Goal: Task Accomplishment & Management: Complete application form

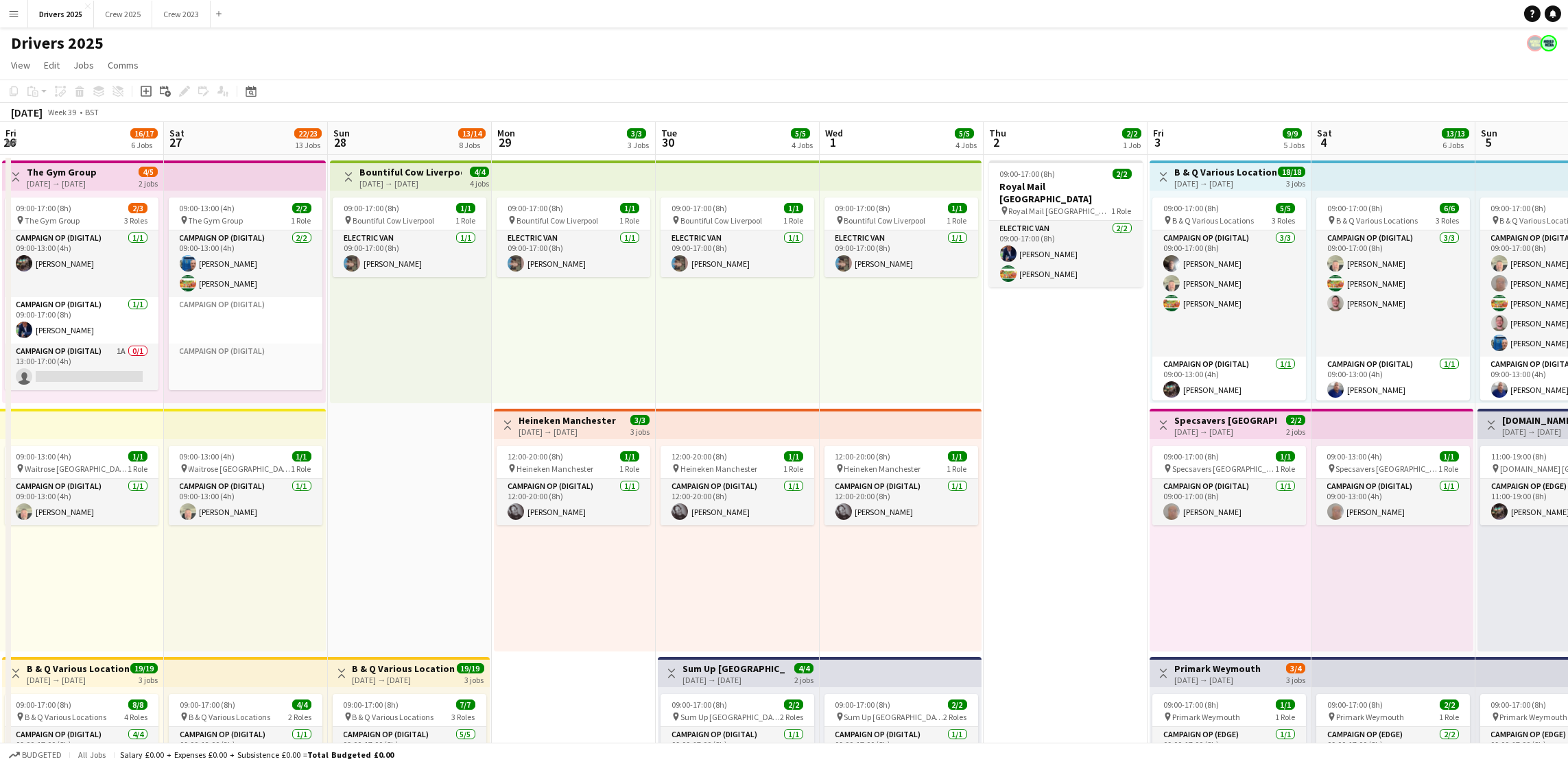
scroll to position [0, 471]
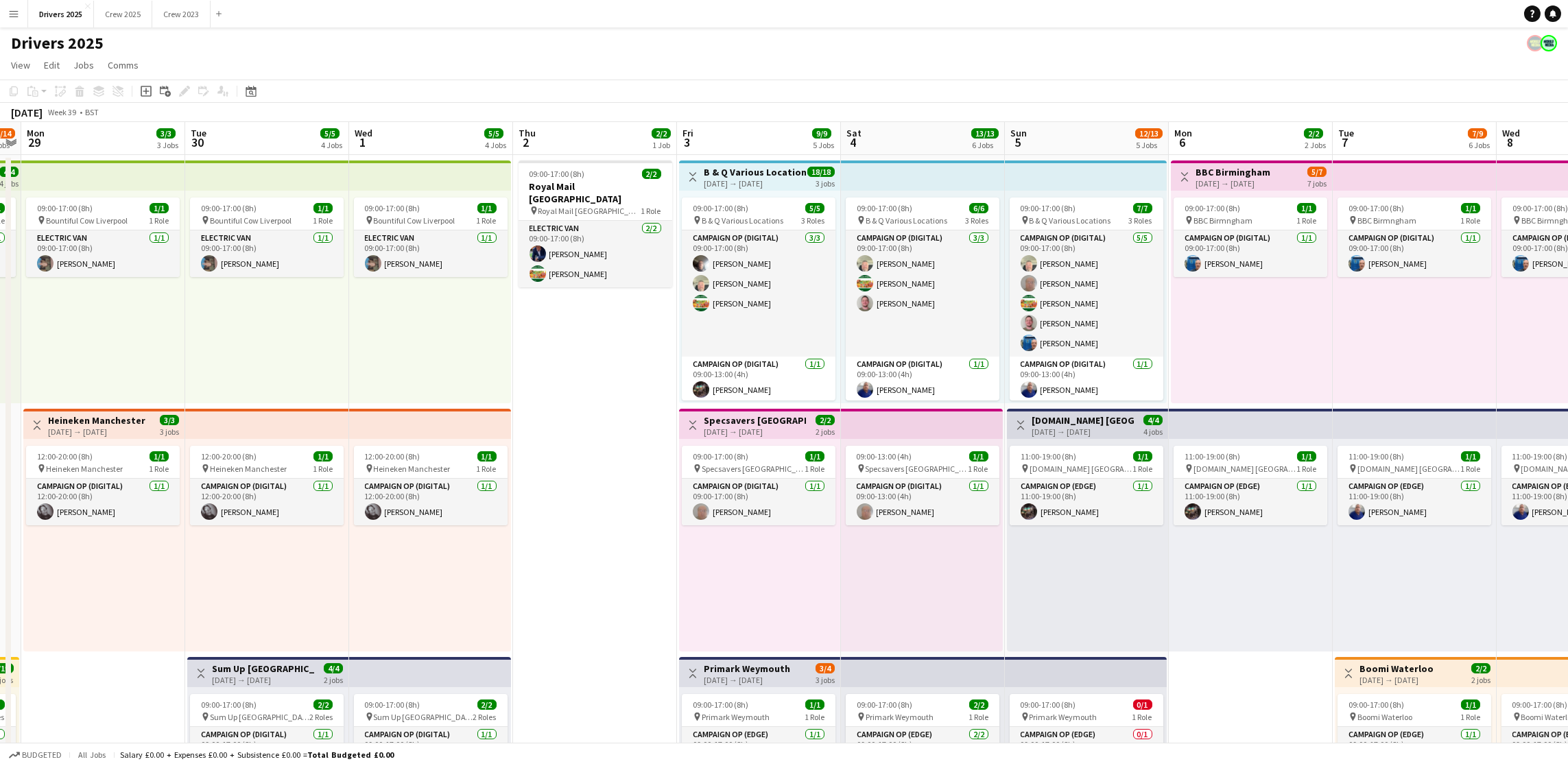
drag, startPoint x: 431, startPoint y: 595, endPoint x: 1280, endPoint y: 559, distance: 849.8
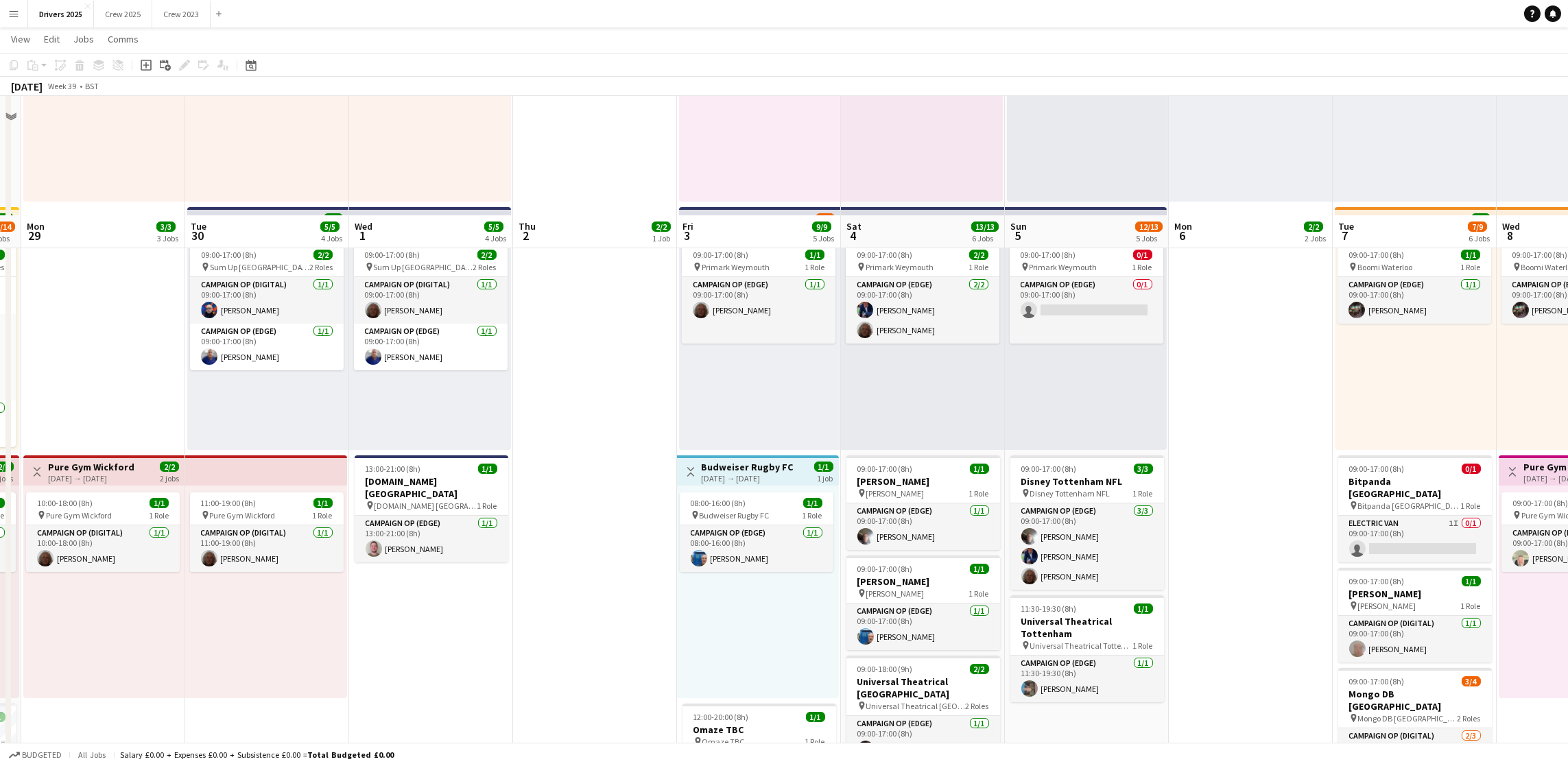
scroll to position [617, 0]
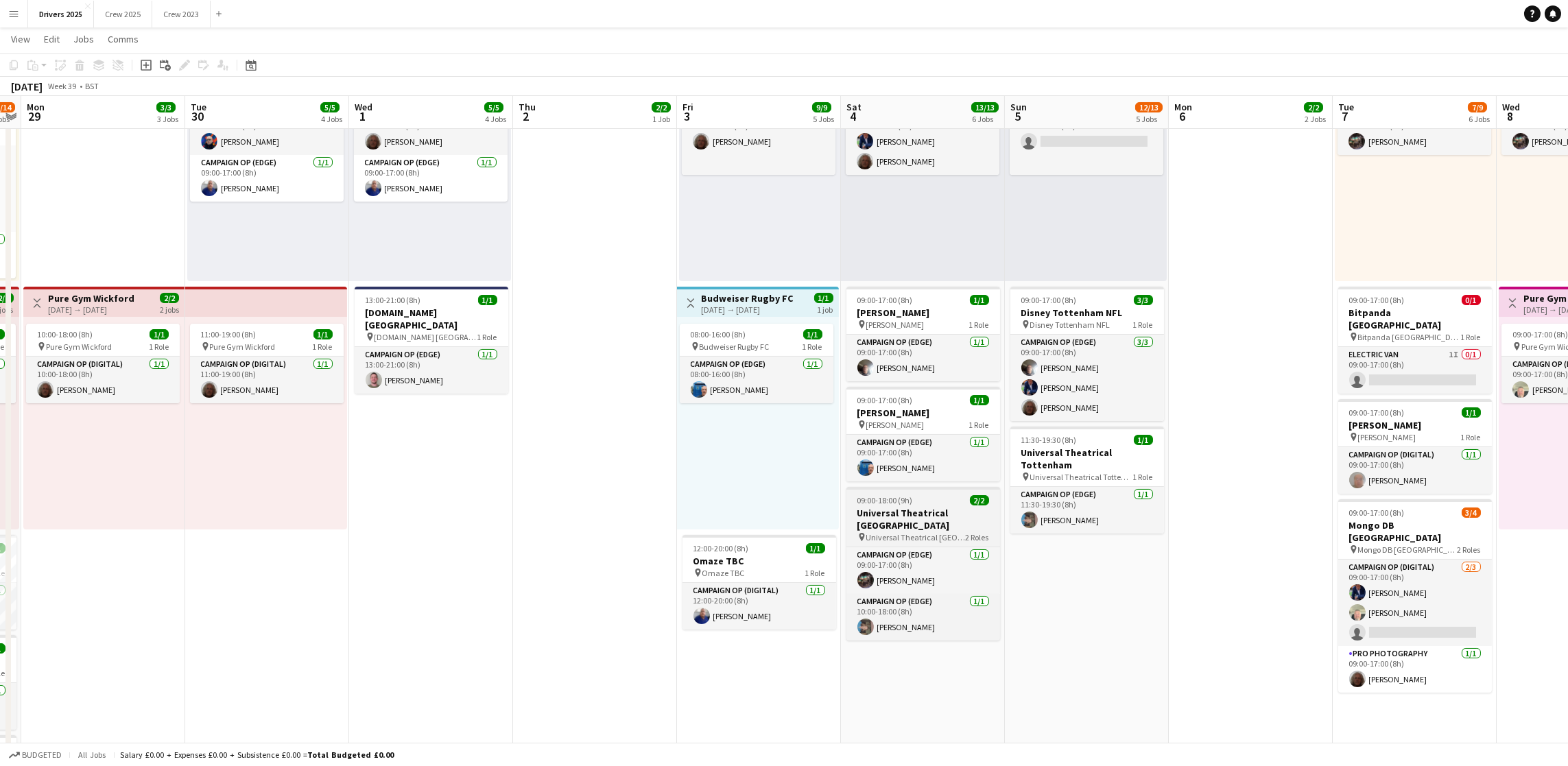
click at [904, 499] on span "09:00-18:00 (9h)" at bounding box center [885, 499] width 56 height 11
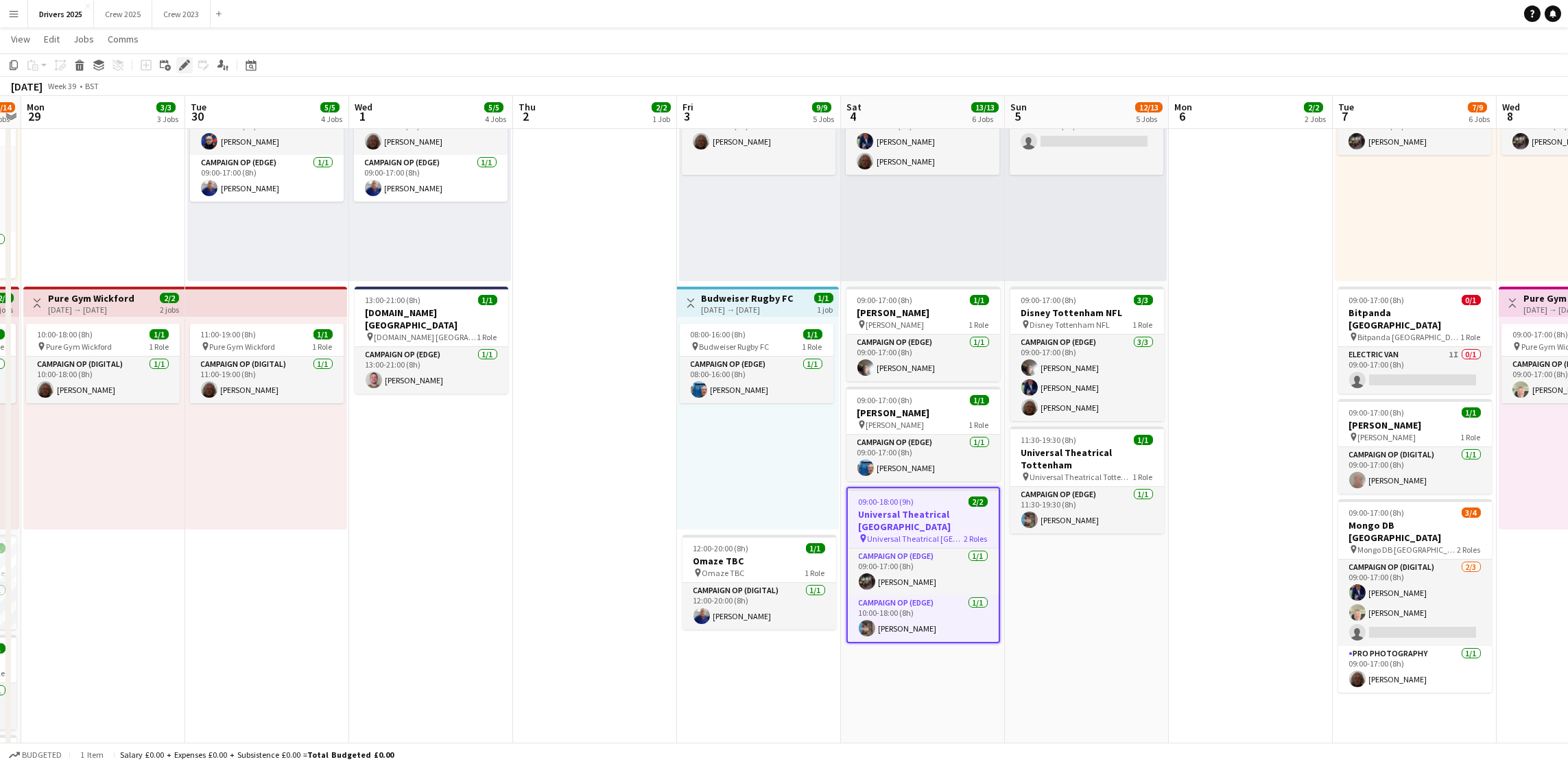
click at [187, 60] on icon at bounding box center [189, 61] width 4 height 4
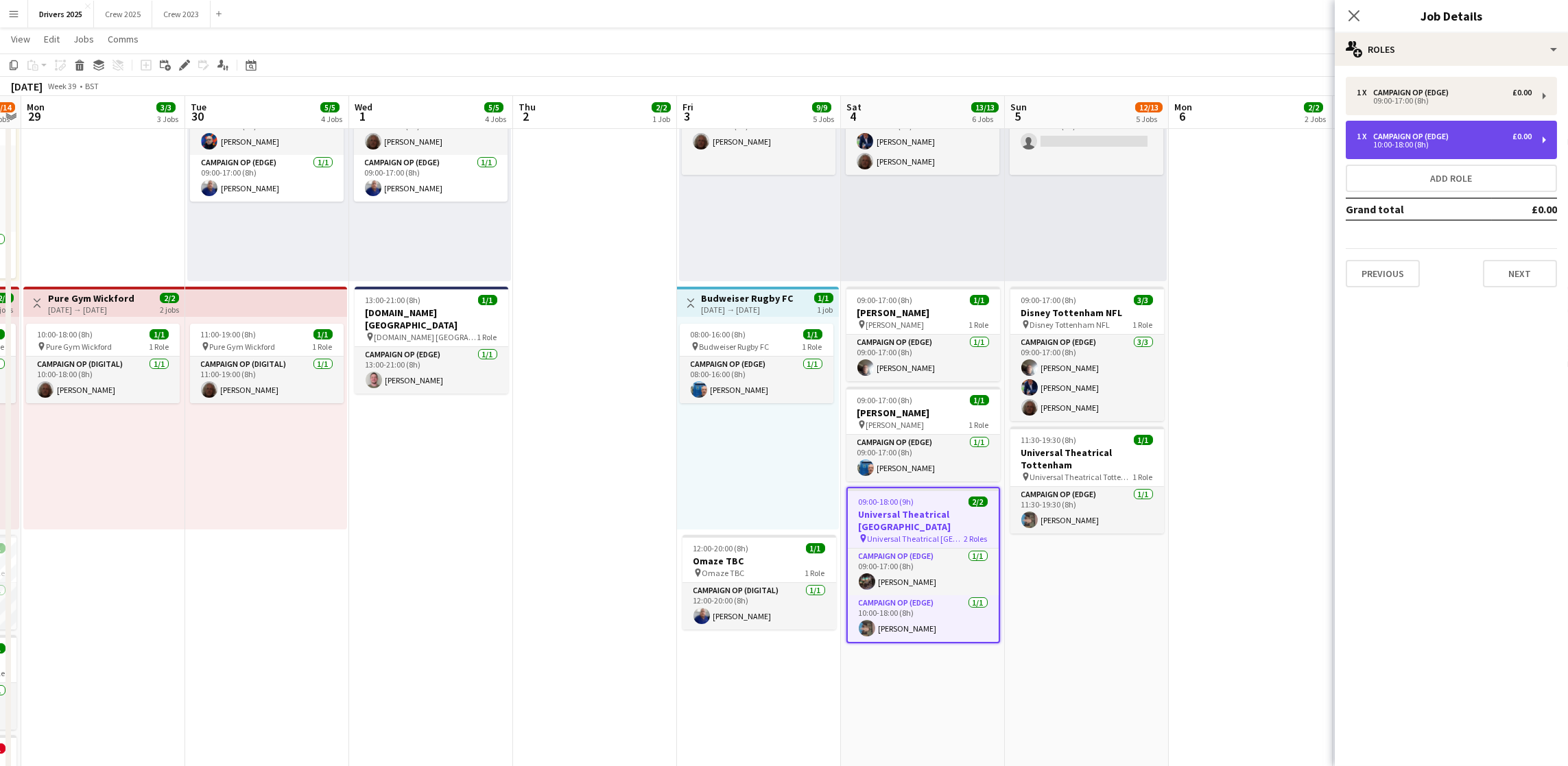
click at [1432, 148] on div "10:00-18:00 (8h)" at bounding box center [1444, 144] width 175 height 7
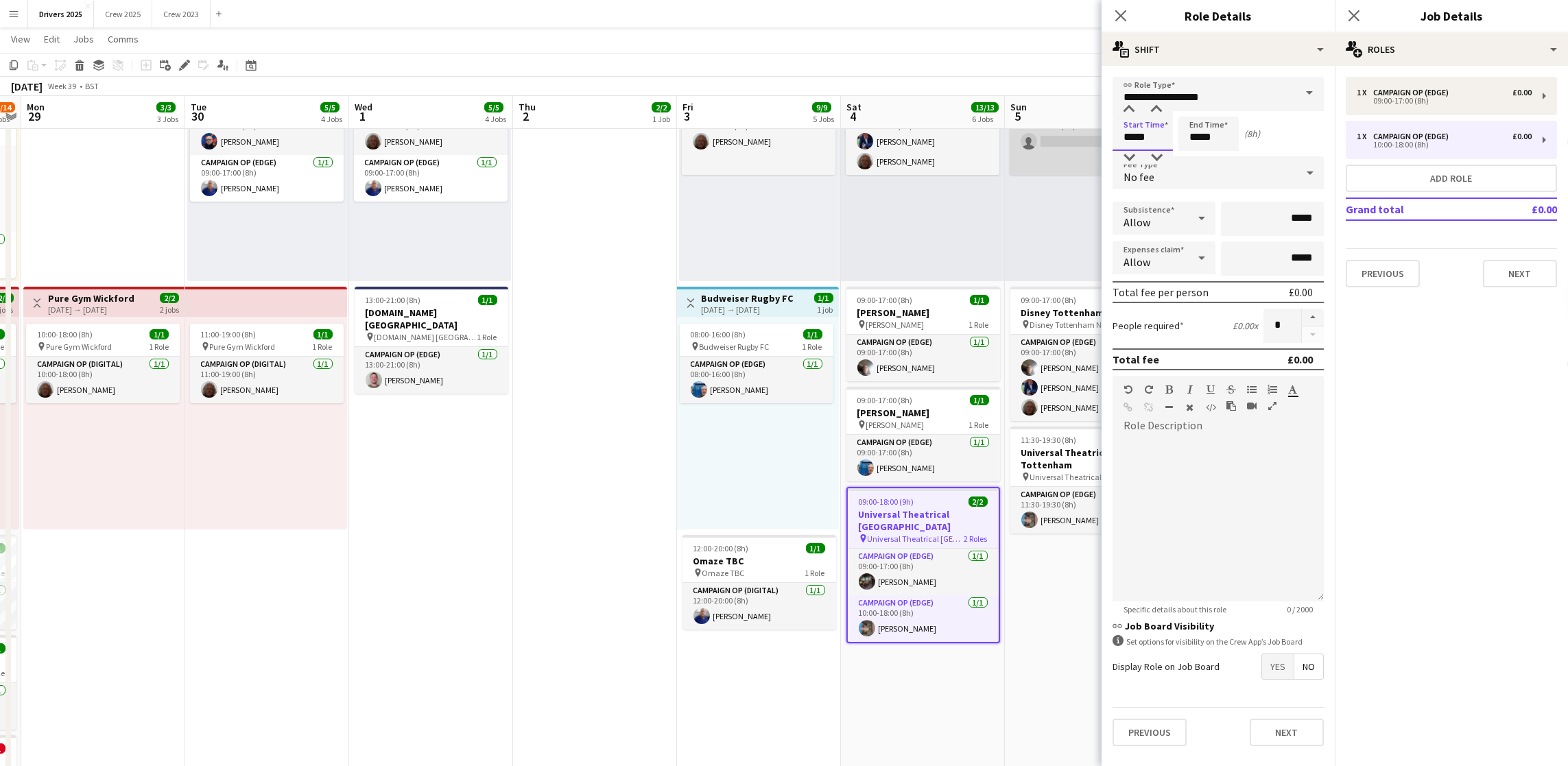
drag, startPoint x: 1128, startPoint y: 136, endPoint x: 1020, endPoint y: 135, distance: 108.0
type input "*****"
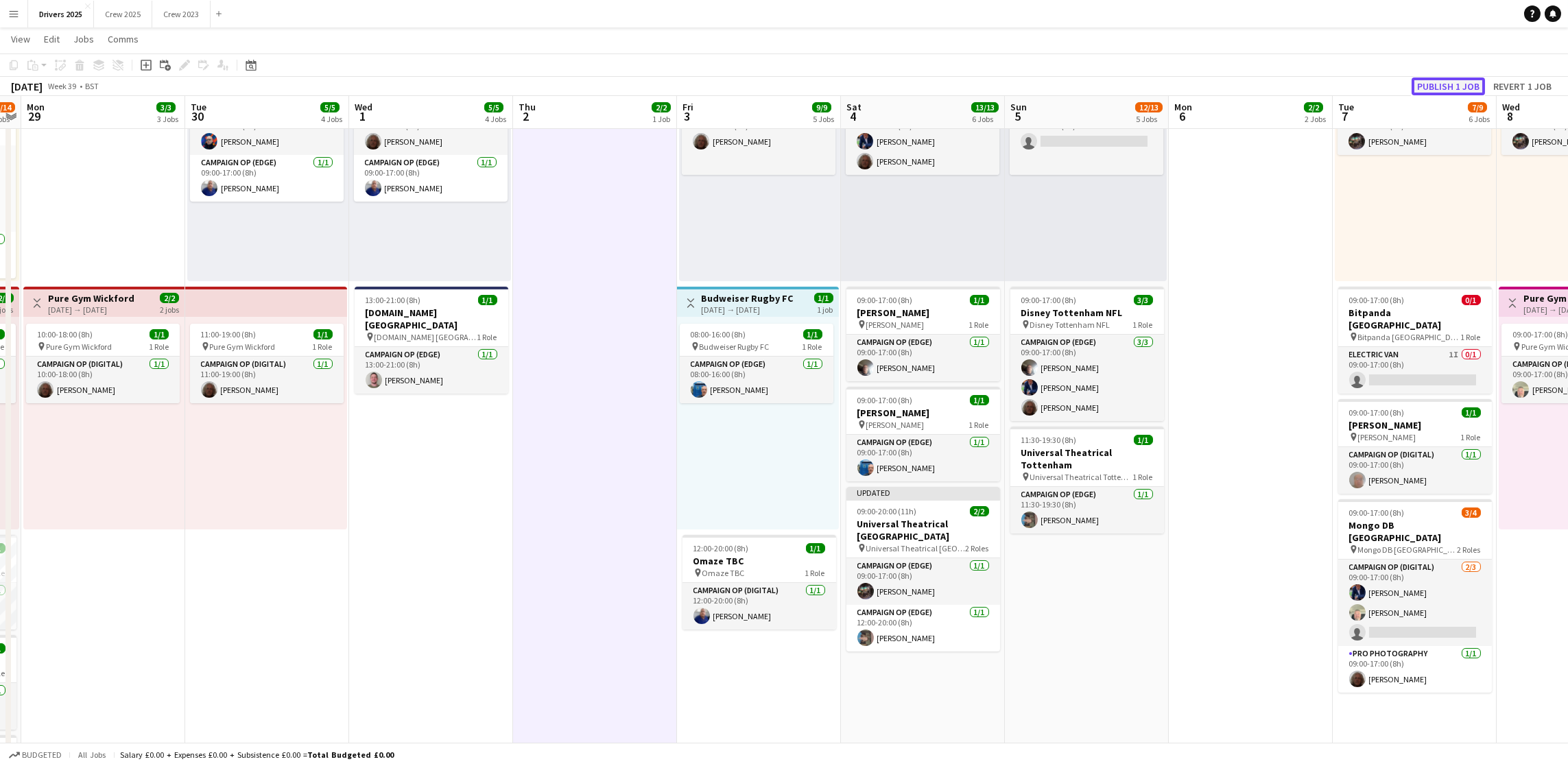
click at [1459, 83] on button "Publish 1 job" at bounding box center [1448, 86] width 74 height 18
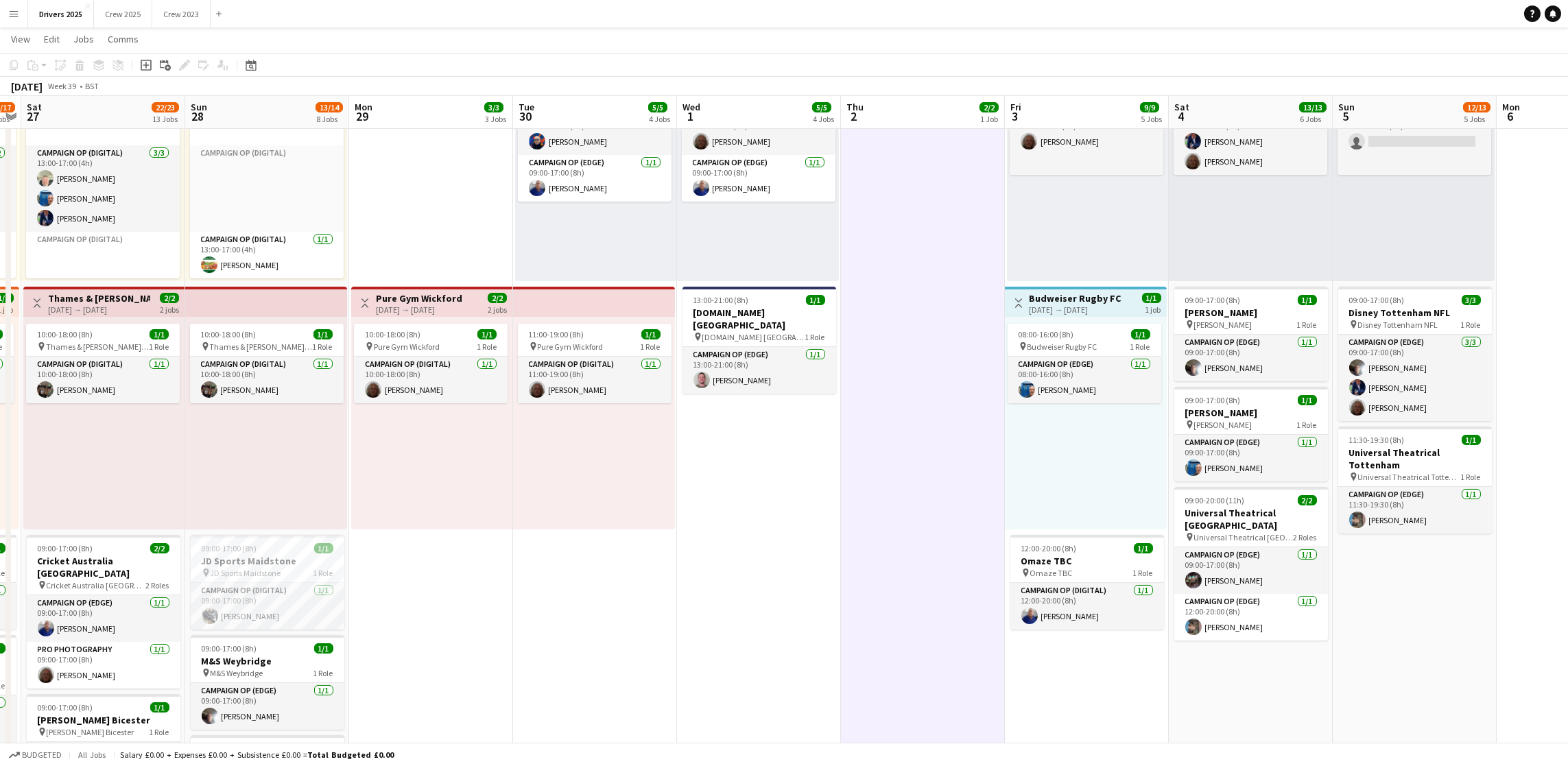
scroll to position [0, 310]
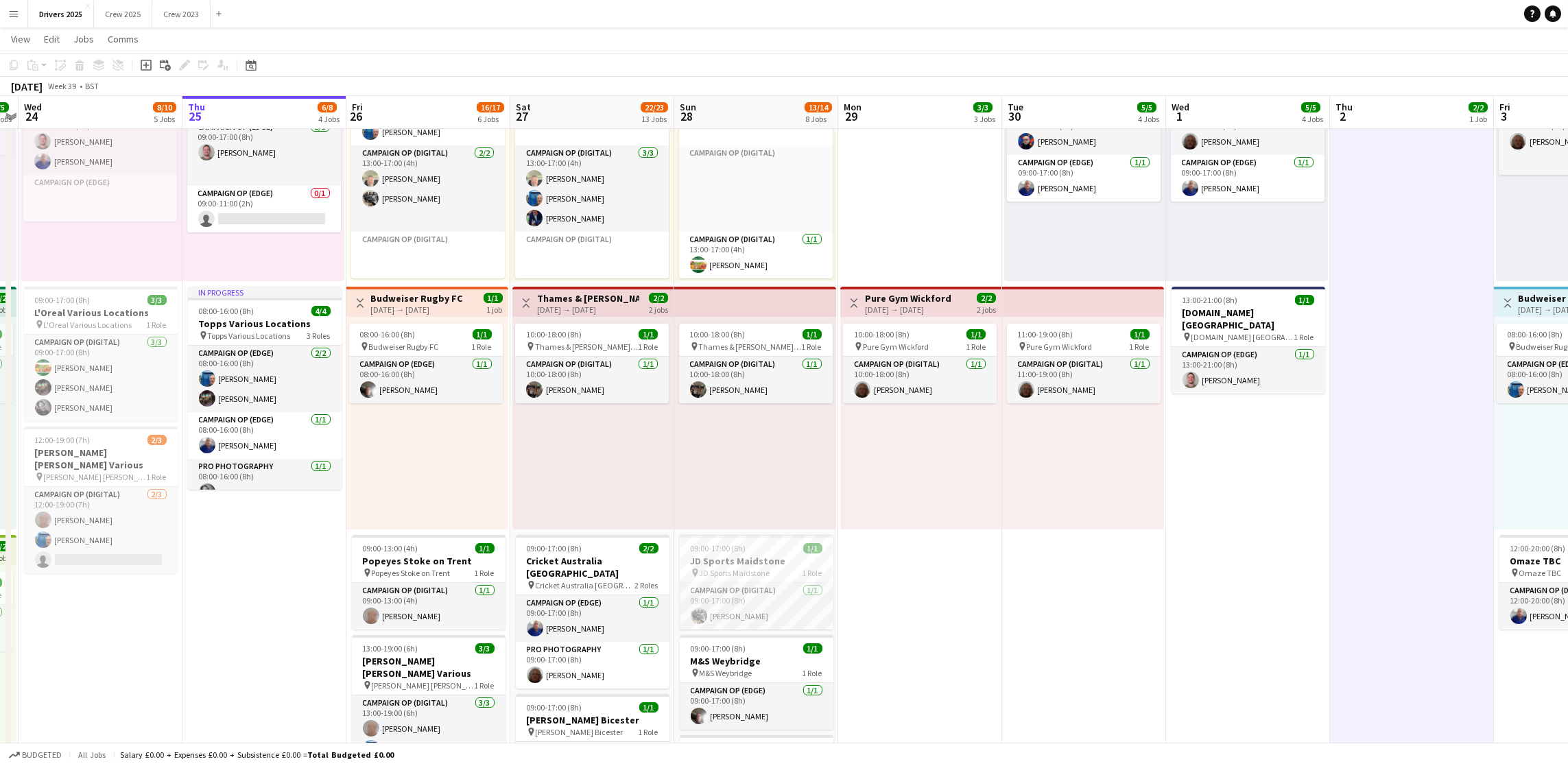
drag, startPoint x: 351, startPoint y: 536, endPoint x: 1168, endPoint y: 497, distance: 817.9
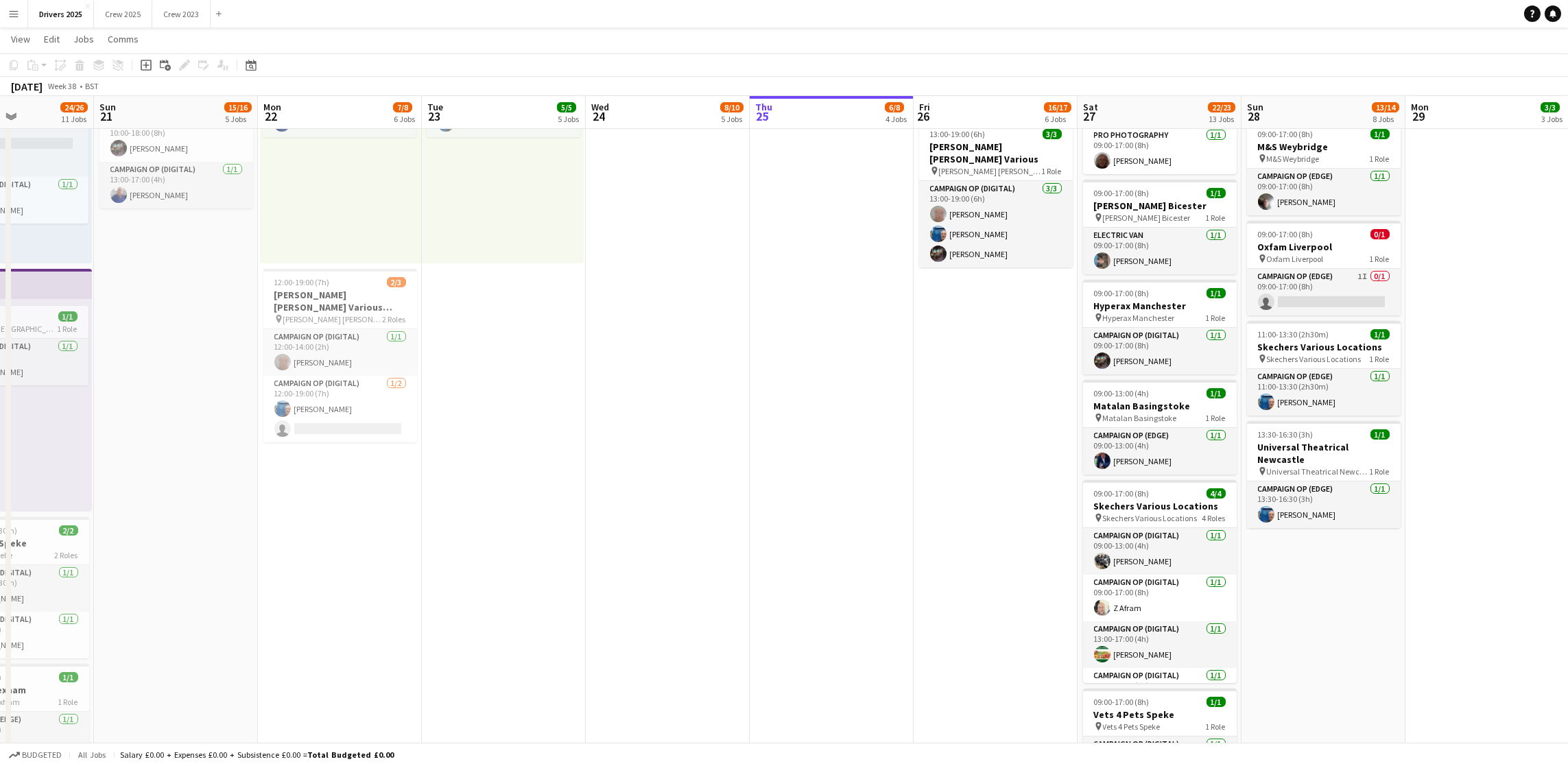
scroll to position [0, 399]
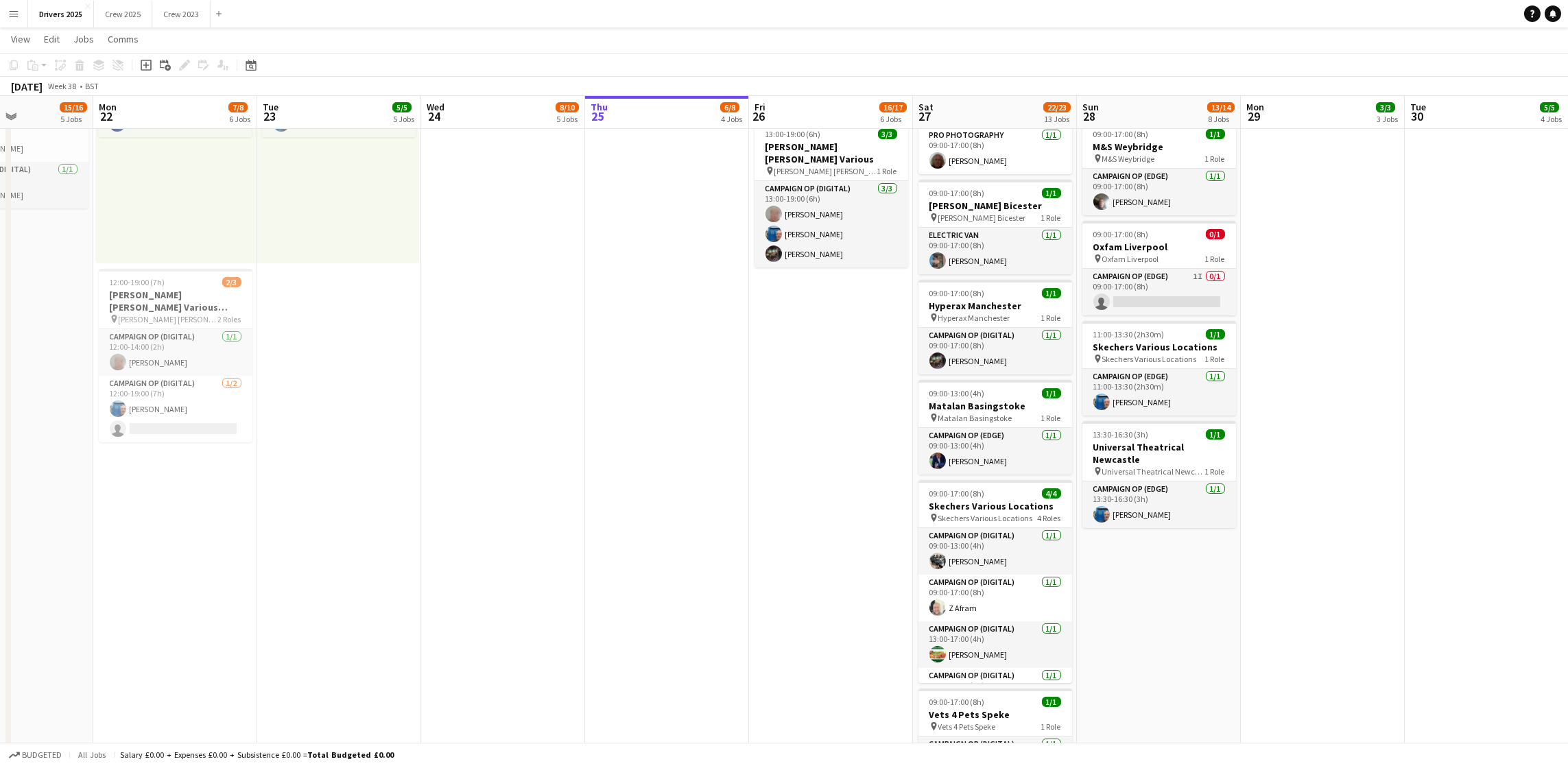
drag, startPoint x: 324, startPoint y: 540, endPoint x: 727, endPoint y: 545, distance: 403.0
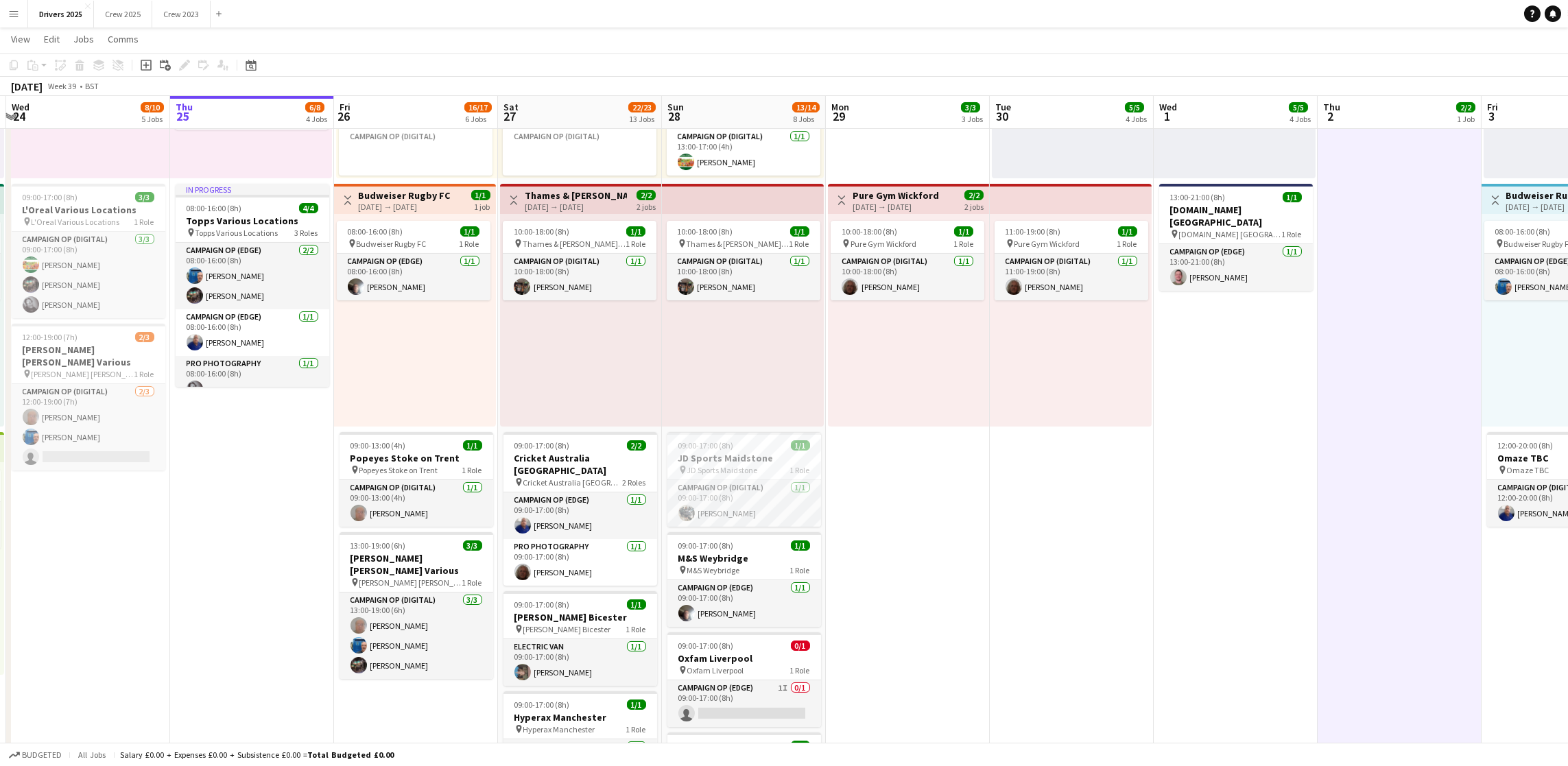
scroll to position [0, 392]
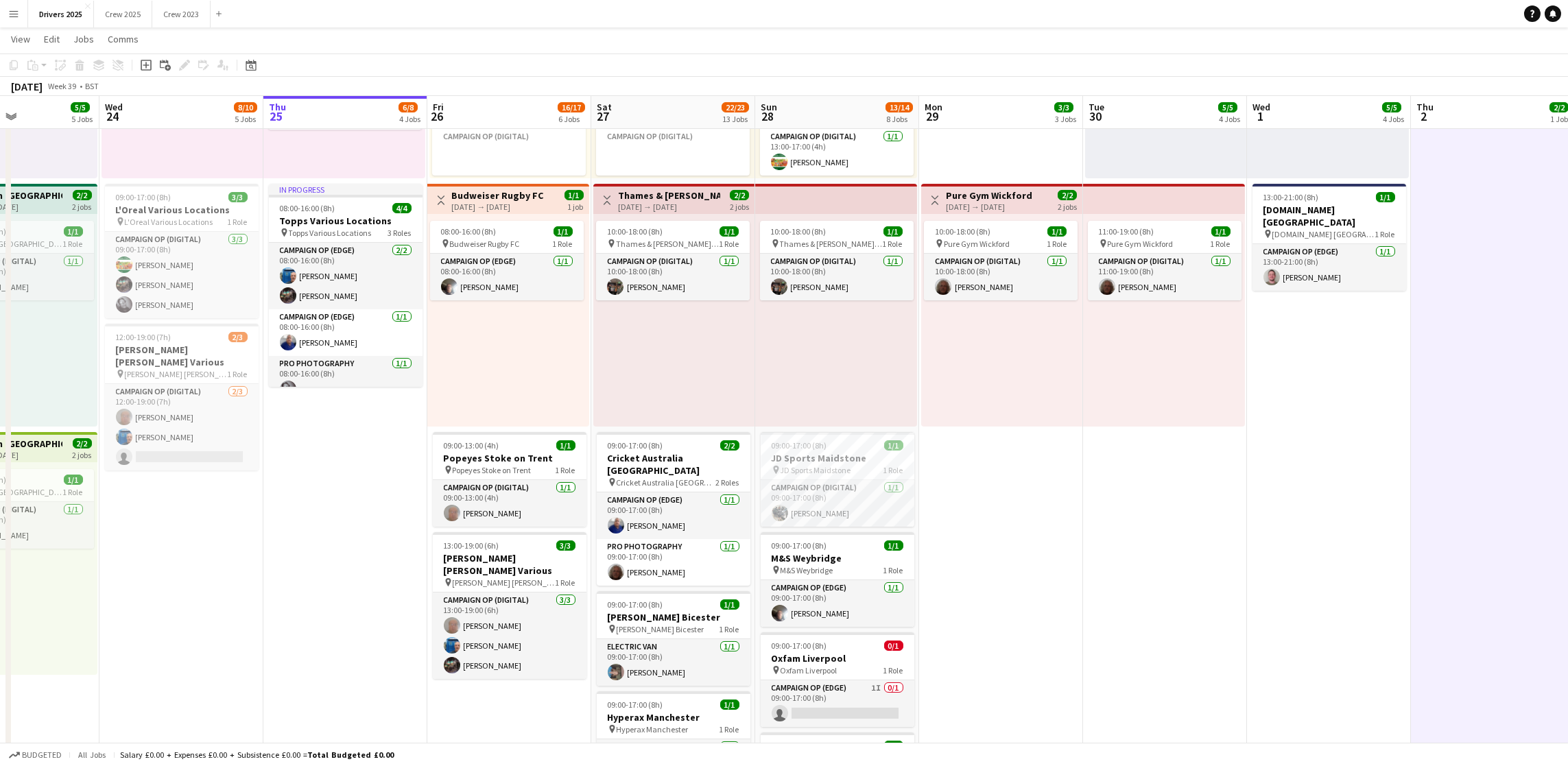
drag, startPoint x: 673, startPoint y: 557, endPoint x: 352, endPoint y: 564, distance: 321.1
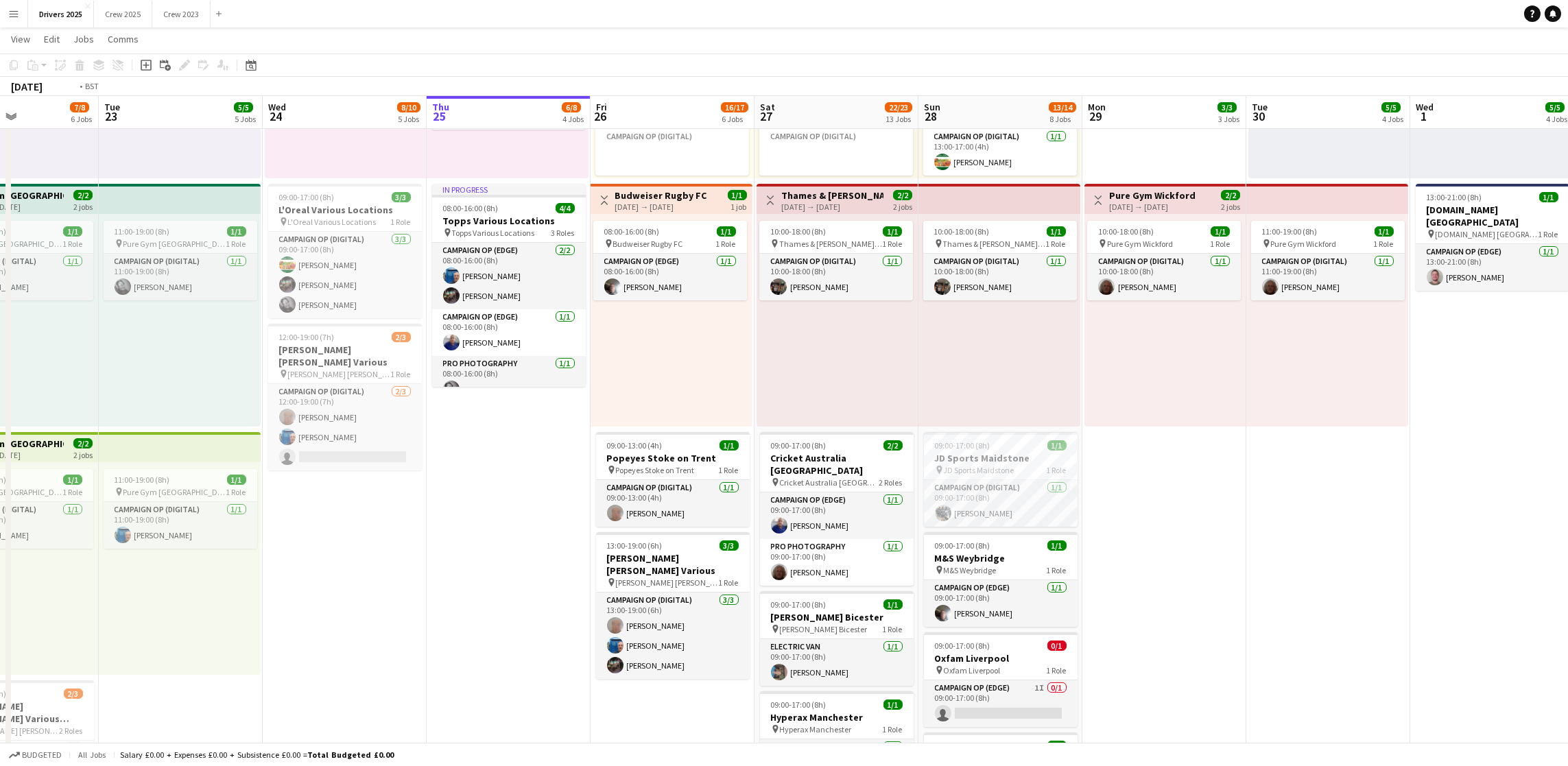
drag, startPoint x: 1094, startPoint y: 479, endPoint x: 1184, endPoint y: 468, distance: 90.7
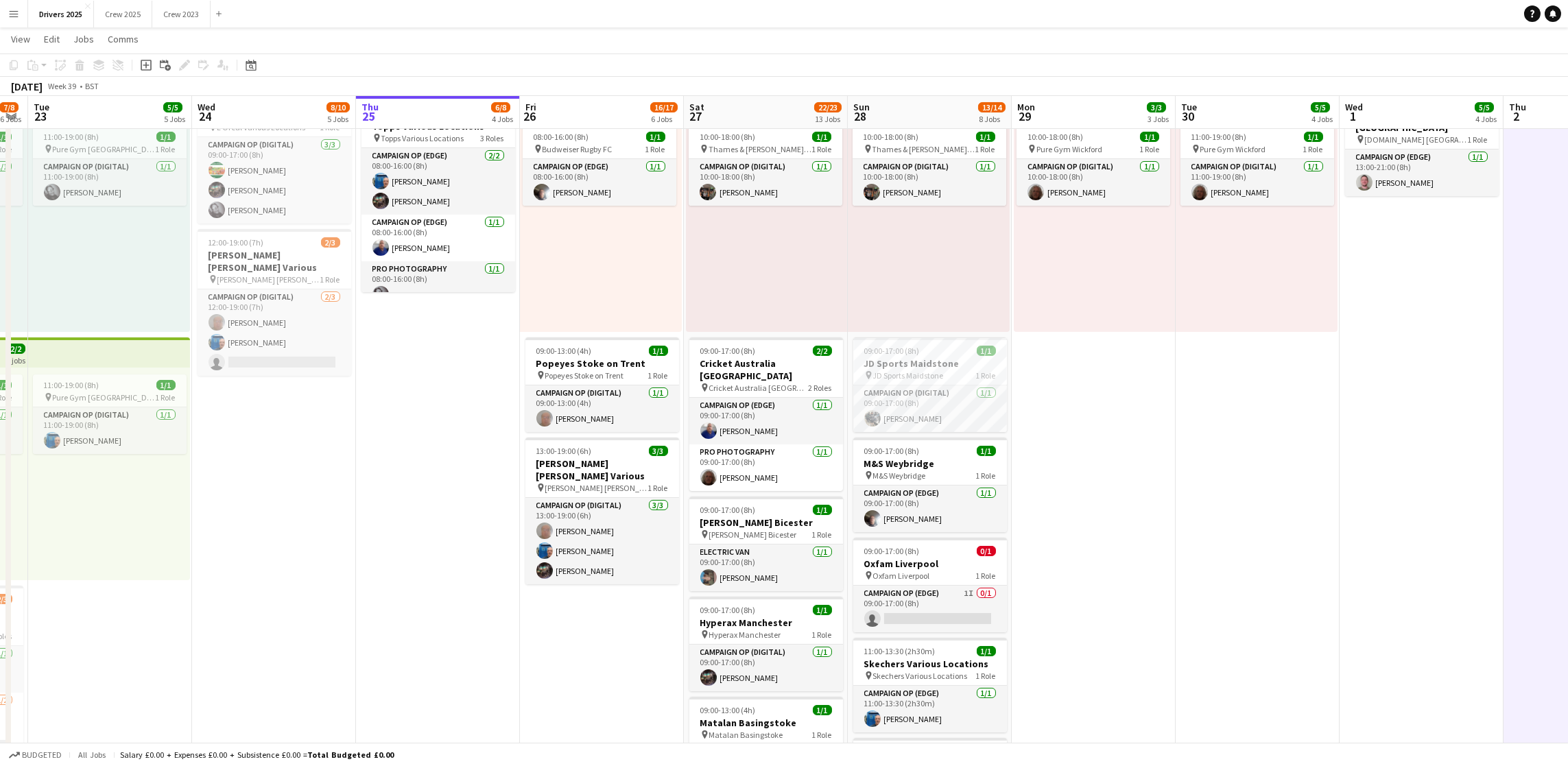
scroll to position [926, 0]
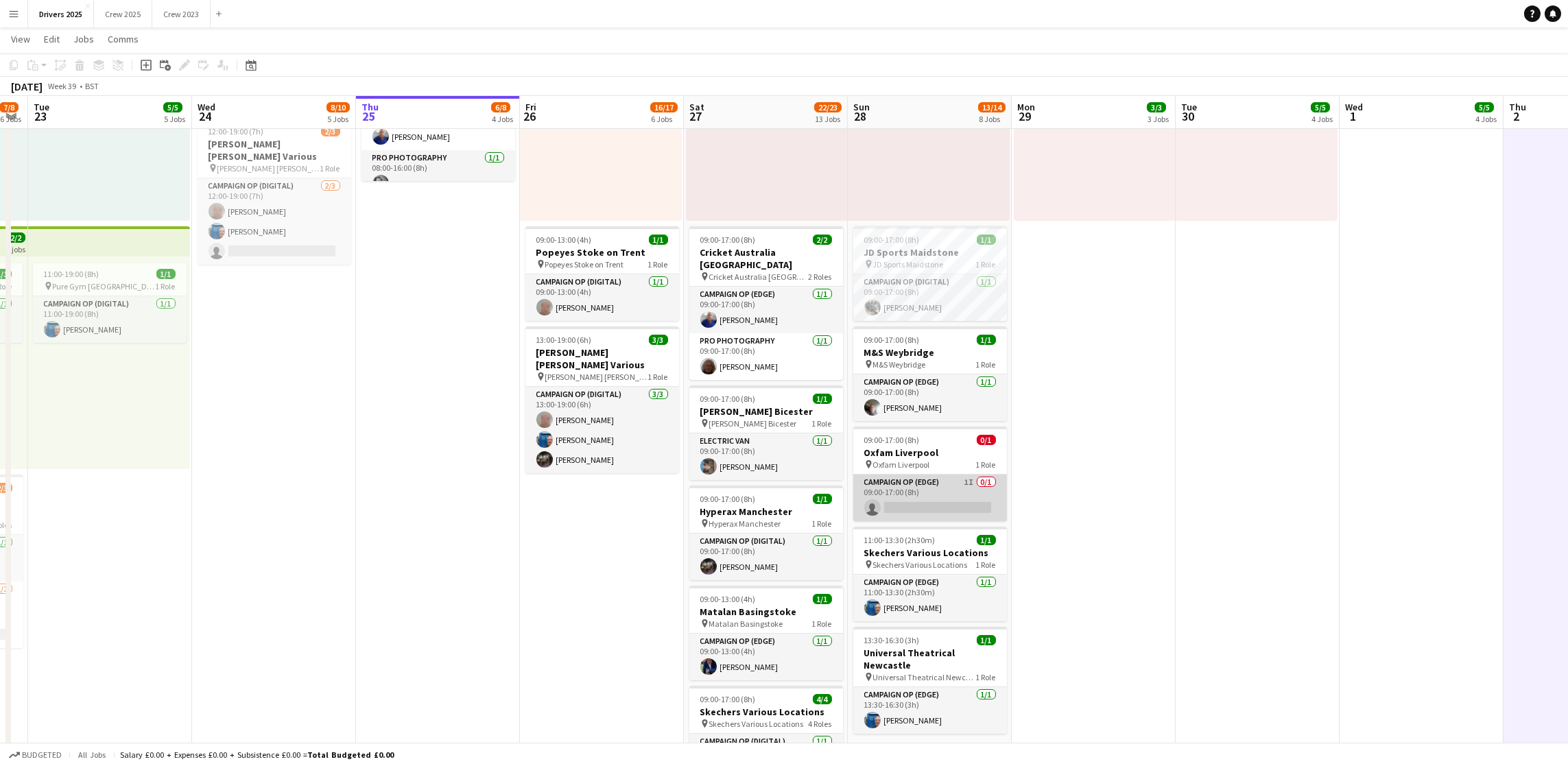
click at [948, 504] on app-card-role "Campaign Op (Edge) 1I 0/1 09:00-17:00 (8h) single-neutral-actions" at bounding box center [930, 498] width 153 height 47
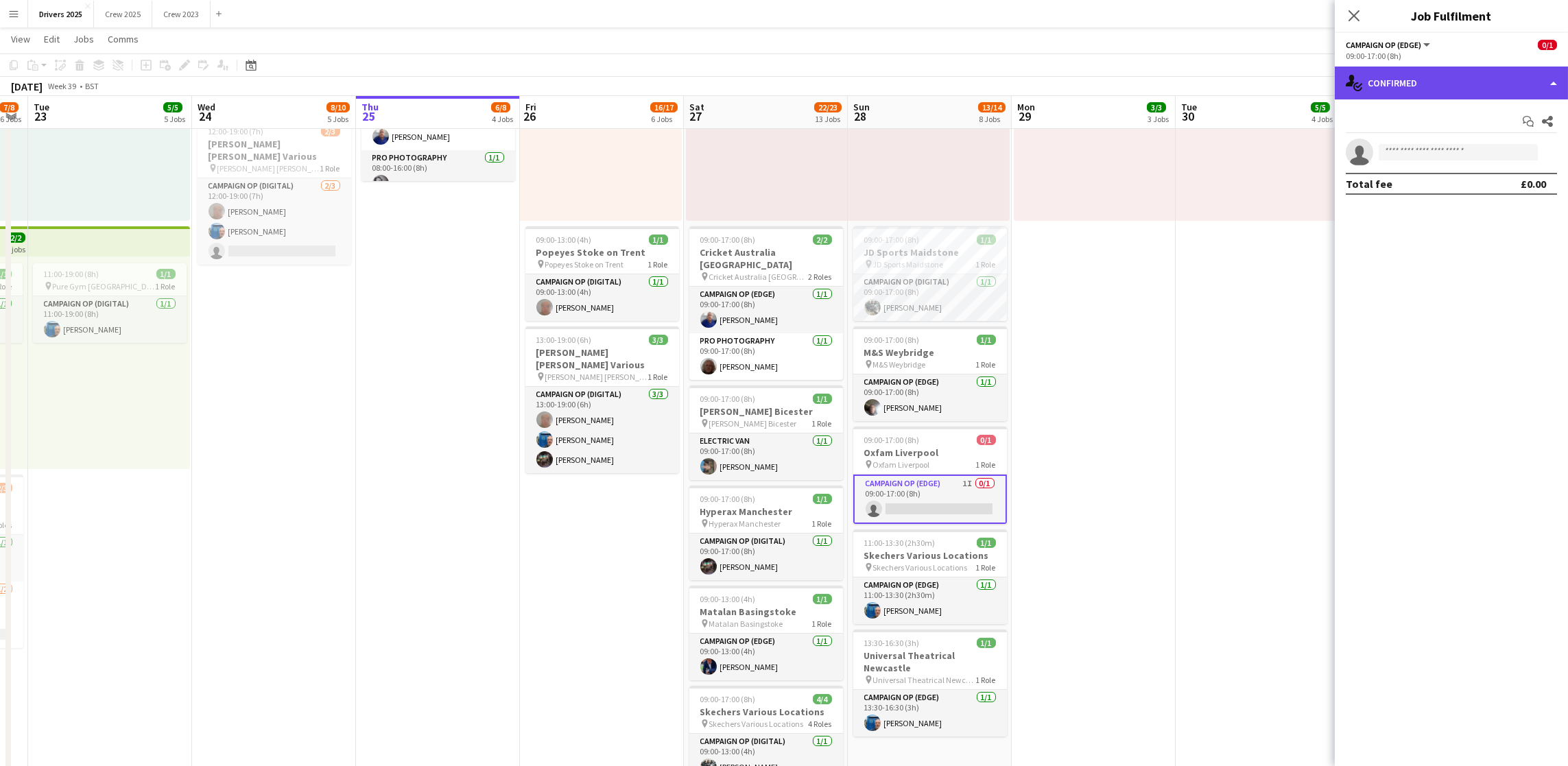
click at [1468, 79] on div "single-neutral-actions-check-2 Confirmed" at bounding box center [1451, 82] width 233 height 33
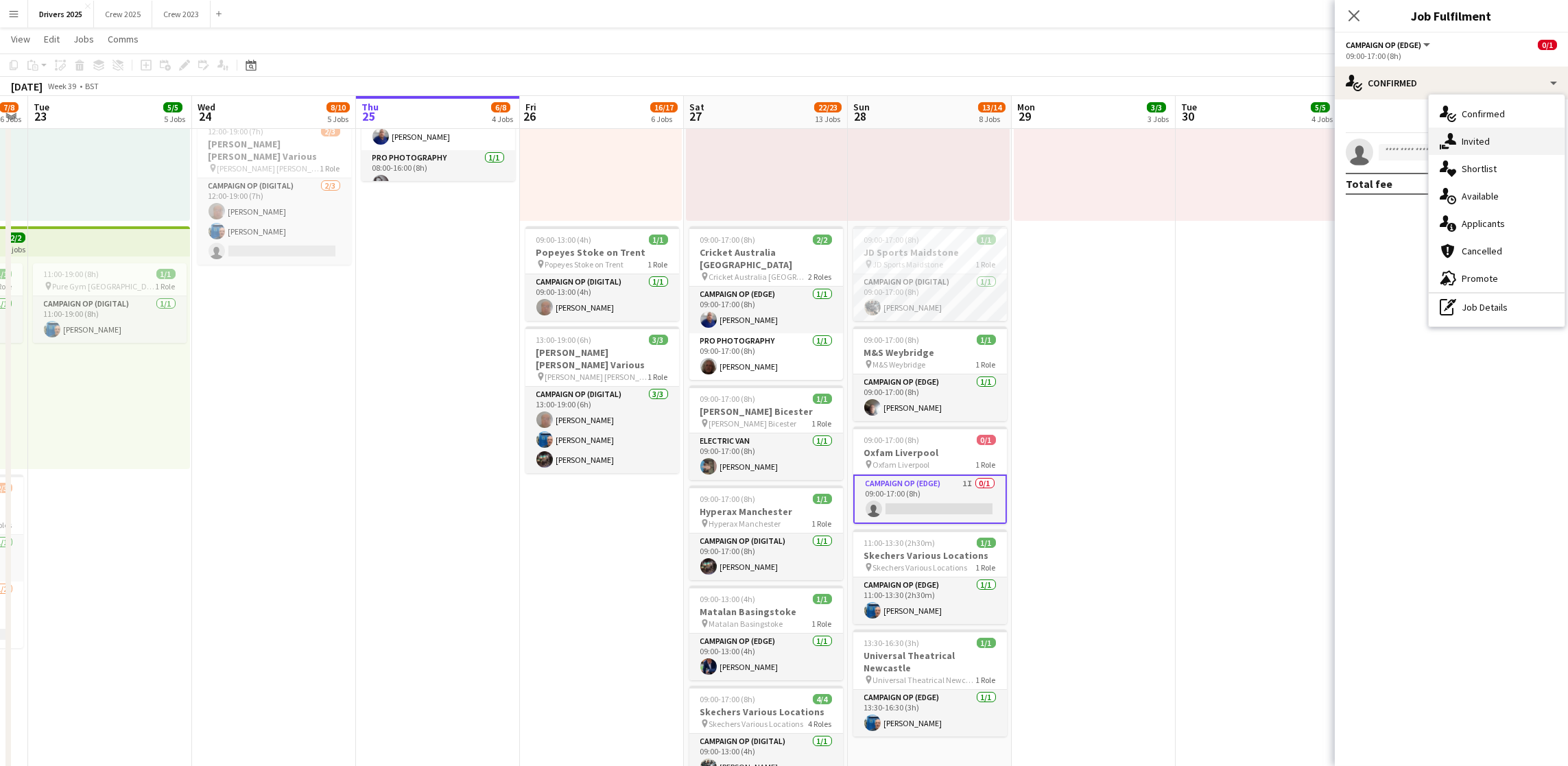
click at [1477, 138] on span "Invited" at bounding box center [1475, 141] width 28 height 12
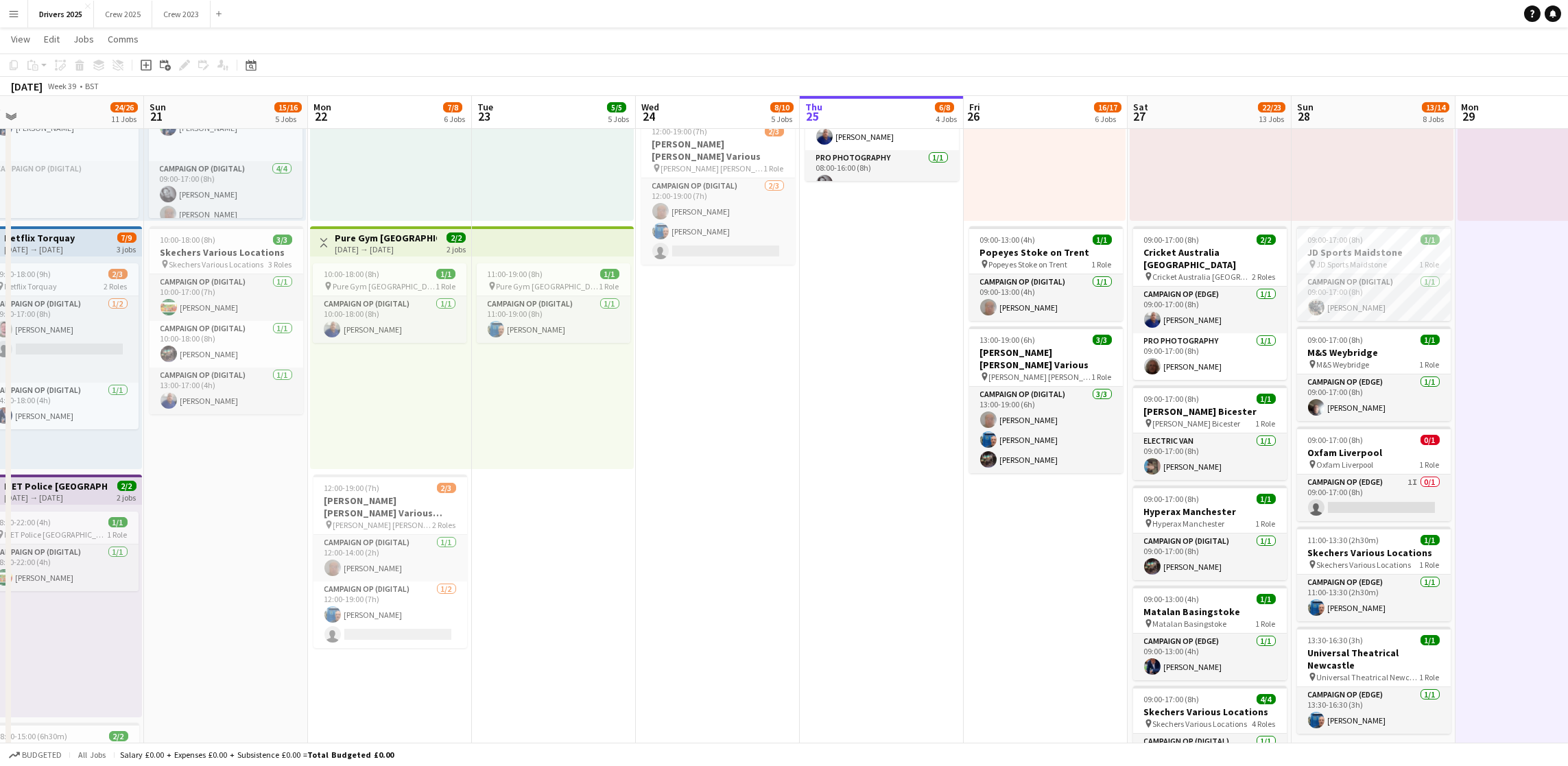
scroll to position [0, 307]
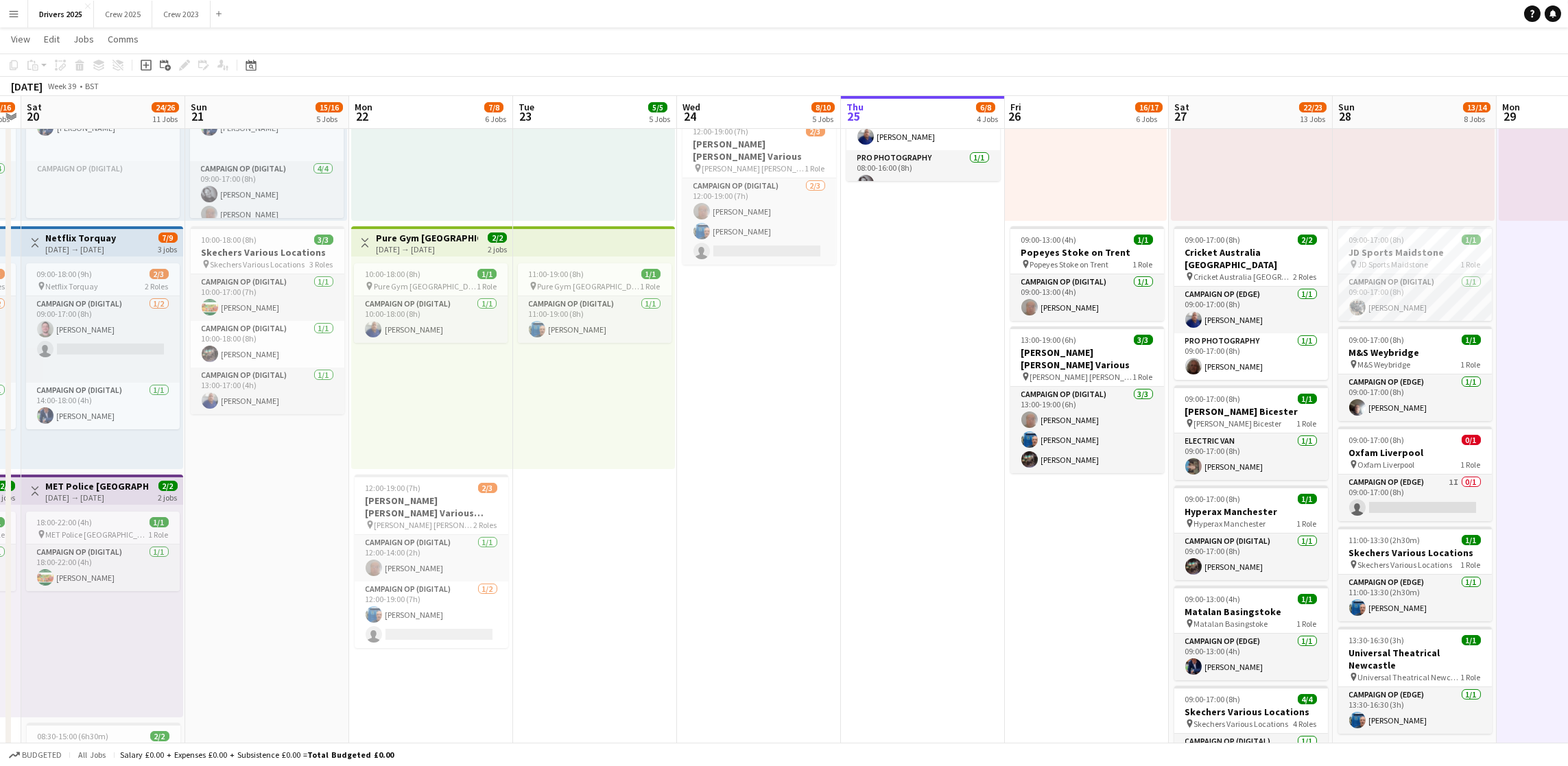
drag, startPoint x: 312, startPoint y: 604, endPoint x: 797, endPoint y: 591, distance: 485.2
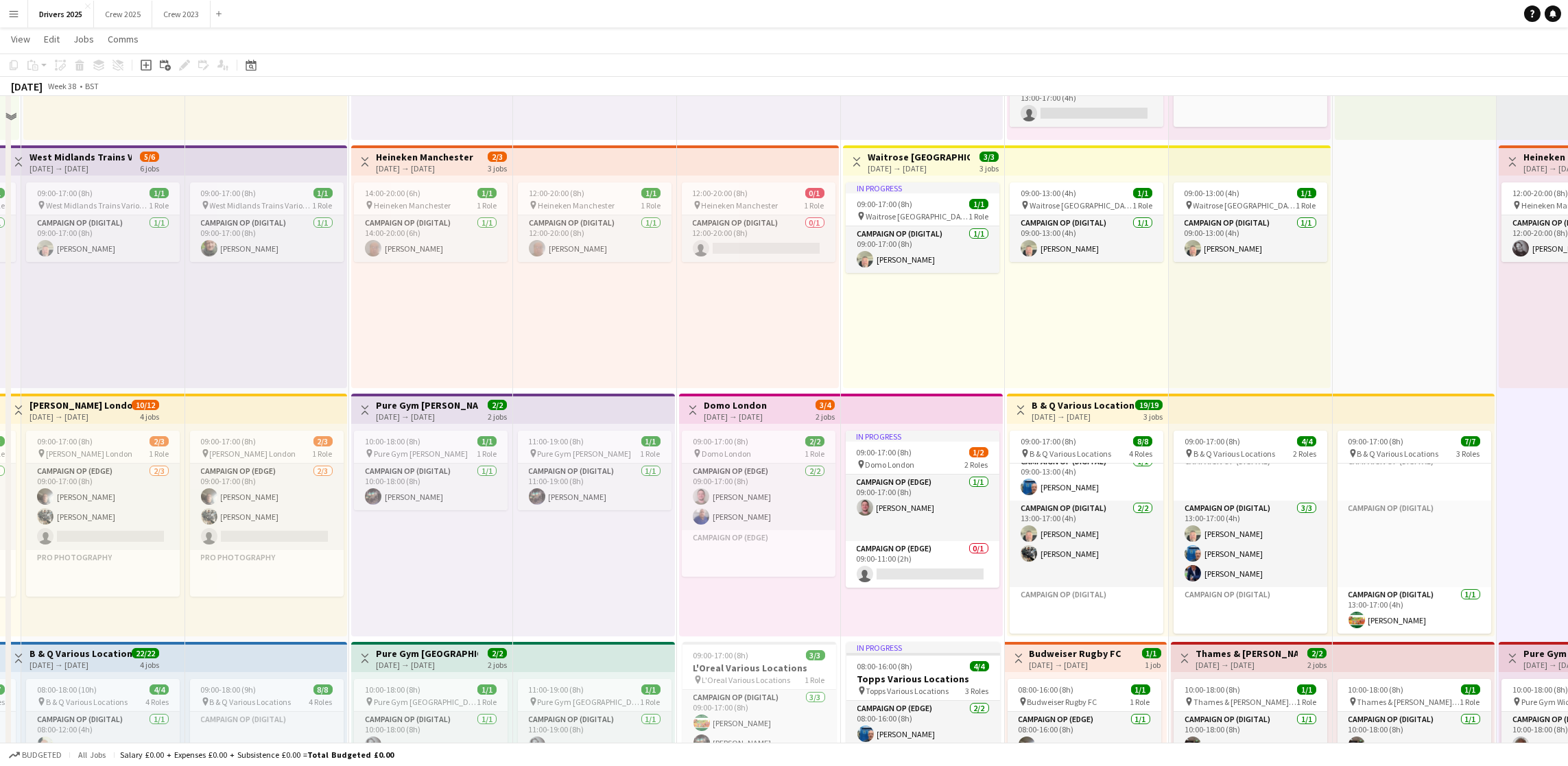
scroll to position [0, 0]
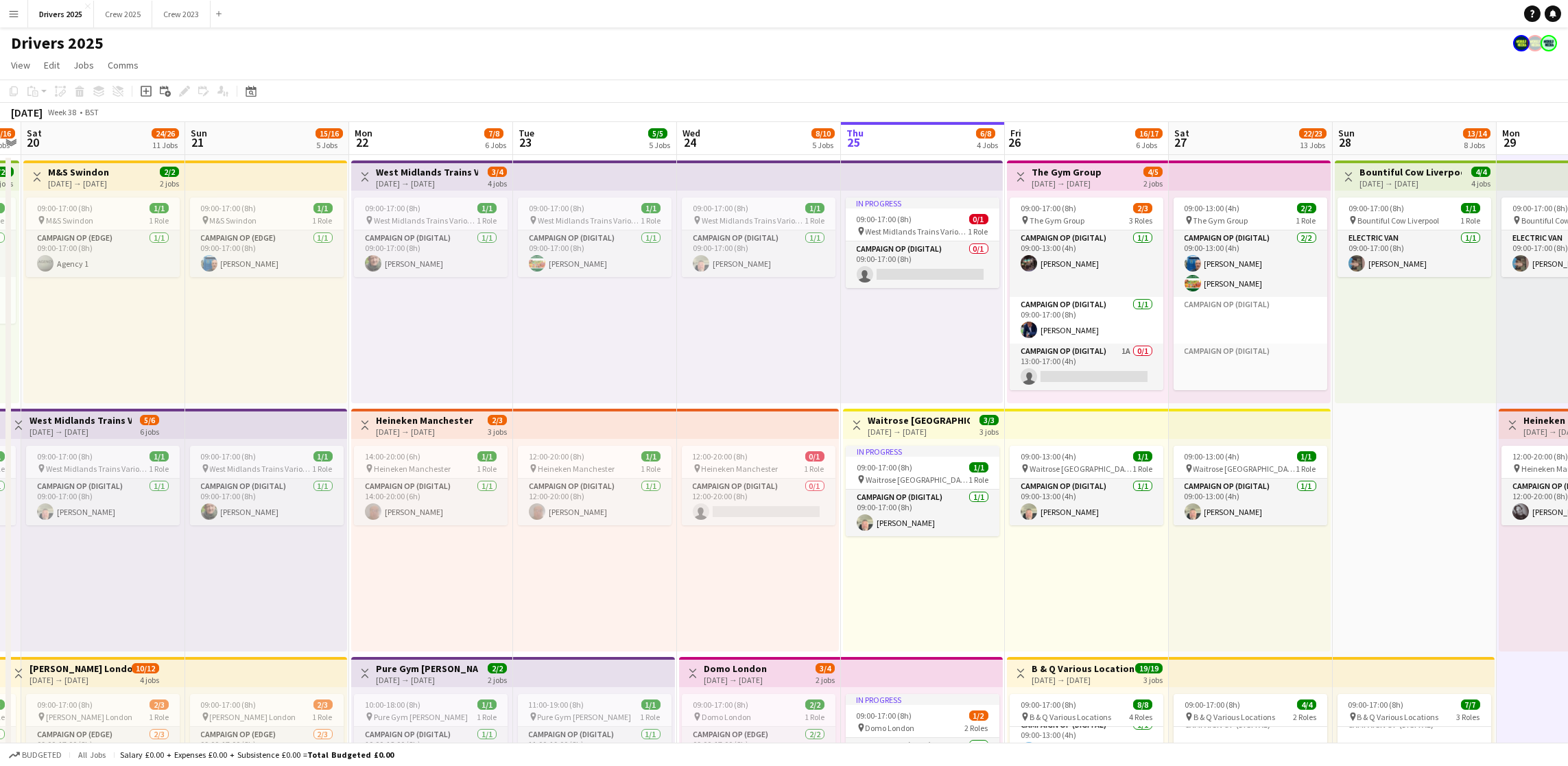
click at [413, 138] on app-board-header-date "Mon 22 7/8 6 Jobs" at bounding box center [431, 138] width 164 height 33
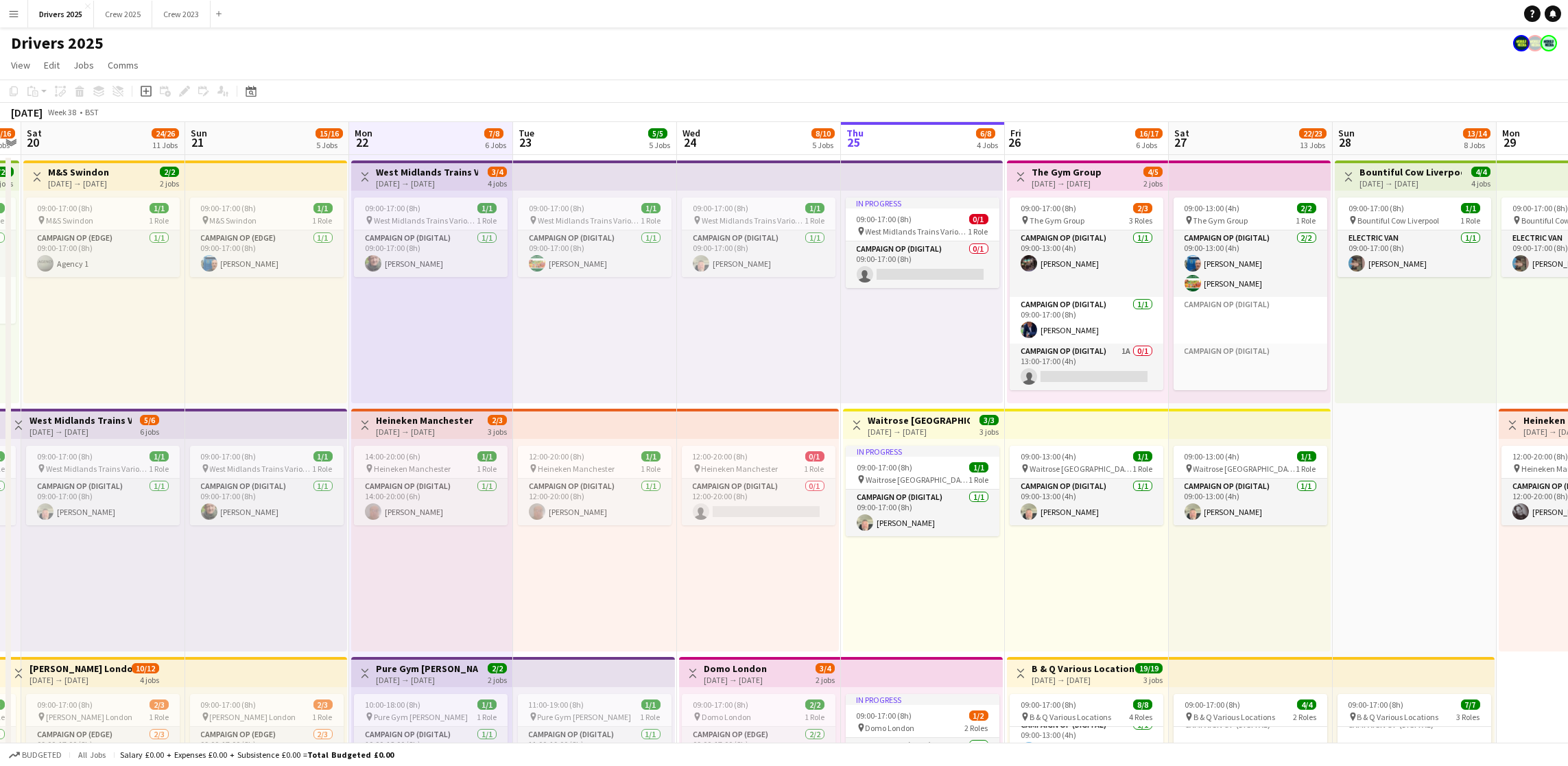
click at [573, 146] on app-board-header-date "Tue 23 5/5 5 Jobs" at bounding box center [595, 138] width 164 height 33
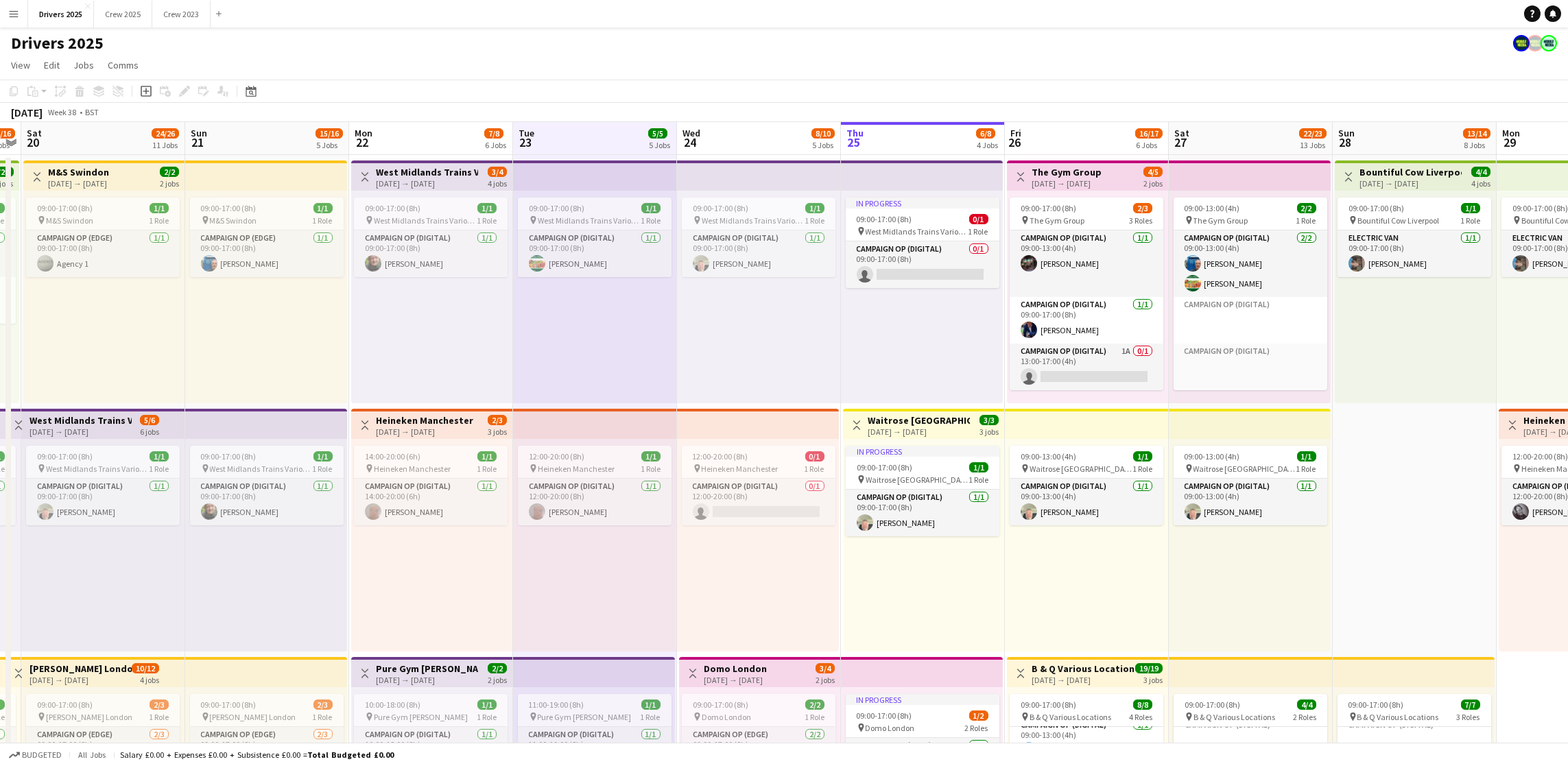
click at [740, 138] on app-board-header-date "Wed 24 8/10 5 Jobs" at bounding box center [759, 138] width 164 height 33
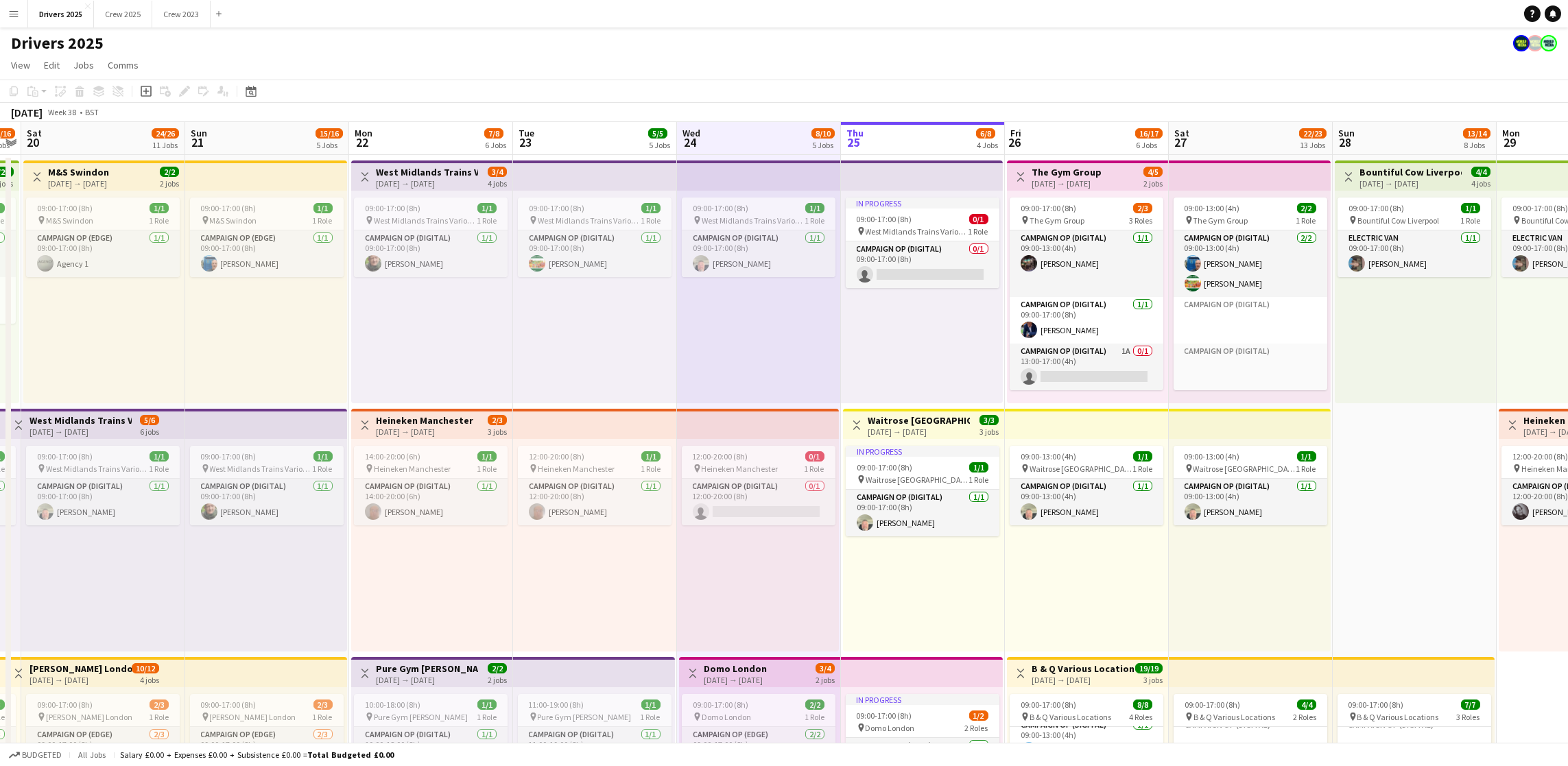
click at [906, 142] on app-board-header-date "Thu 25 6/8 4 Jobs" at bounding box center [923, 138] width 164 height 33
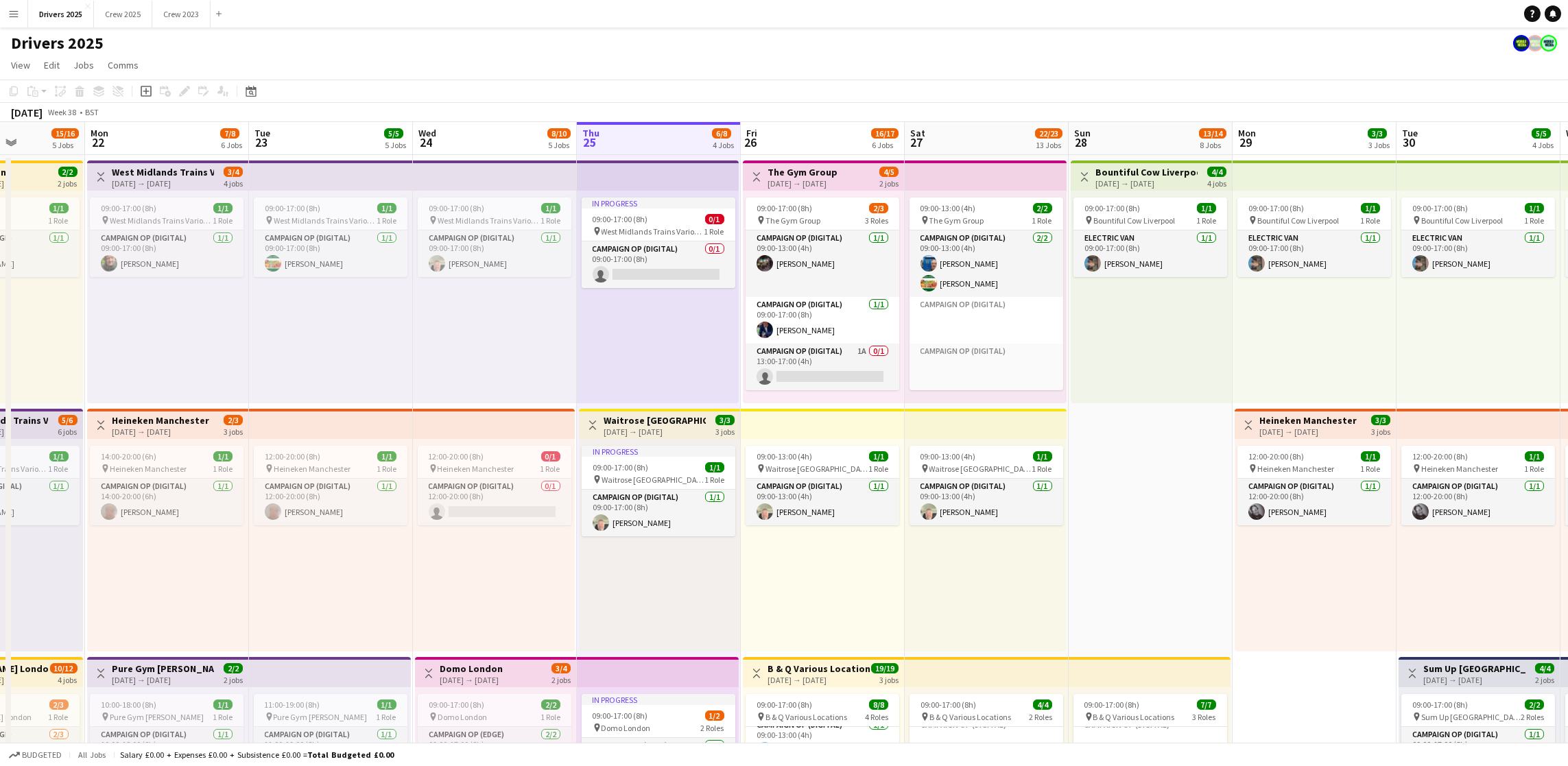
scroll to position [0, 594]
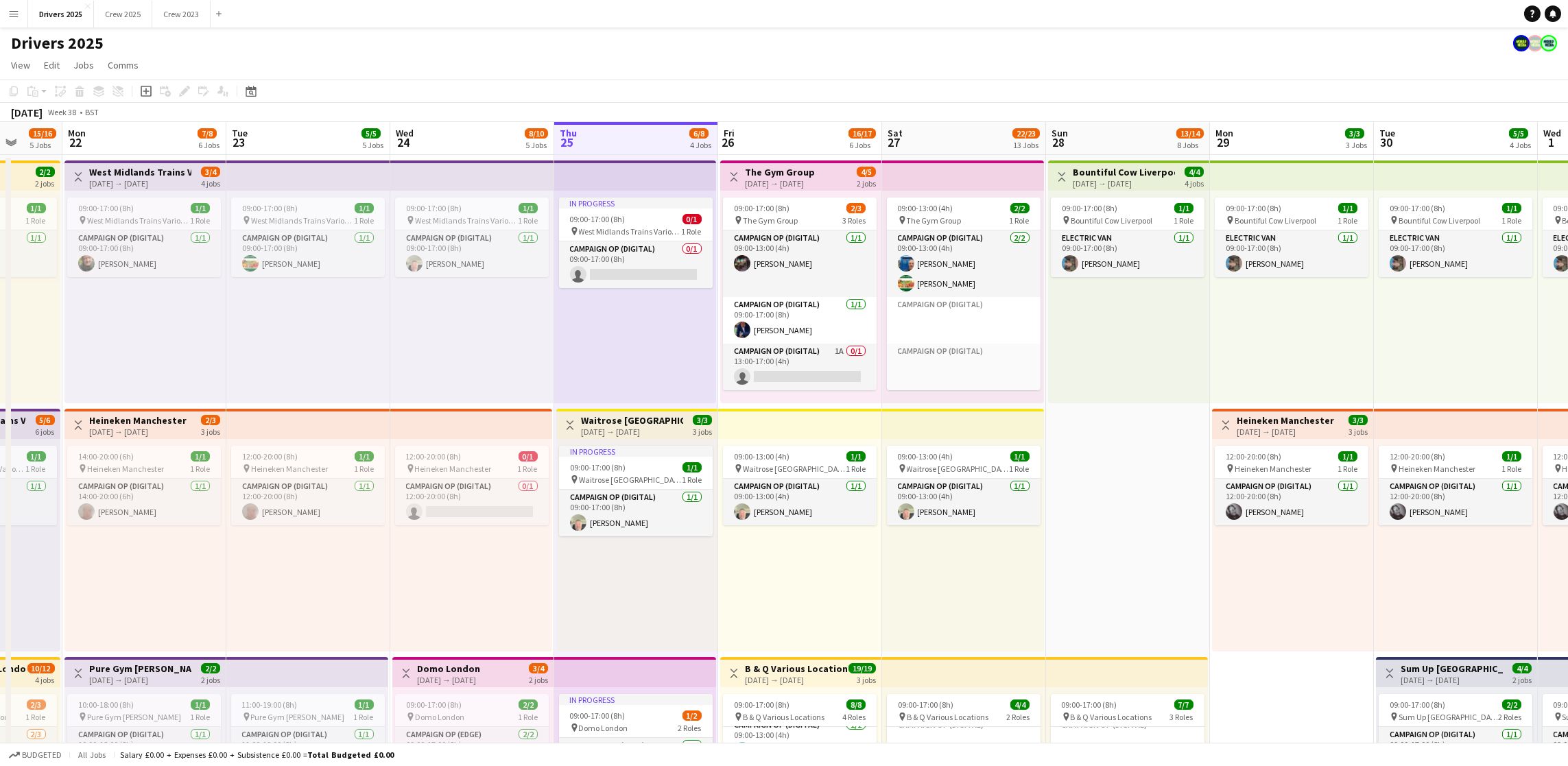
drag, startPoint x: 923, startPoint y: 142, endPoint x: 636, endPoint y: 151, distance: 287.1
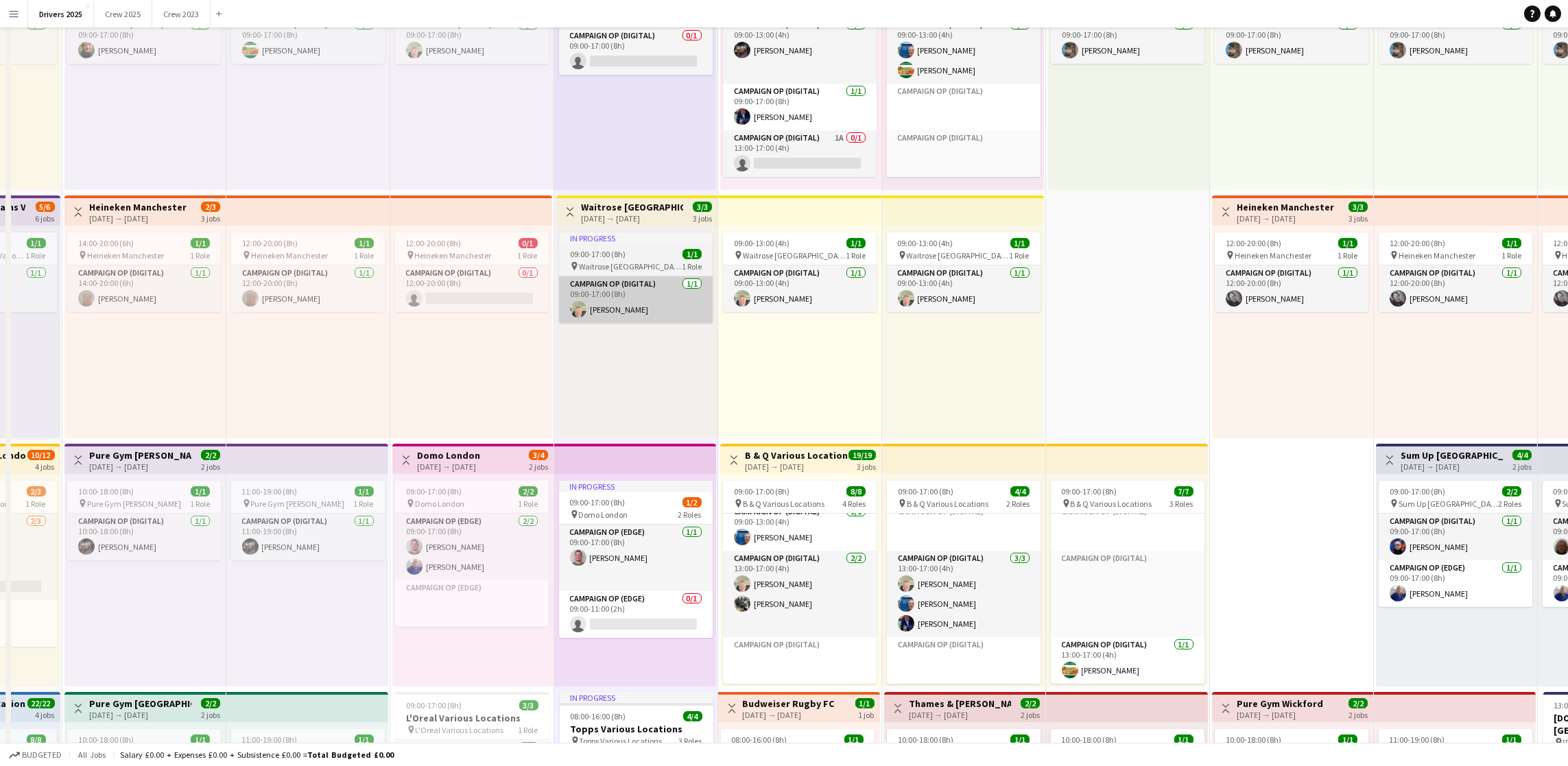
scroll to position [0, 0]
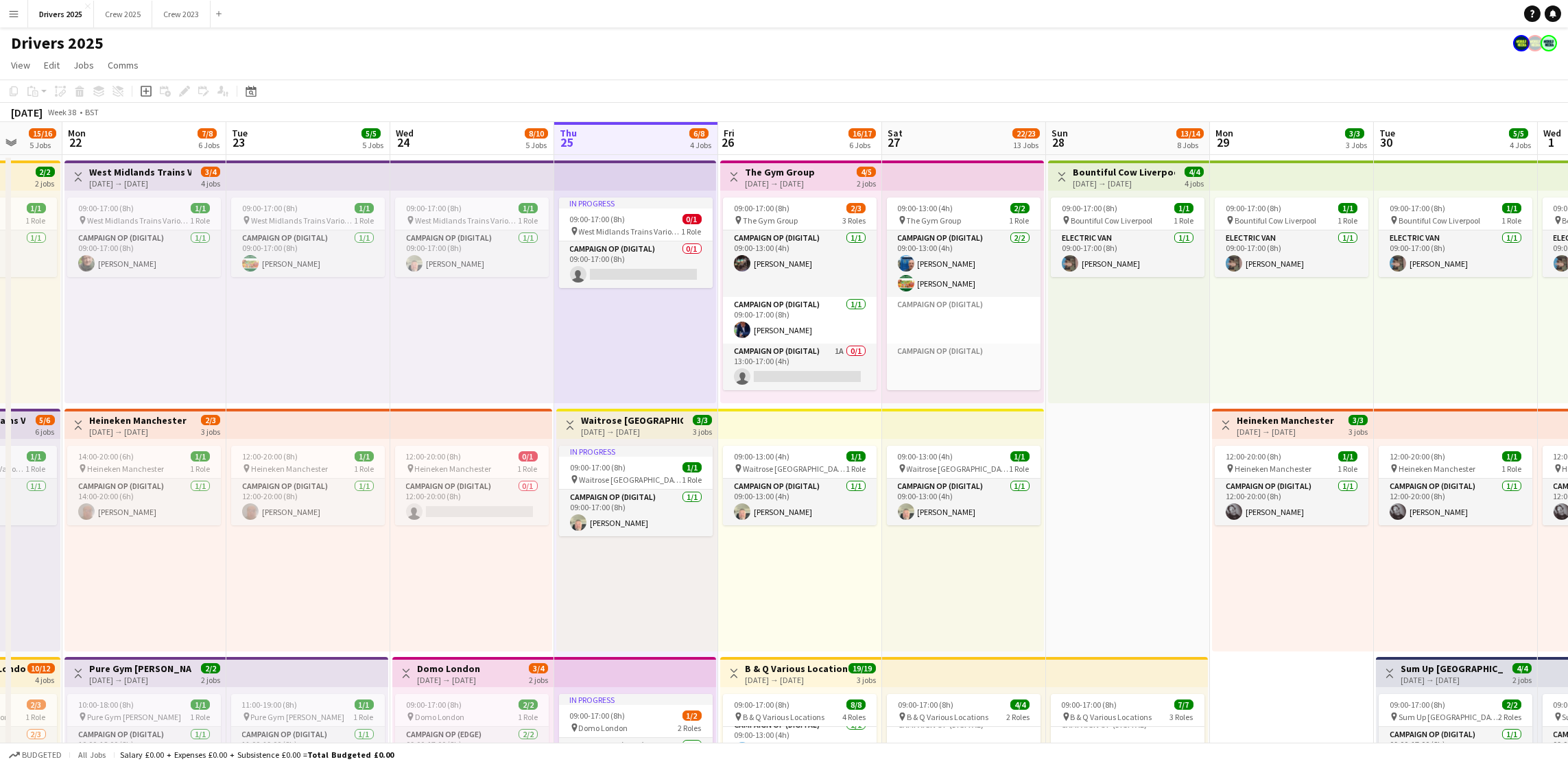
click at [780, 129] on app-board-header-date "Fri 26 16/17 6 Jobs" at bounding box center [800, 138] width 164 height 33
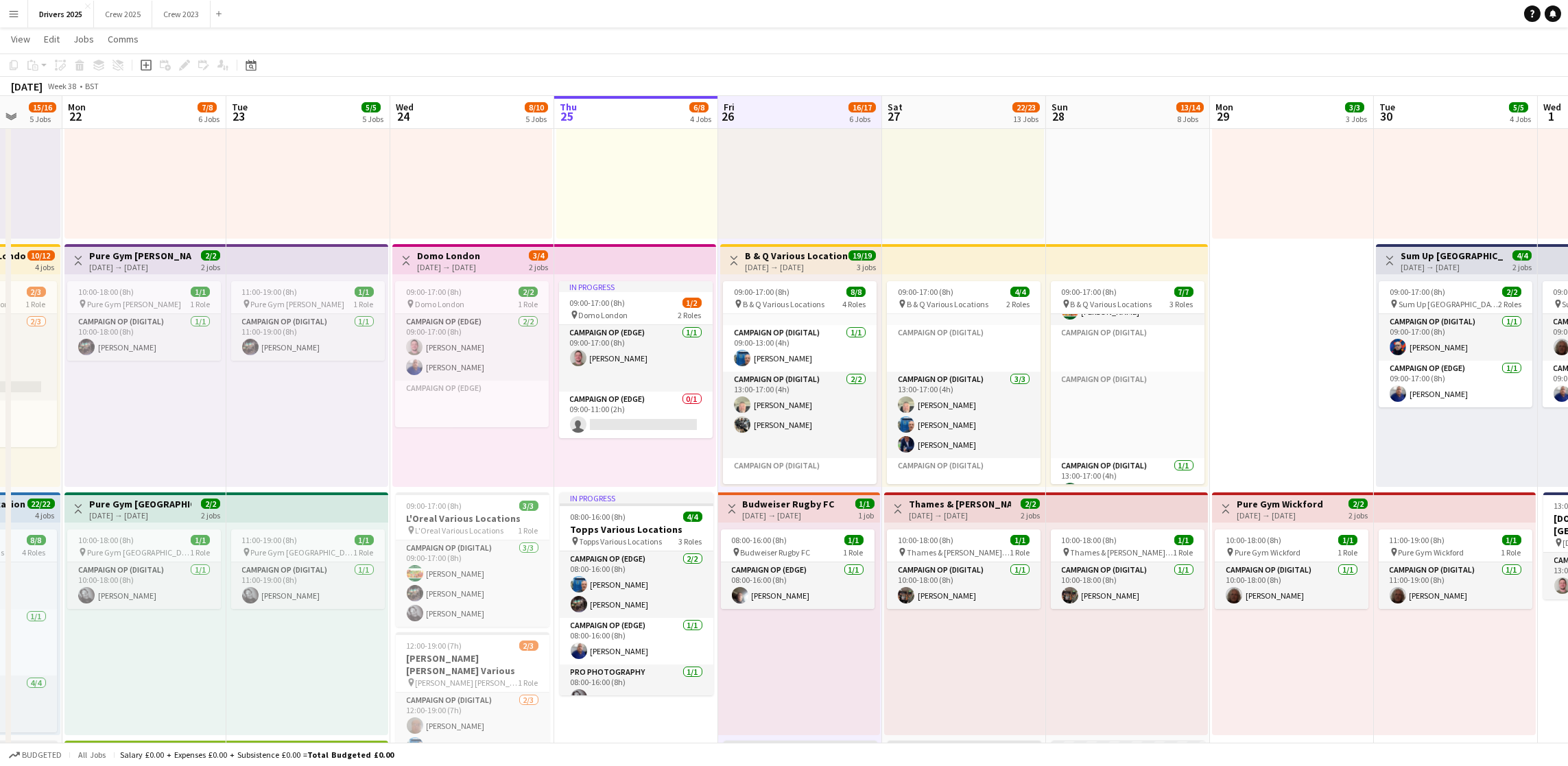
scroll to position [230, 0]
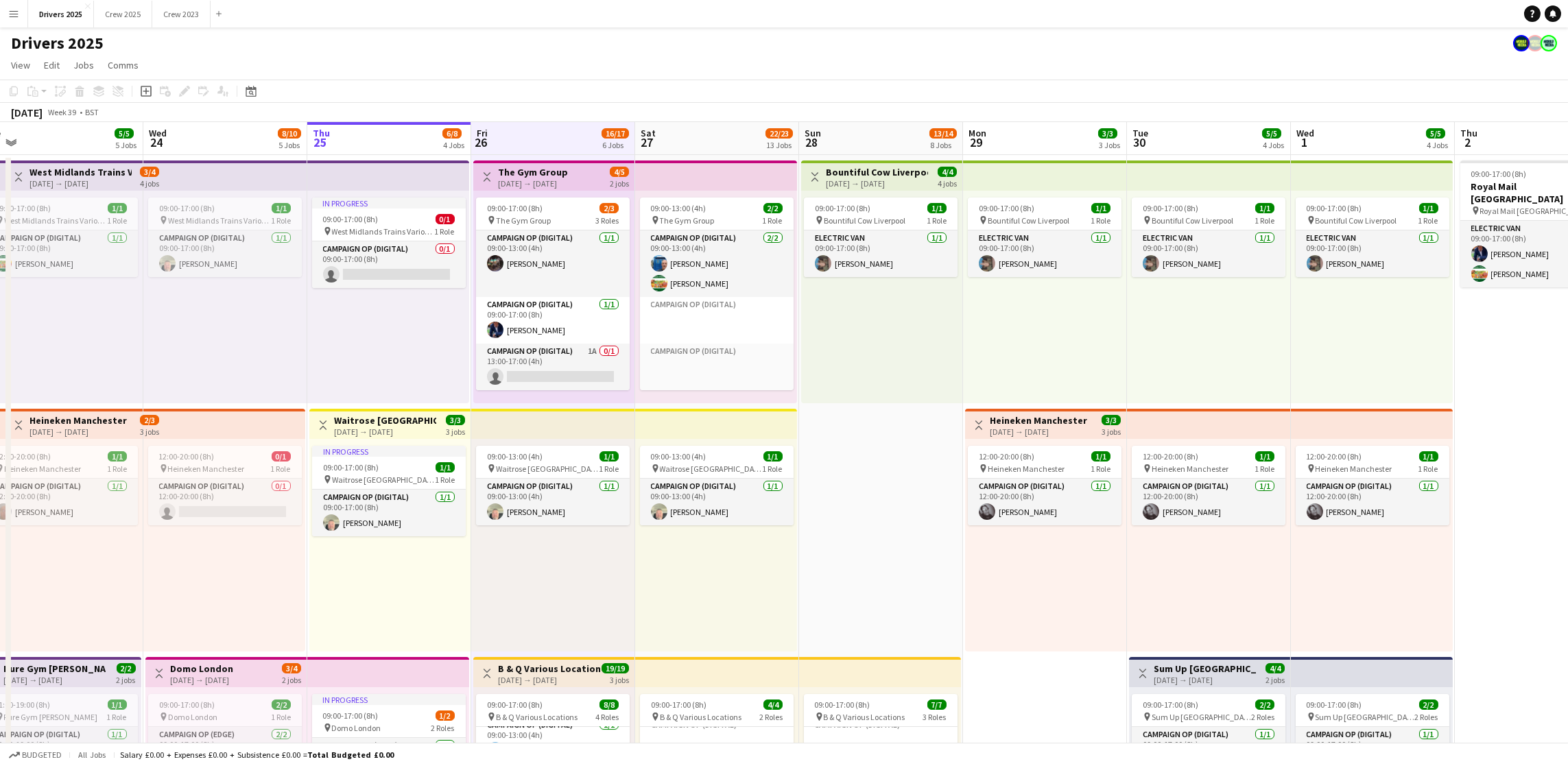
drag, startPoint x: 1167, startPoint y: 543, endPoint x: 844, endPoint y: 415, distance: 347.4
click at [668, 134] on app-board-header-date "Sat 27 22/23 13 Jobs" at bounding box center [714, 138] width 164 height 33
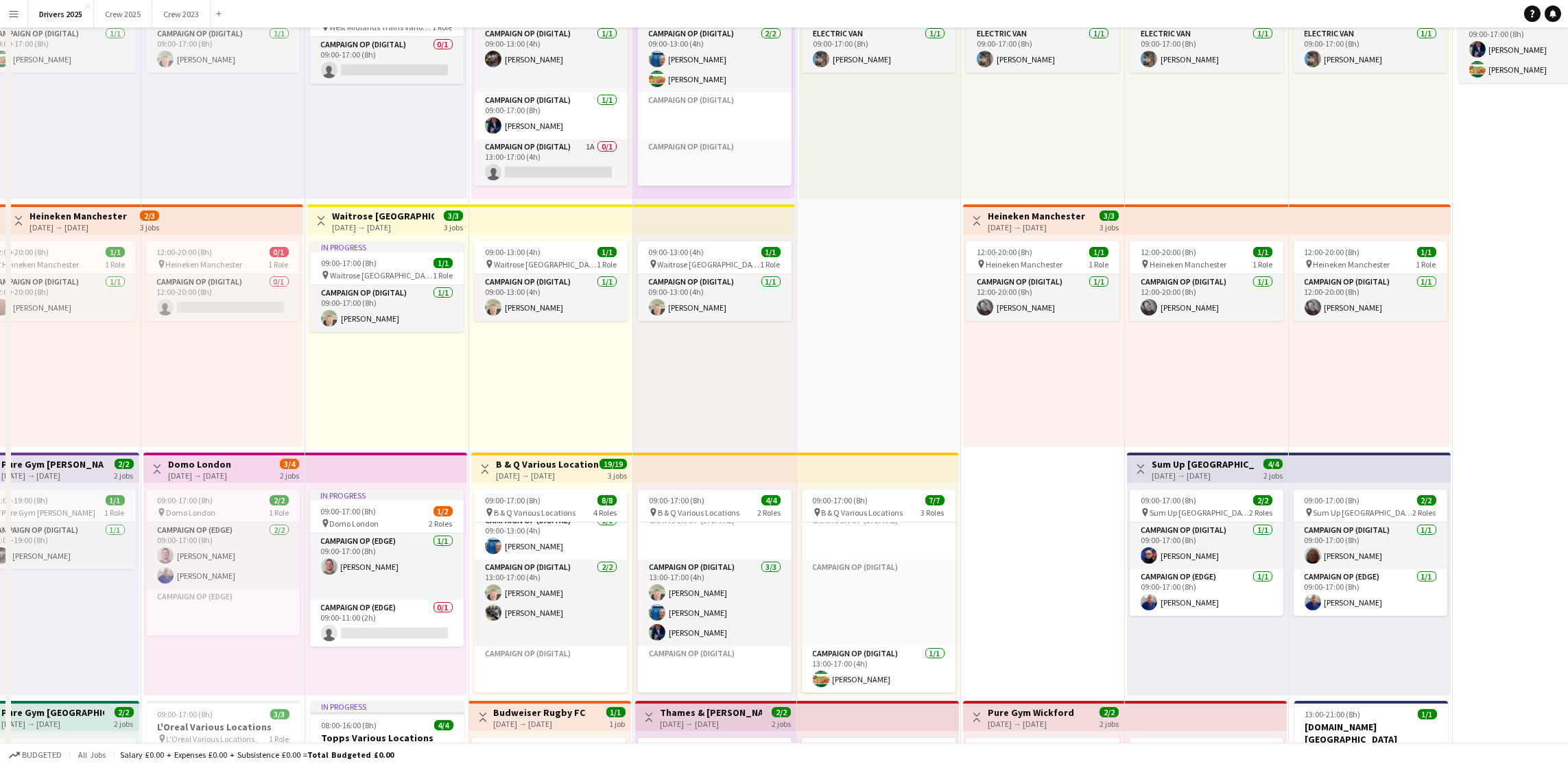
scroll to position [0, 0]
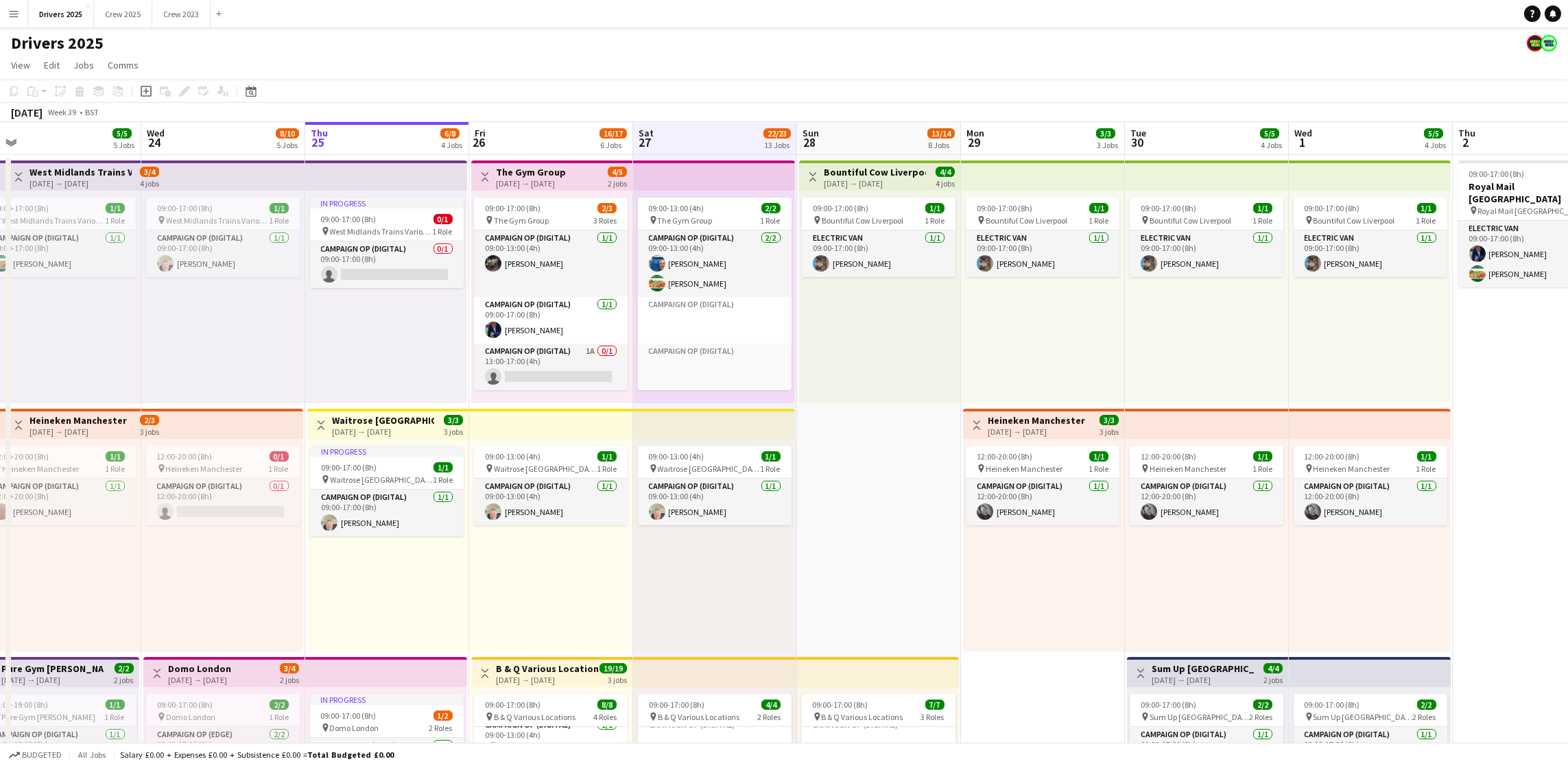
click at [840, 141] on app-board-header-date "Sun 28 13/14 8 Jobs" at bounding box center [878, 138] width 164 height 33
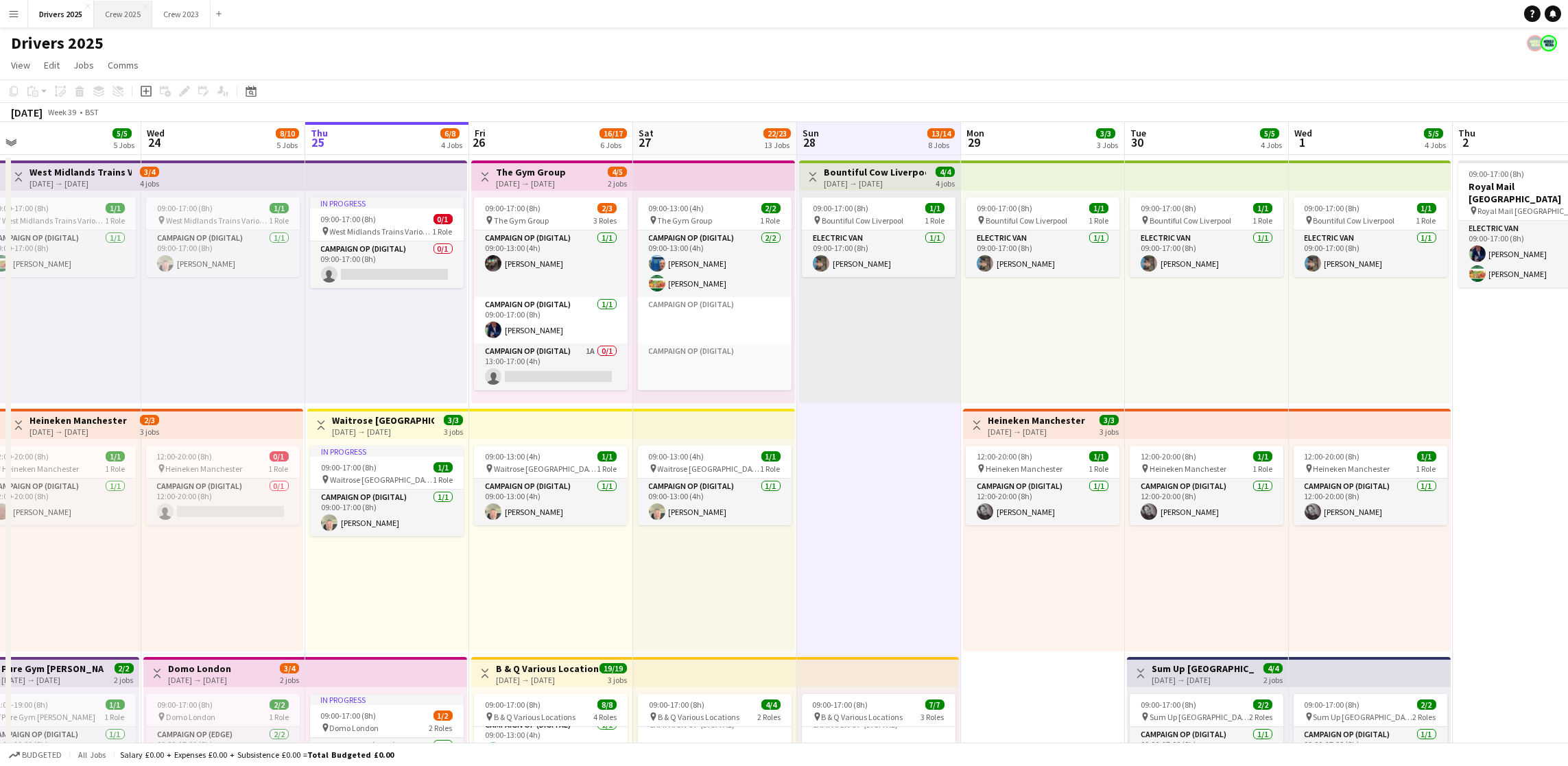
click at [133, 9] on button "Crew 2025 Close" at bounding box center [123, 14] width 59 height 27
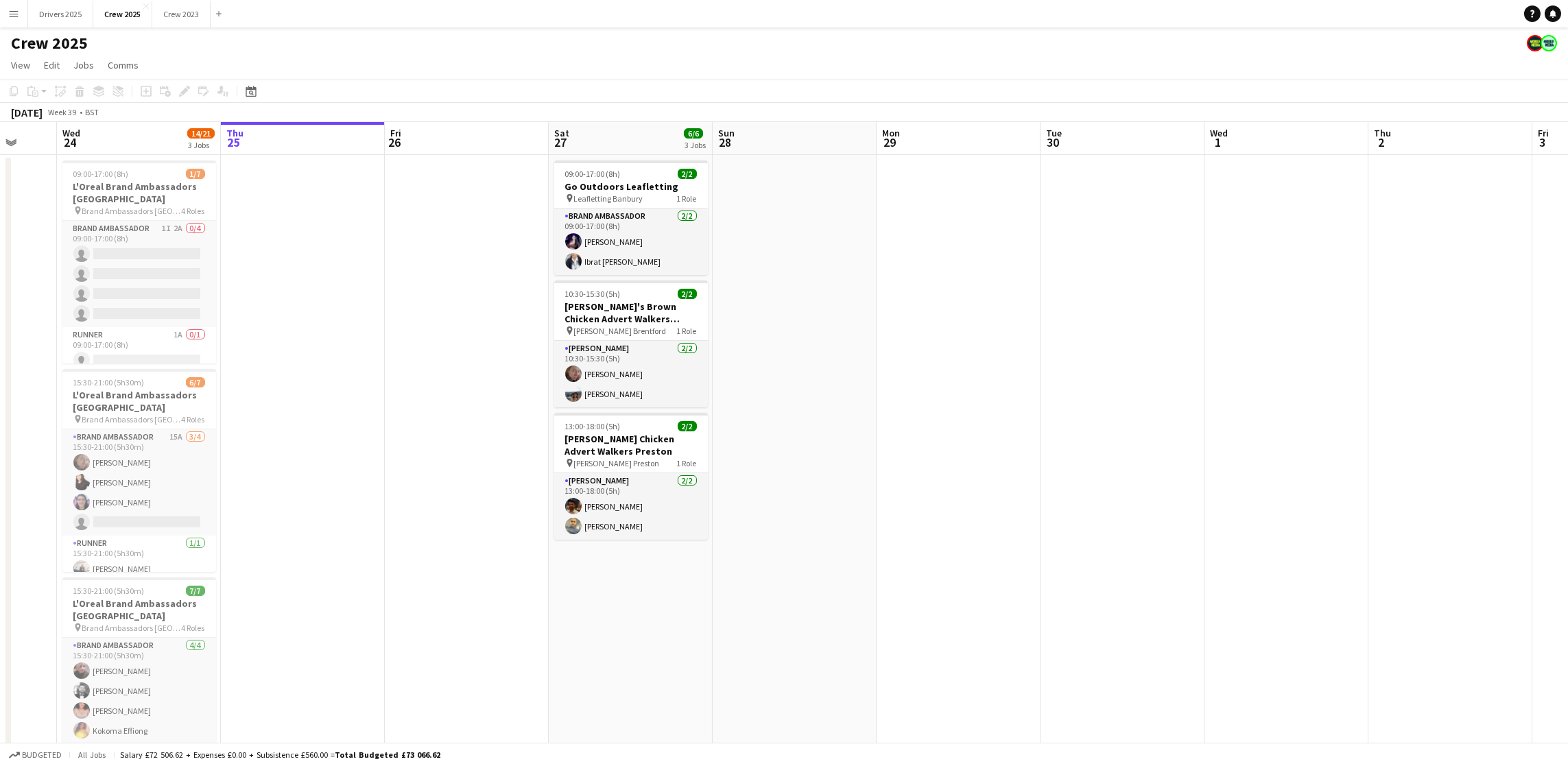
scroll to position [0, 330]
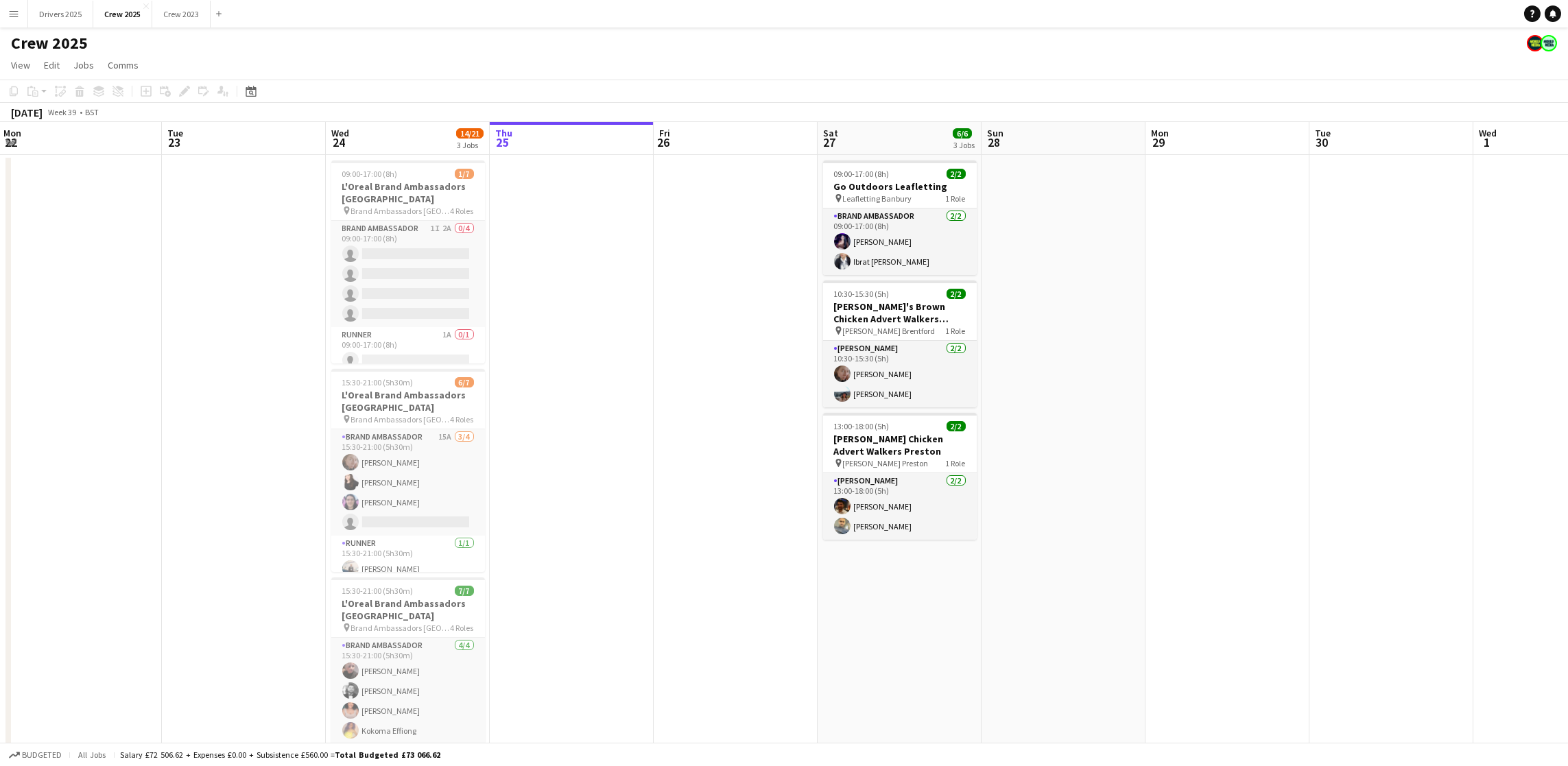
drag, startPoint x: 383, startPoint y: 437, endPoint x: 708, endPoint y: 424, distance: 325.3
click at [708, 424] on app-calendar-viewport "Sat 20 Sun 21 Mon 22 Tue 23 Wed 24 14/21 3 Jobs Thu 25 Fri 26 Sat 27 6/6 3 Jobs…" at bounding box center [784, 464] width 1568 height 685
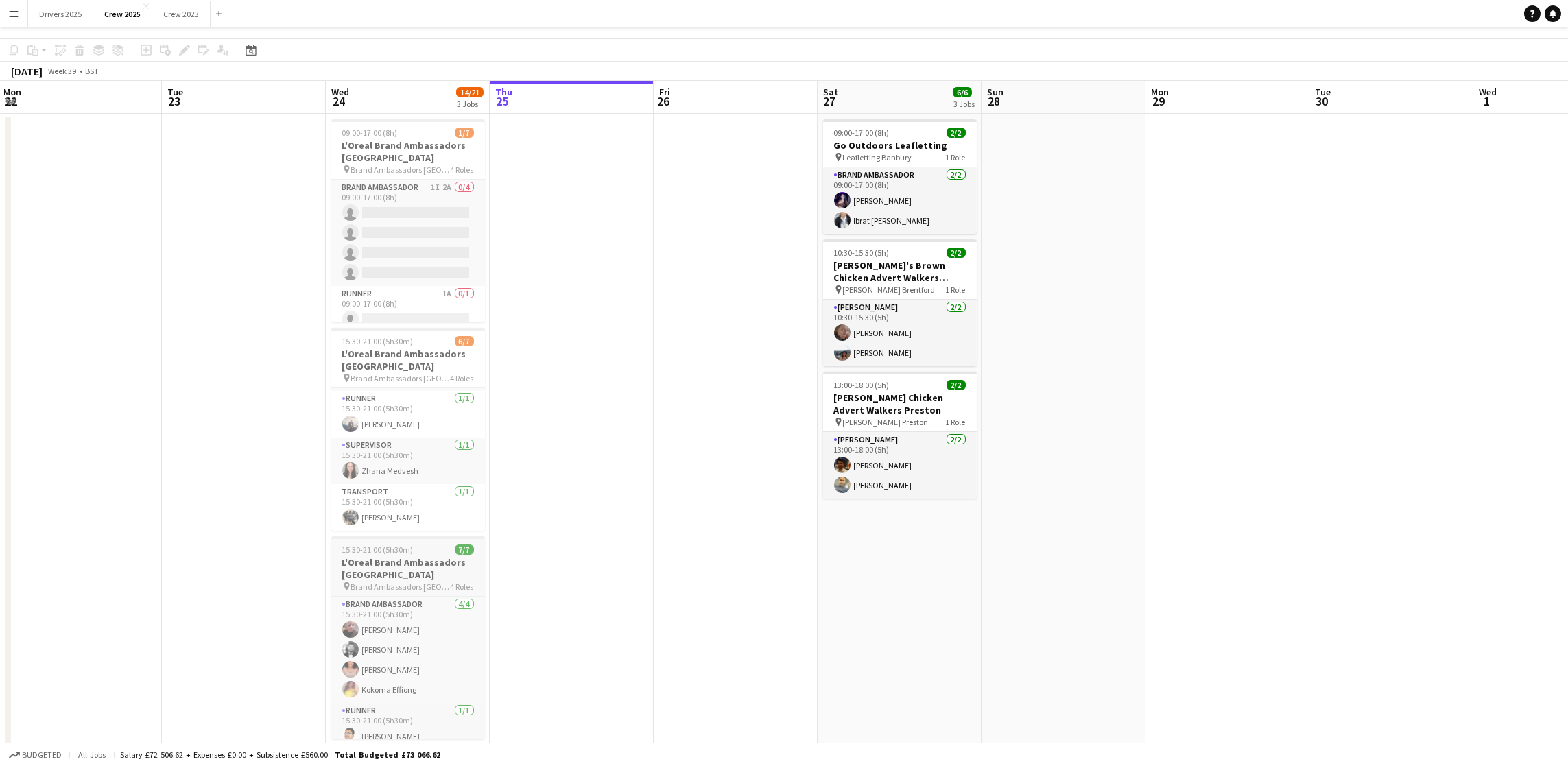
scroll to position [63, 0]
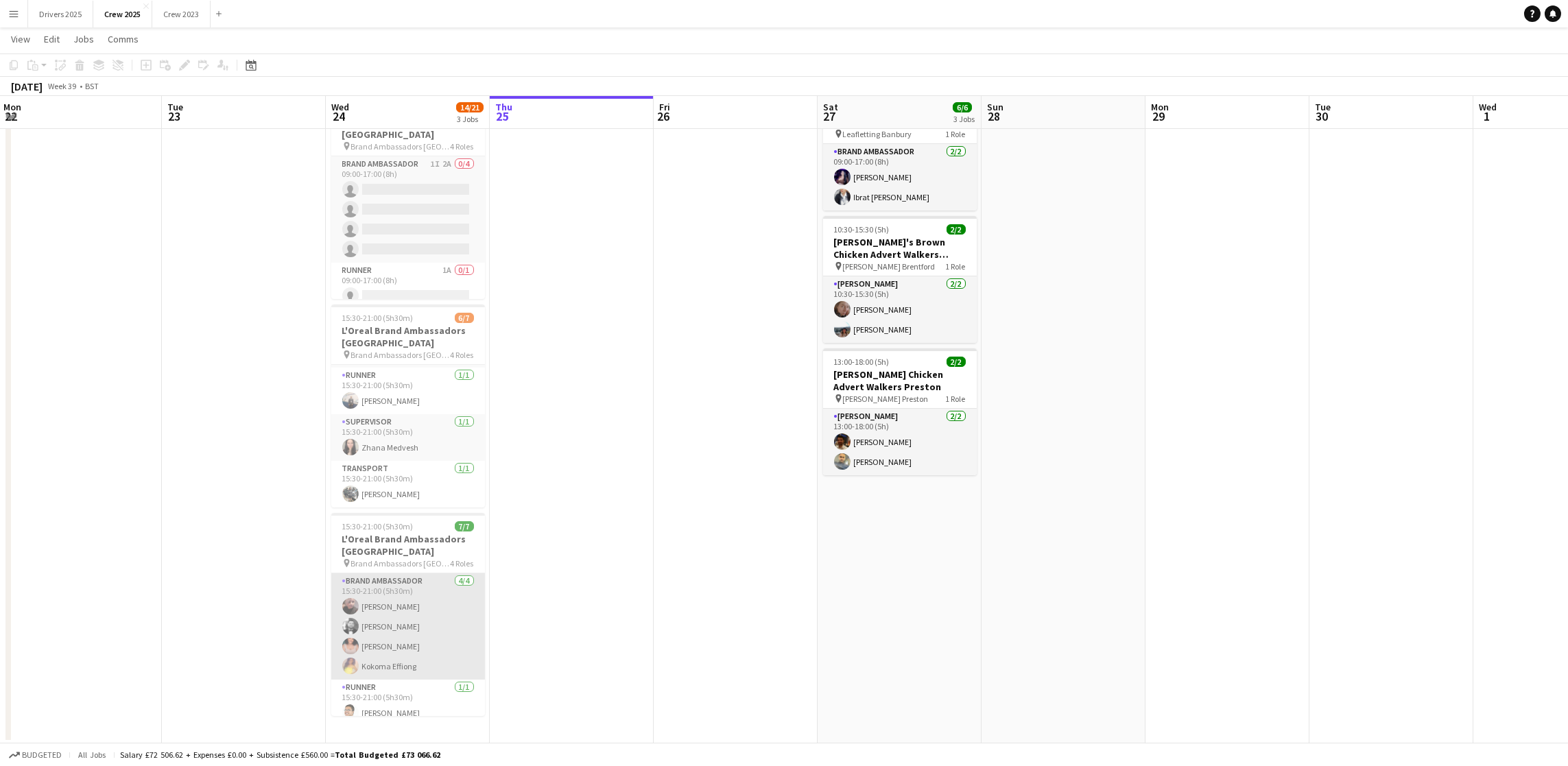
click at [370, 622] on app-card-role "Brand Ambassador [DATE] 15:30-21:00 (5h30m) [PERSON_NAME] [PERSON_NAME] [PERSON…" at bounding box center [408, 626] width 153 height 106
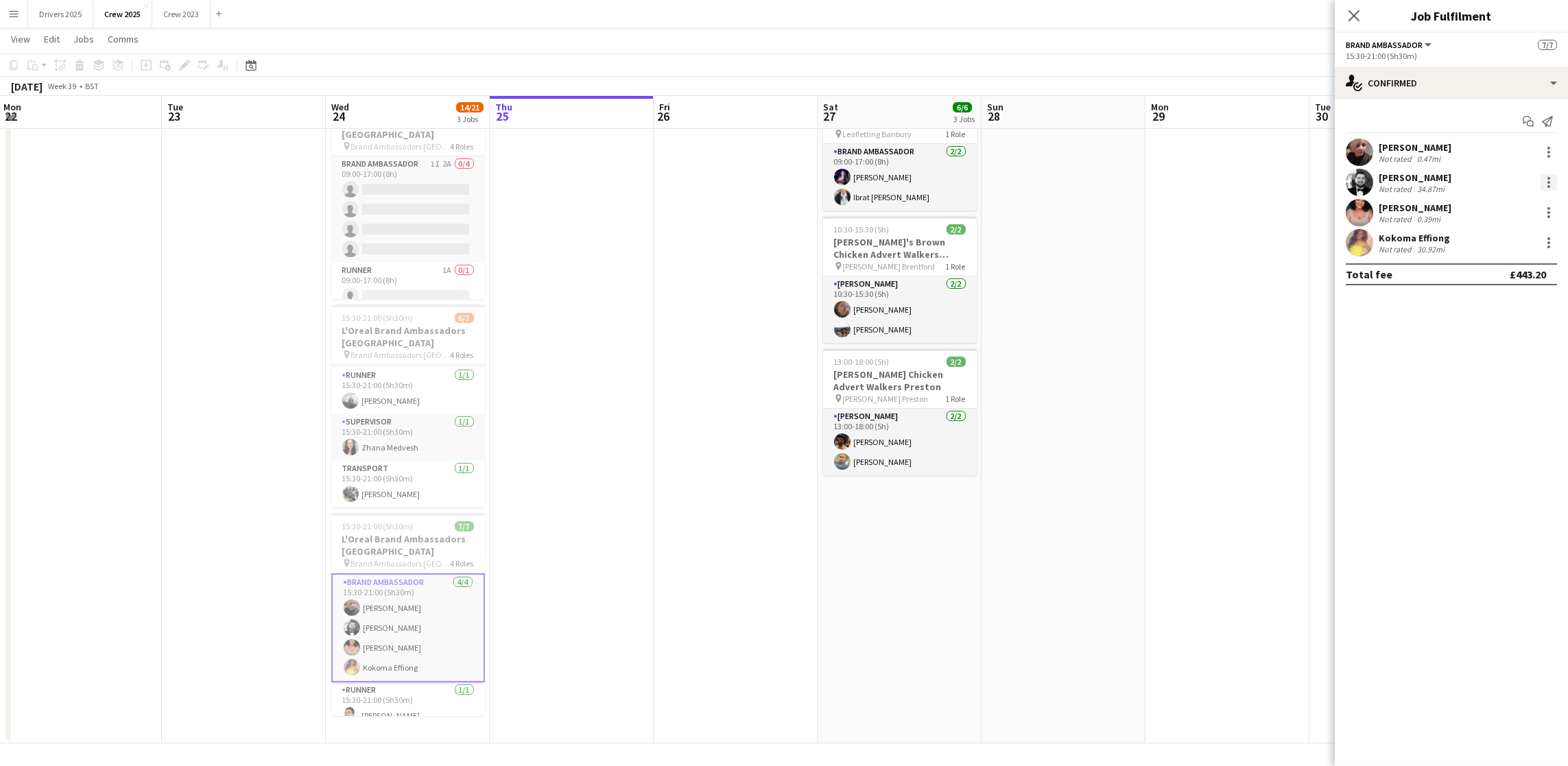
click at [1549, 183] on div at bounding box center [1548, 182] width 3 height 3
click at [1507, 213] on span "Edit fee" at bounding box center [1503, 207] width 85 height 12
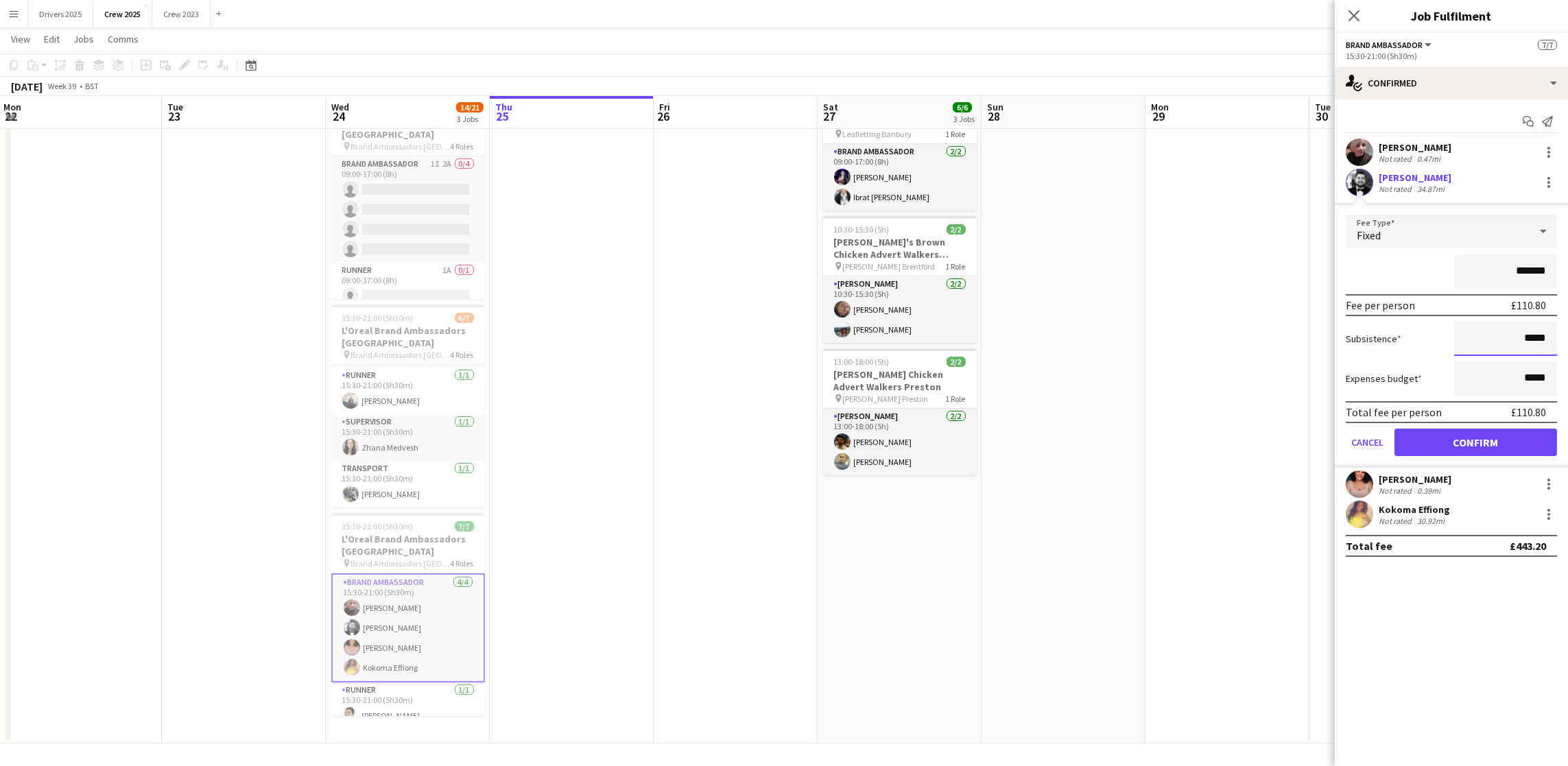
click at [1529, 336] on input "*****" at bounding box center [1505, 338] width 103 height 35
type input "******"
click at [1482, 443] on button "Confirm" at bounding box center [1476, 442] width 163 height 28
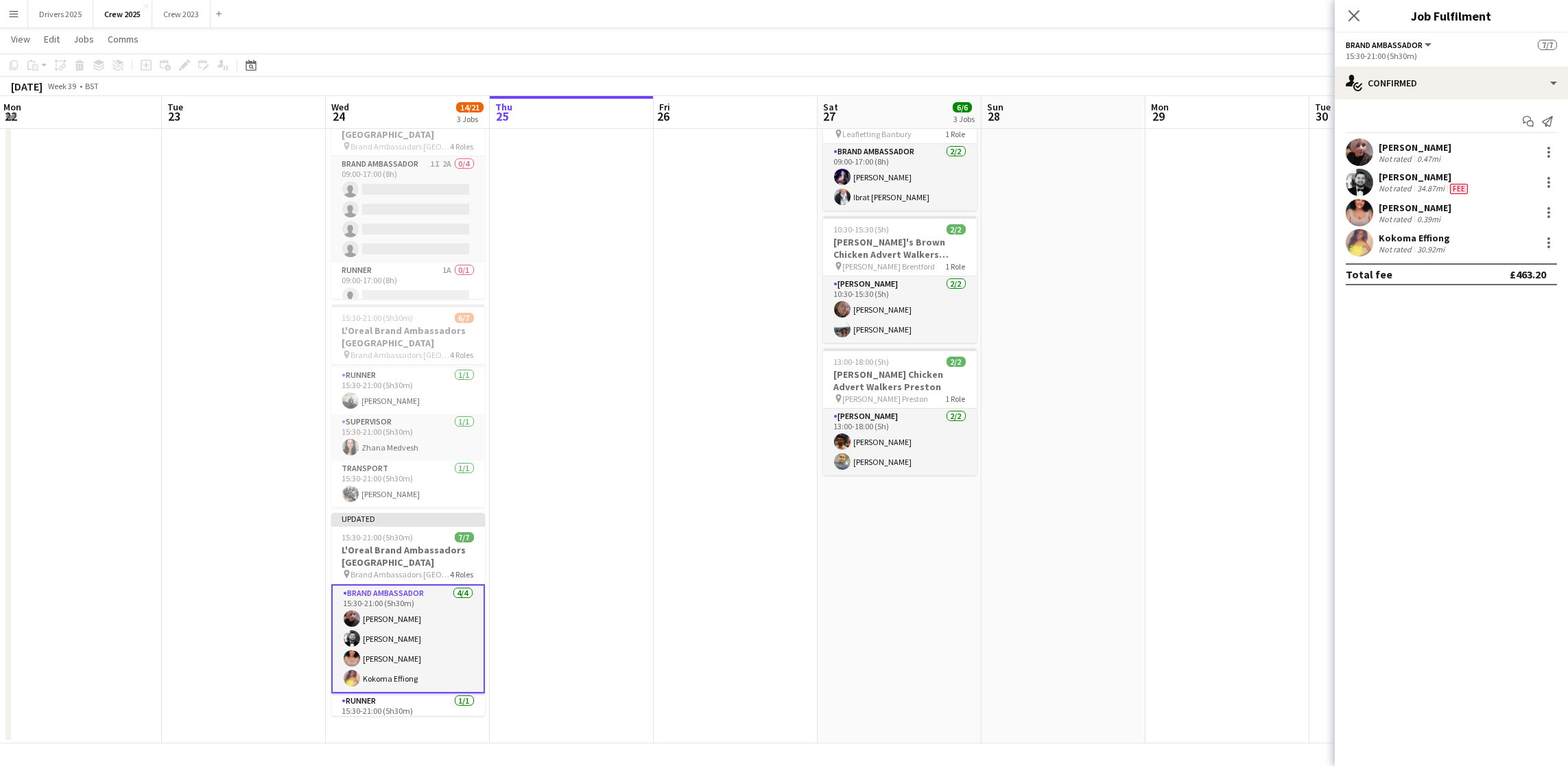
click at [1272, 369] on app-date-cell at bounding box center [1227, 416] width 164 height 653
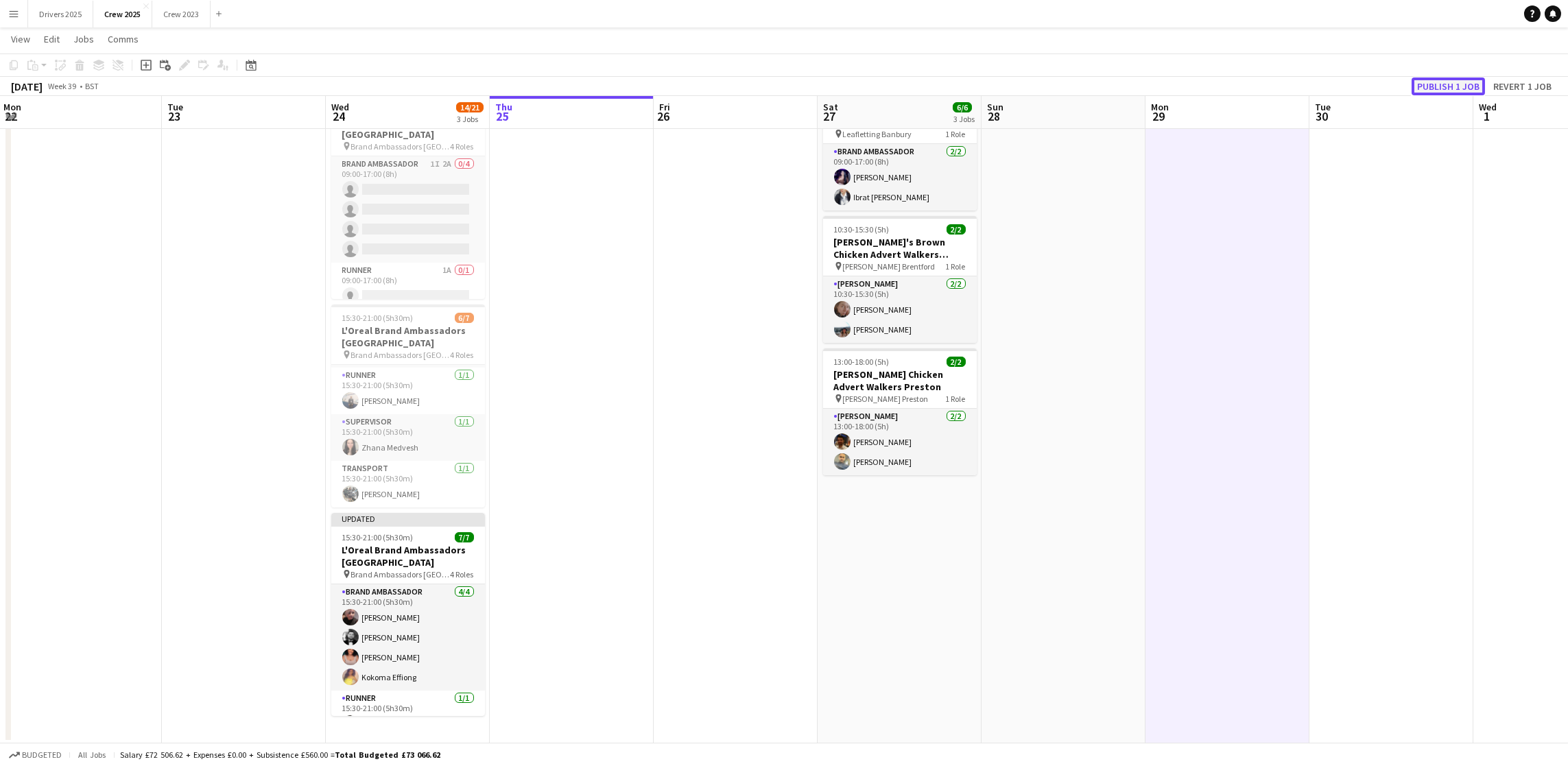
click at [1430, 83] on button "Publish 1 job" at bounding box center [1448, 86] width 74 height 18
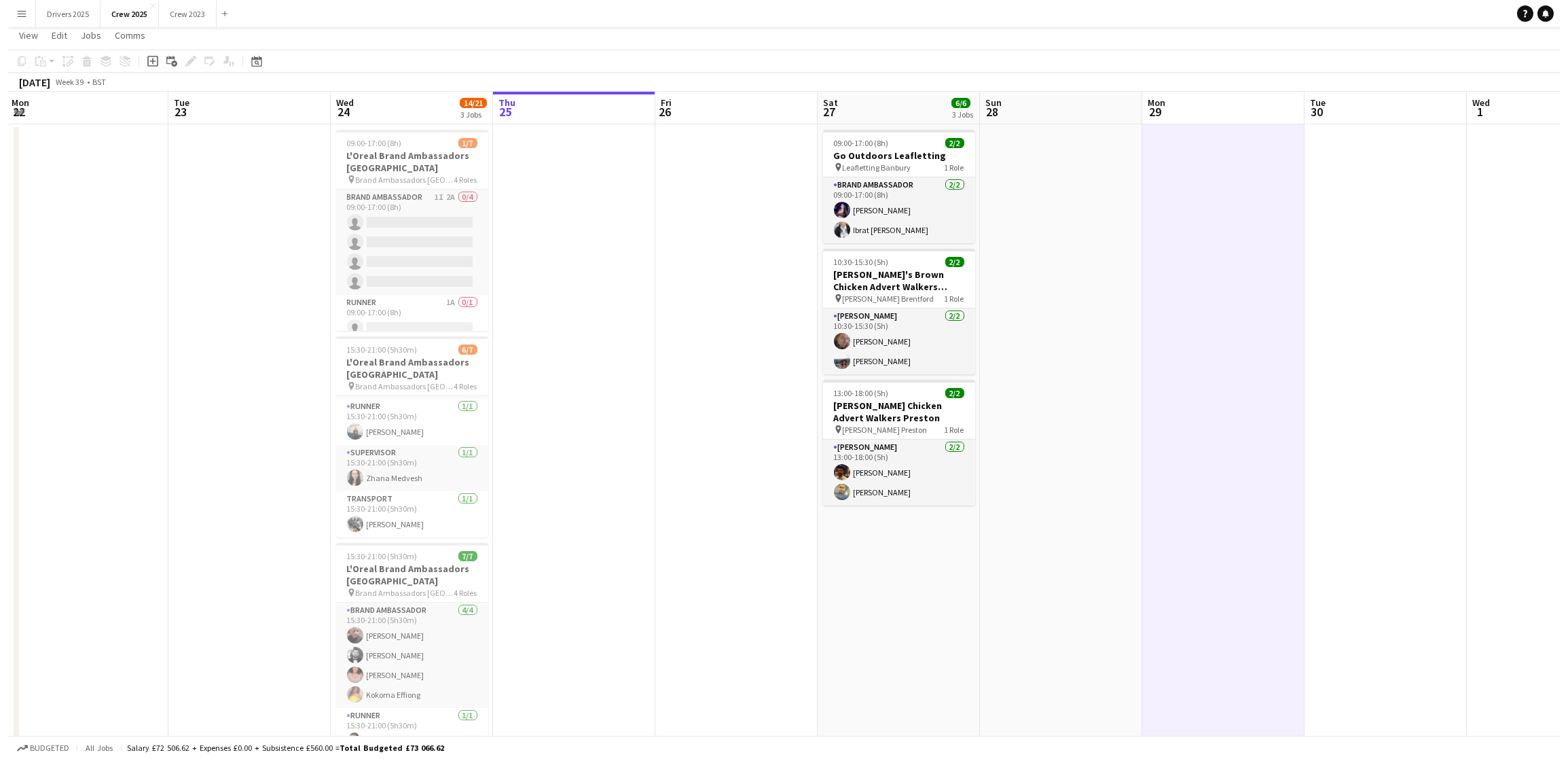
scroll to position [0, 0]
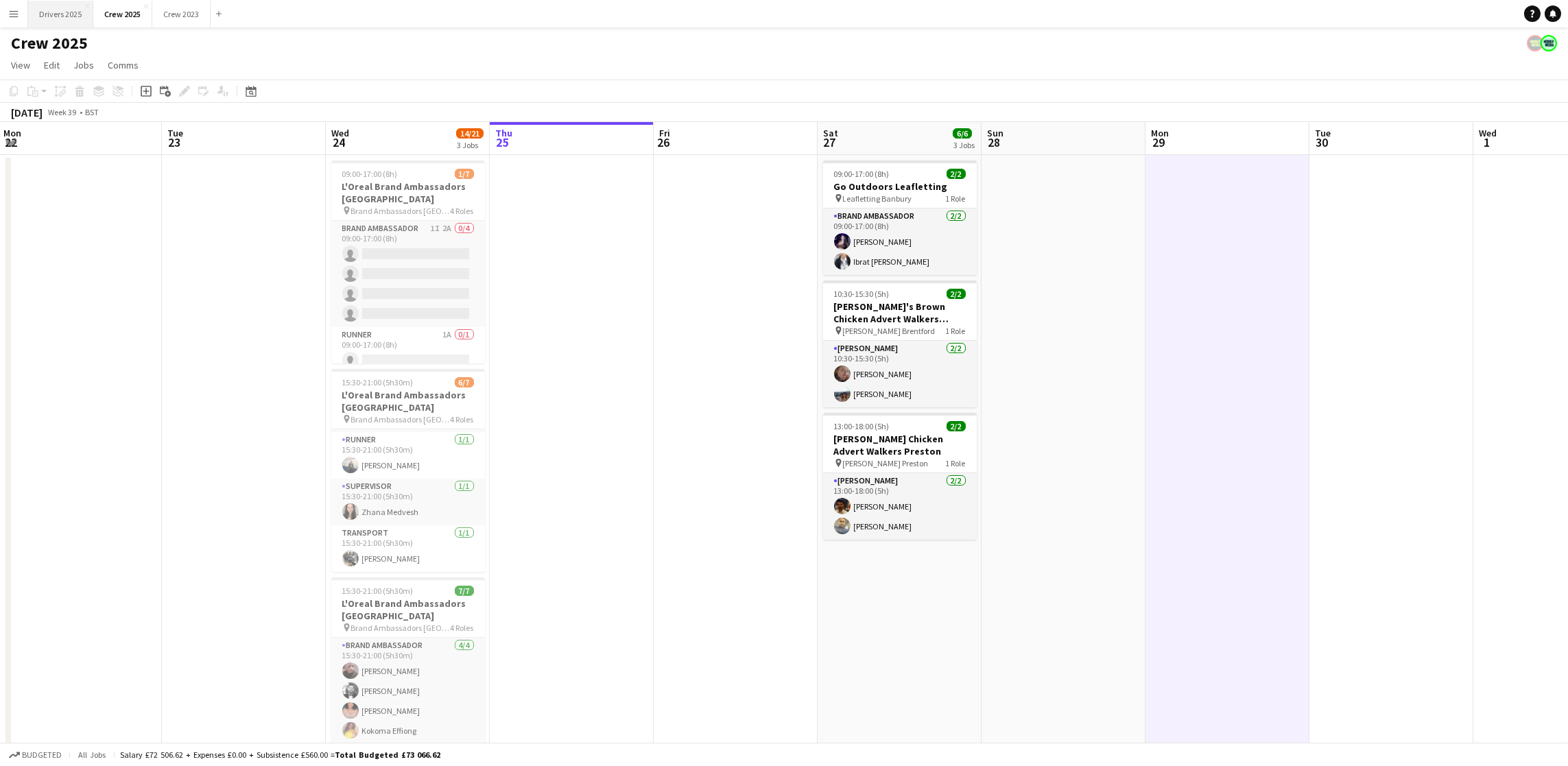
click at [52, 10] on button "Drivers 2025 Close" at bounding box center [60, 14] width 65 height 27
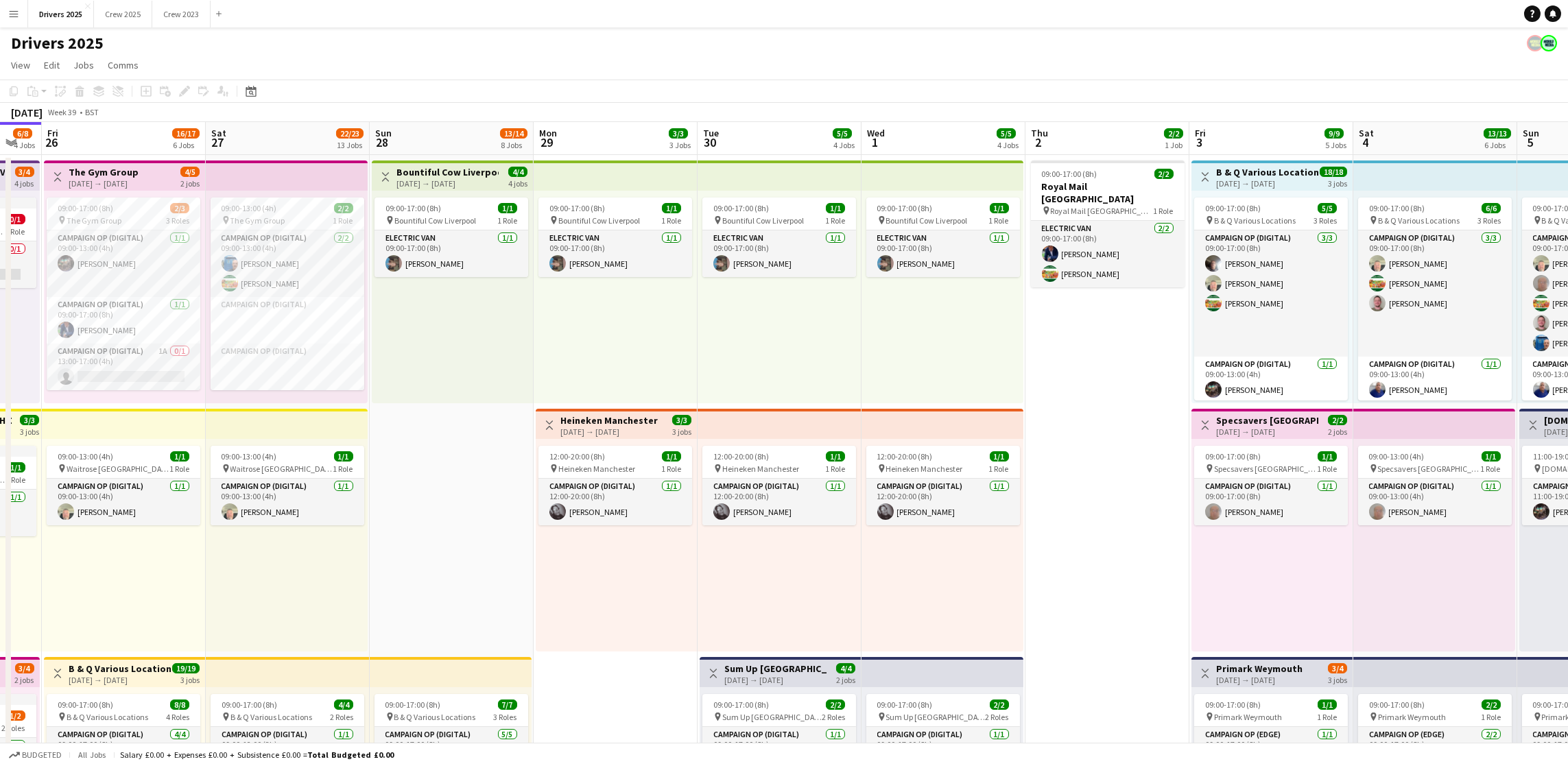
scroll to position [0, 453]
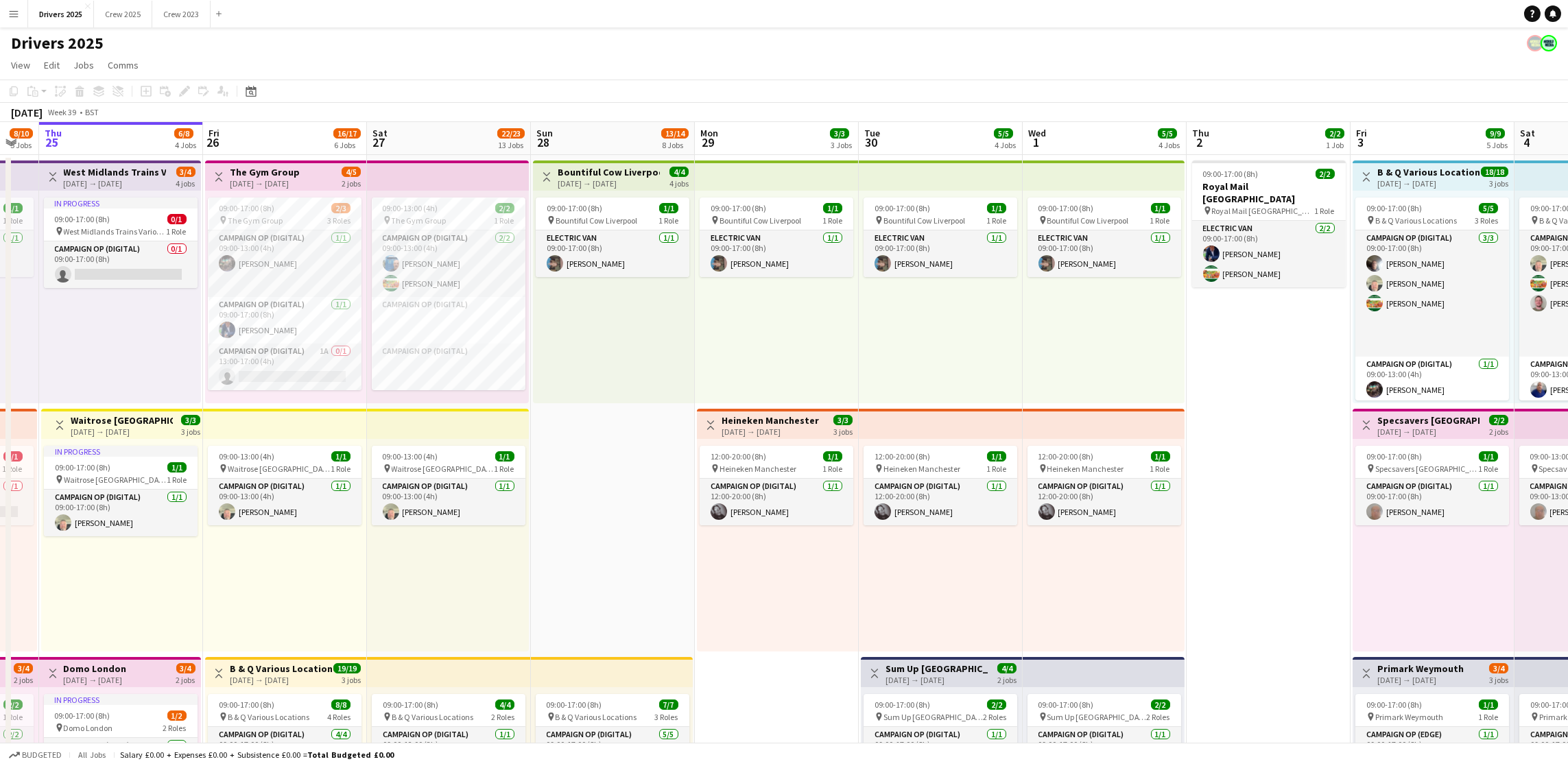
drag, startPoint x: 1322, startPoint y: 374, endPoint x: 1032, endPoint y: 389, distance: 290.4
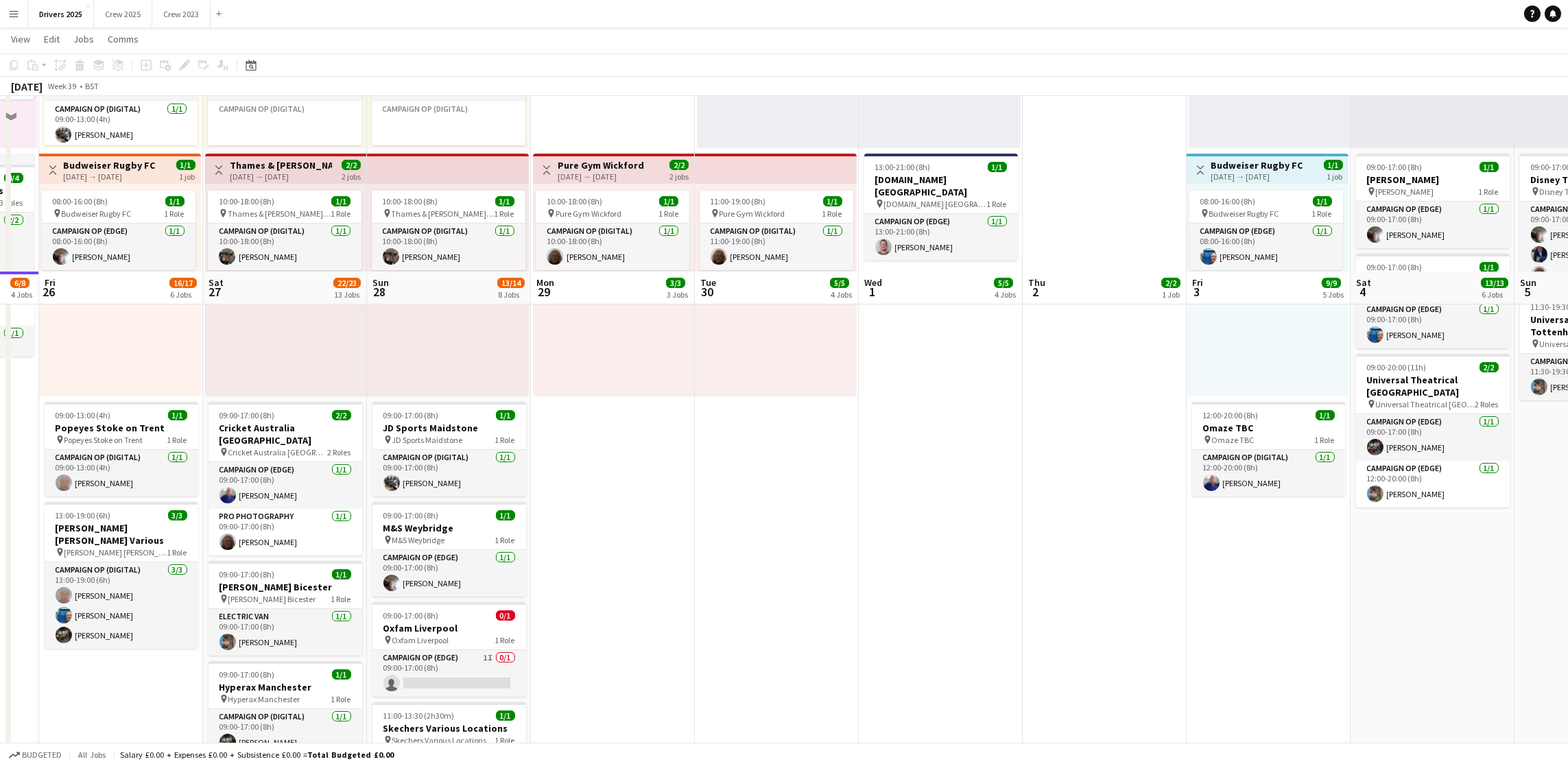
scroll to position [926, 0]
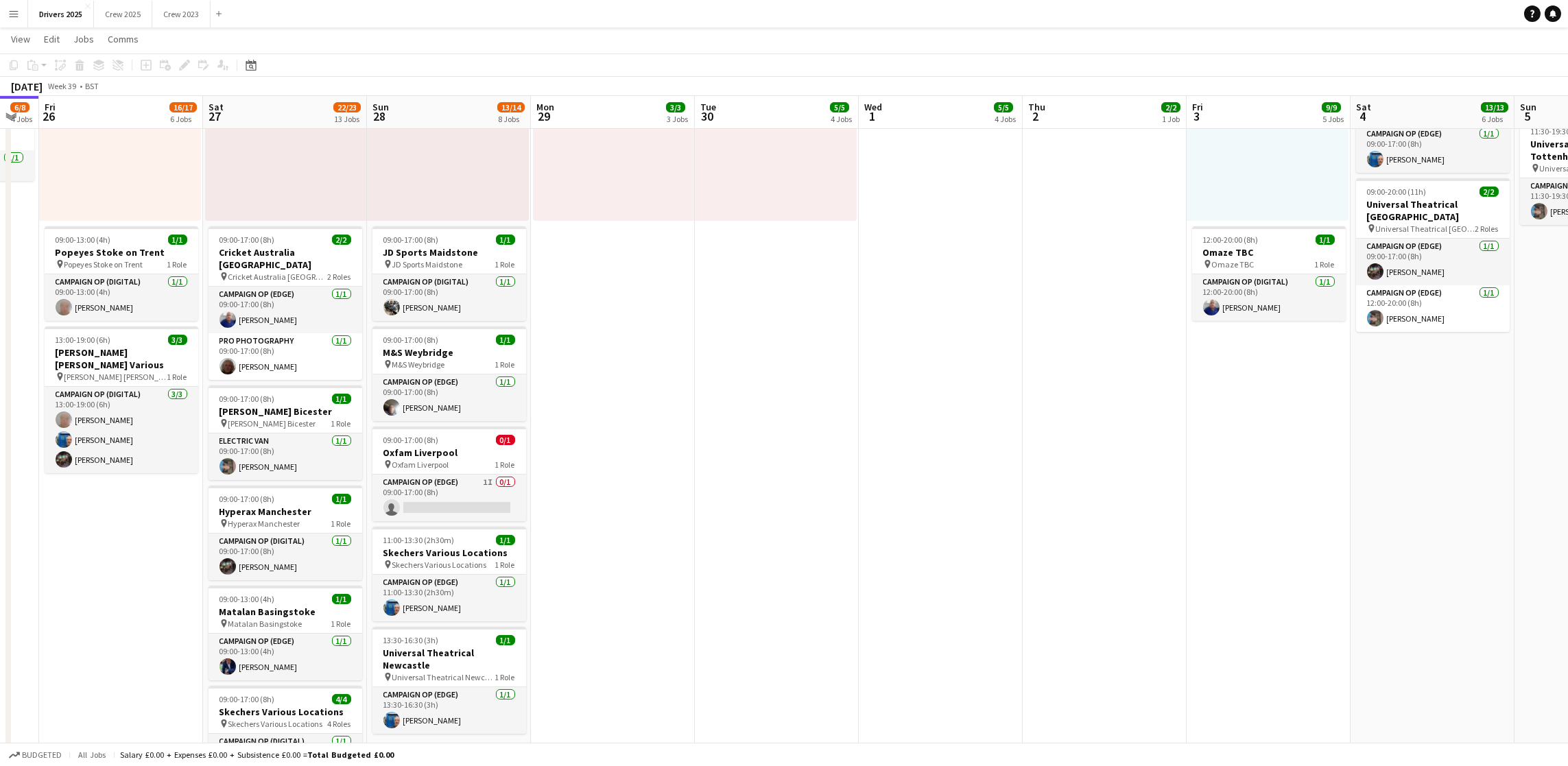
click at [769, 528] on app-date-cell "09:00-17:00 (8h) 1/1 pin Bountiful Cow Liverpool 1 Role Electric Van [DATE] 09:…" at bounding box center [776, 328] width 164 height 2200
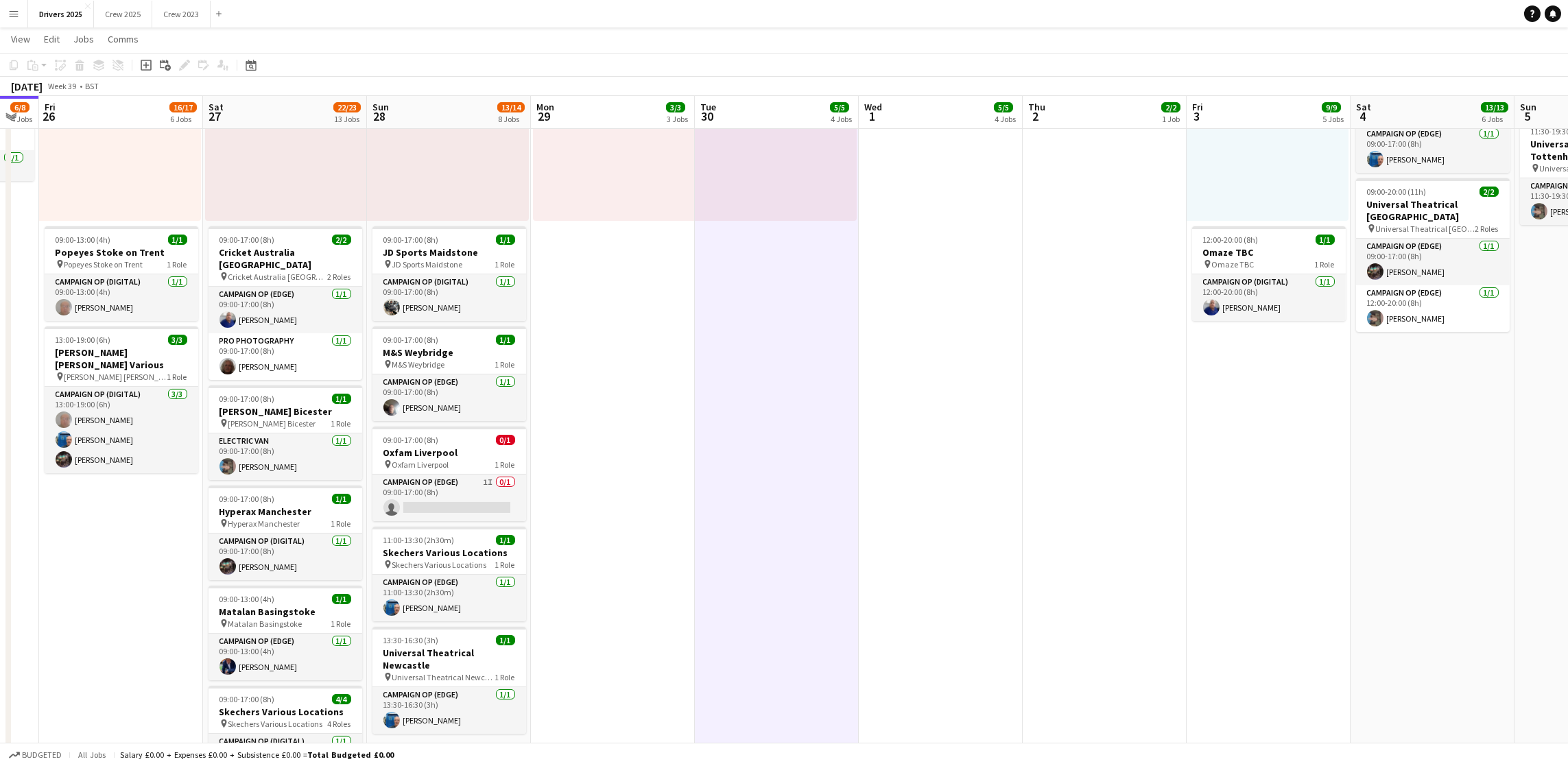
click at [141, 65] on icon "Add job" at bounding box center [146, 64] width 11 height 11
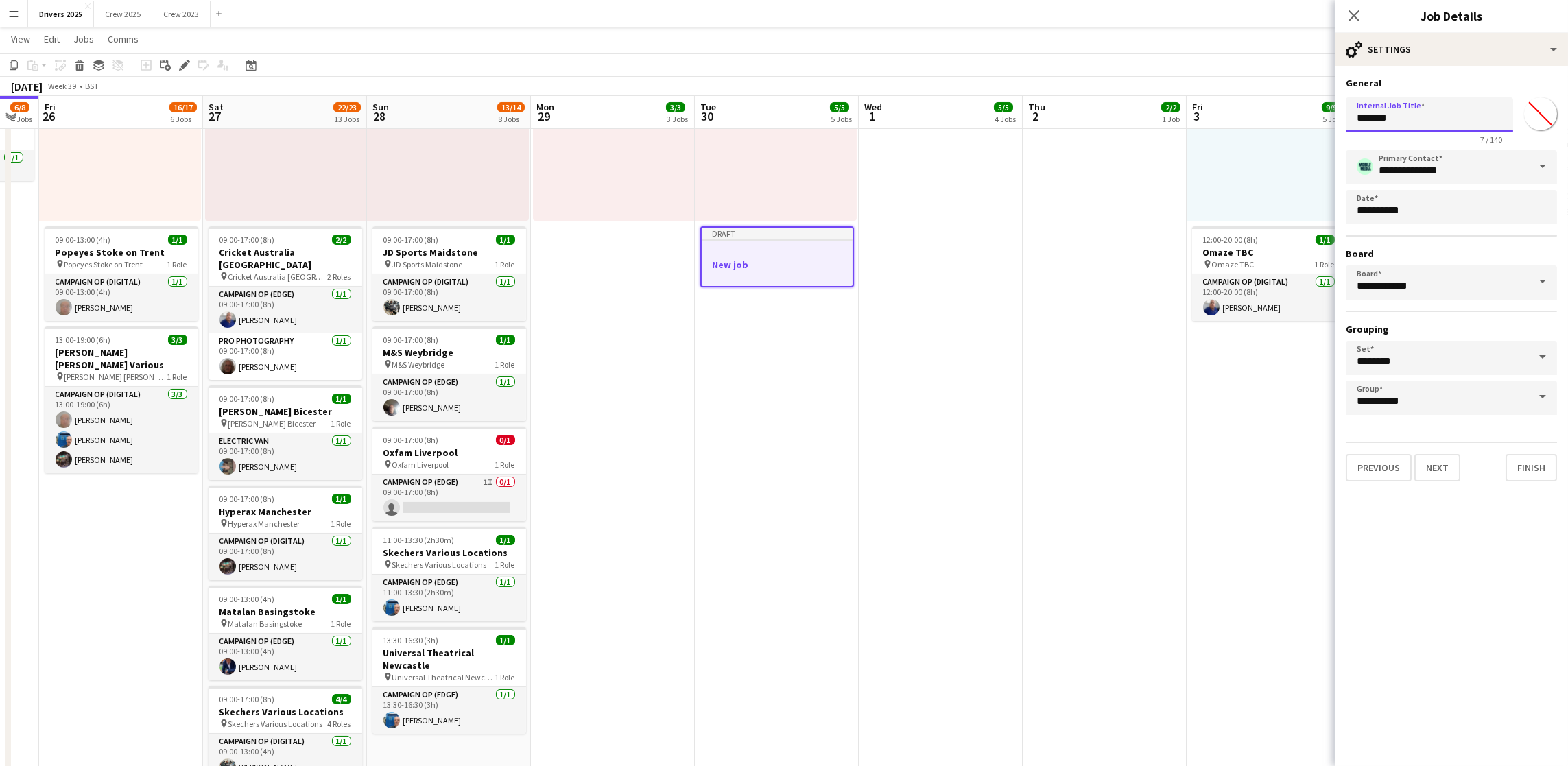
drag, startPoint x: 1468, startPoint y: 121, endPoint x: 1260, endPoint y: 115, distance: 208.1
click at [1260, 115] on body "Menu Boards Boards Boards All jobs Status Workforce Workforce My Workforce Recr…" at bounding box center [784, 263] width 1568 height 2378
drag, startPoint x: 1500, startPoint y: 119, endPoint x: 1307, endPoint y: 123, distance: 193.0
click at [1307, 123] on body "Menu Boards Boards Boards All jobs Status Workforce Workforce My Workforce Recr…" at bounding box center [784, 263] width 1568 height 2378
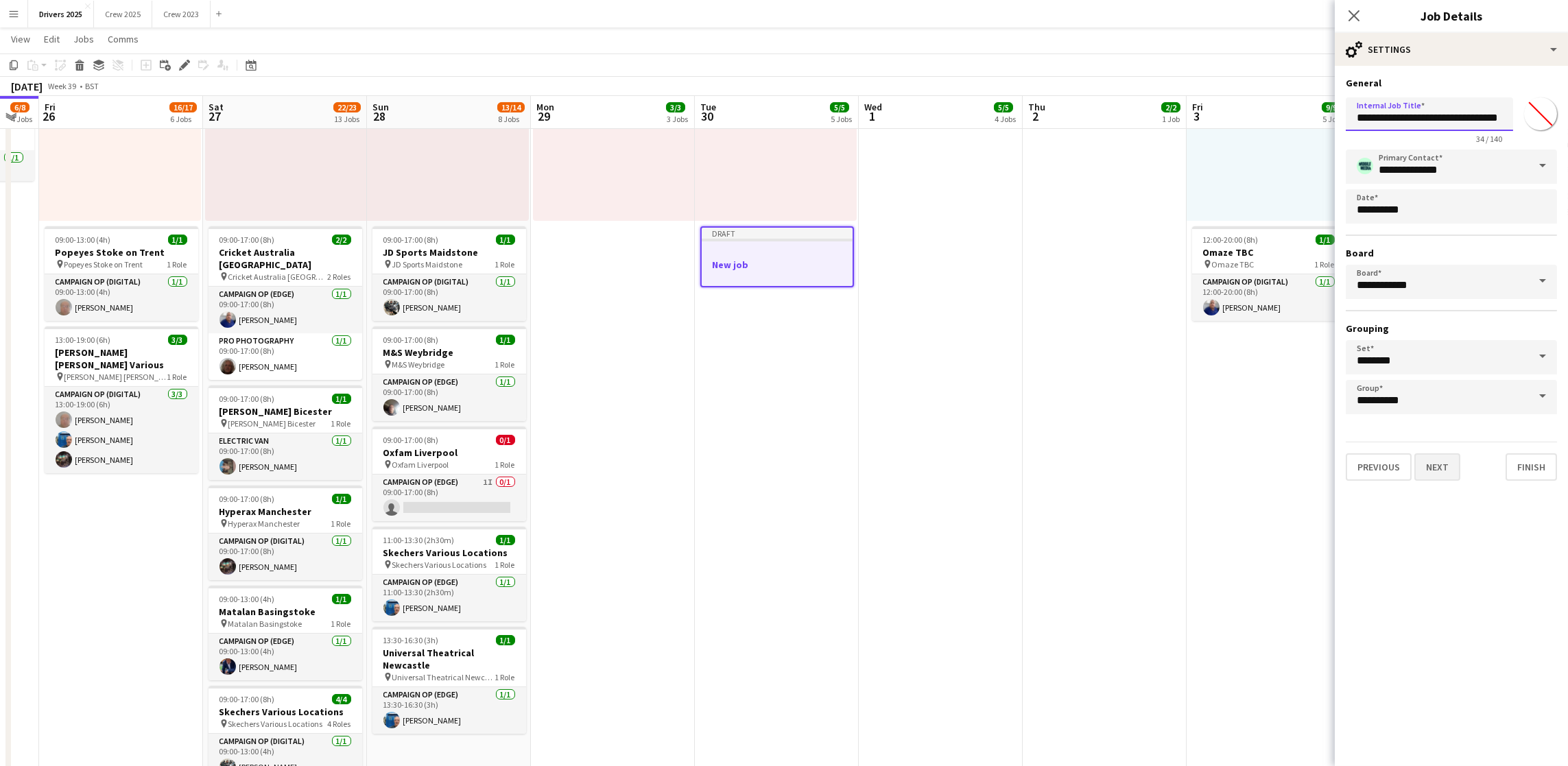
type input "**********"
click at [1432, 459] on button "Next" at bounding box center [1438, 467] width 46 height 28
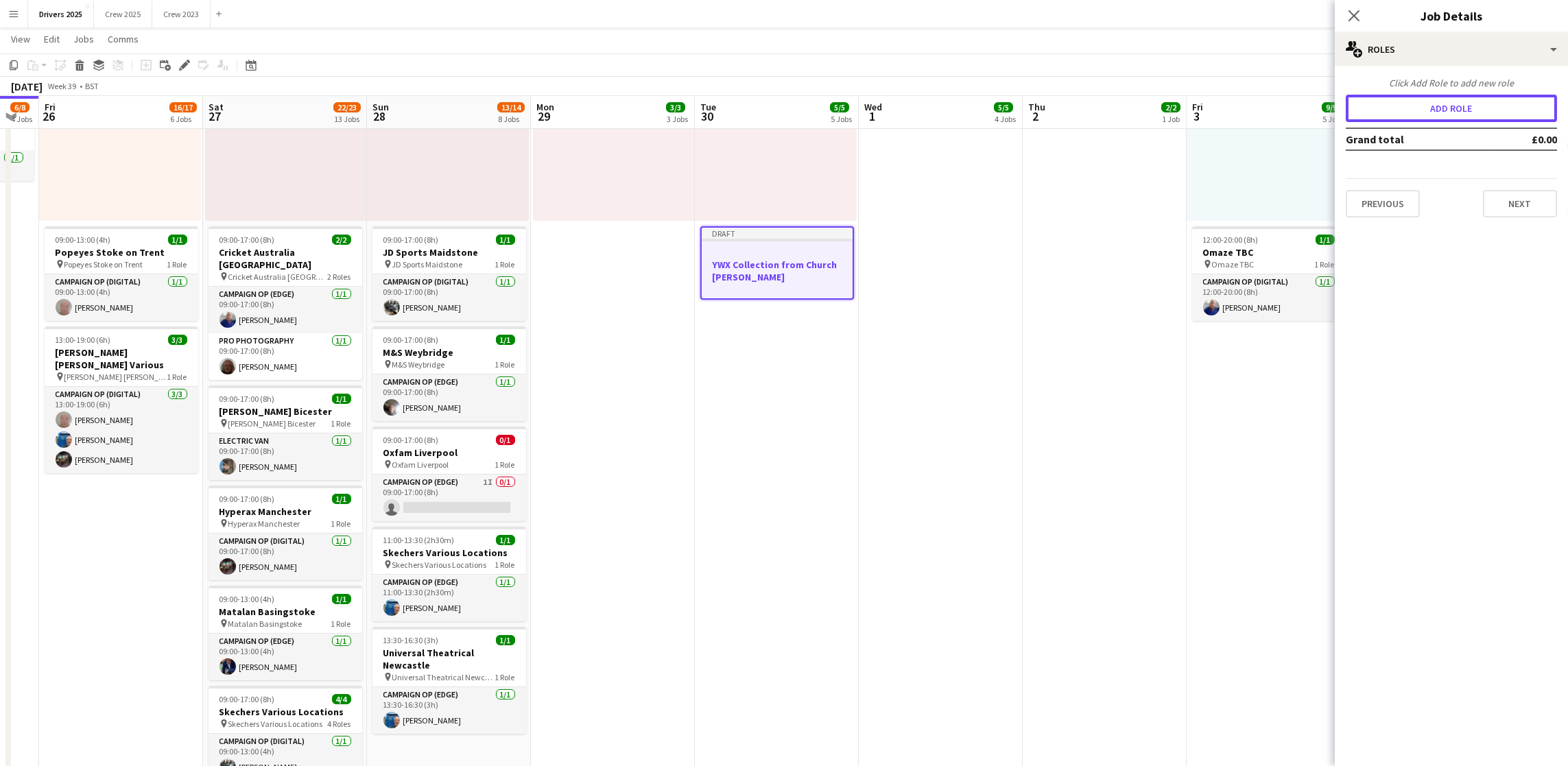
click at [1455, 117] on button "Add role" at bounding box center [1451, 108] width 211 height 28
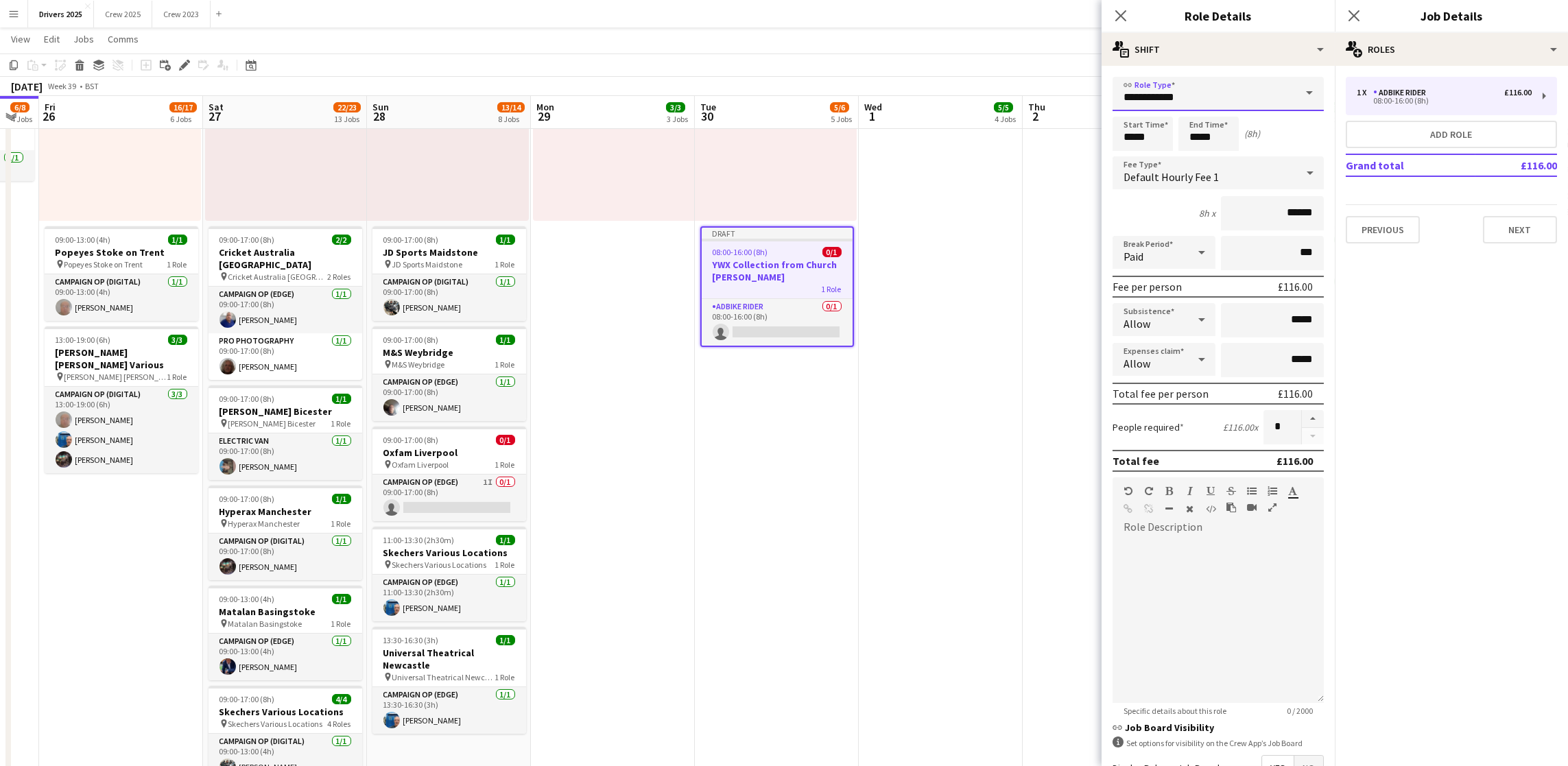
click at [1230, 90] on input "**********" at bounding box center [1218, 94] width 211 height 35
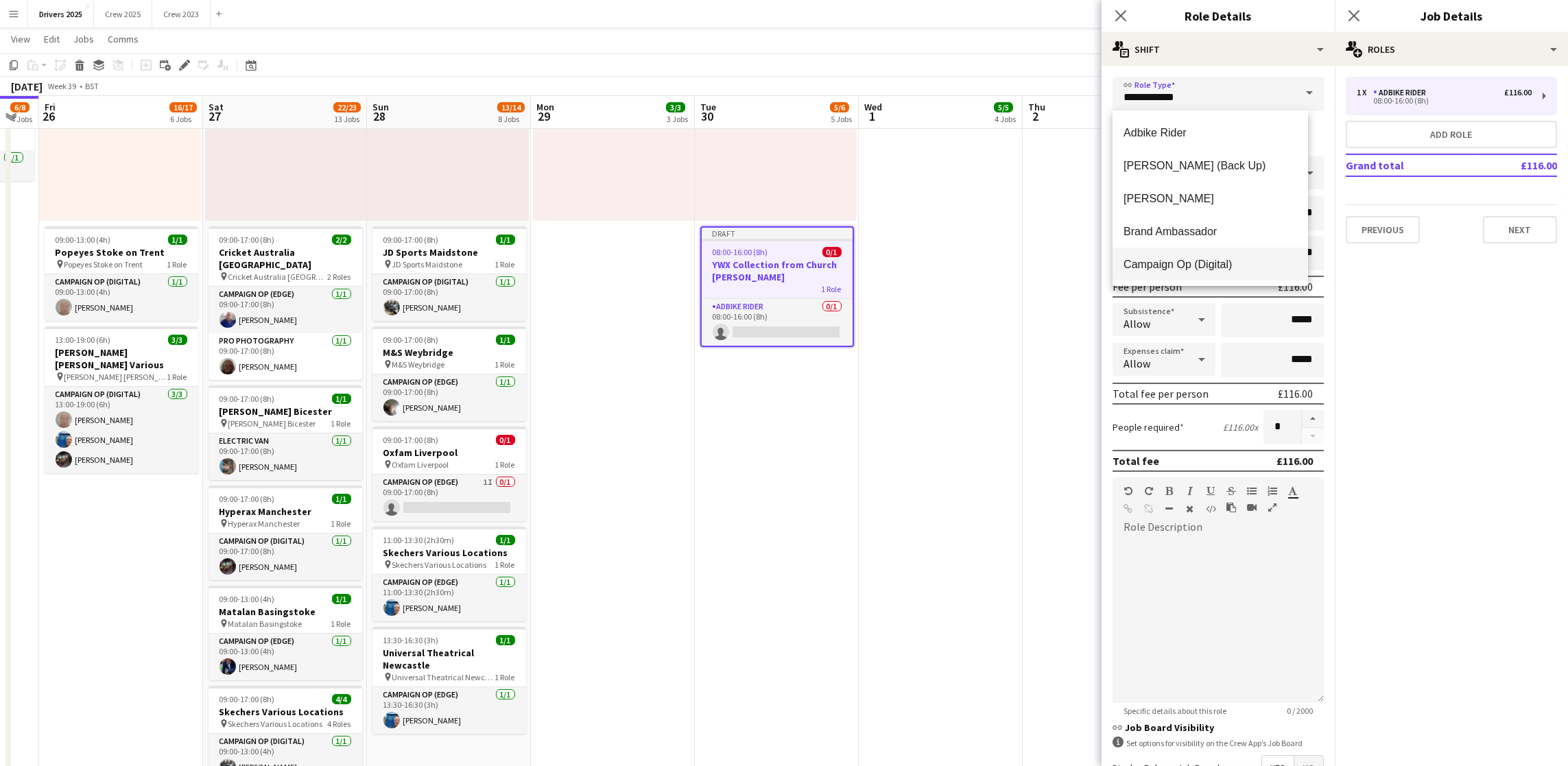
click at [1165, 268] on span "Campaign Op (Digital)" at bounding box center [1209, 265] width 174 height 13
type input "**********"
type input "*****"
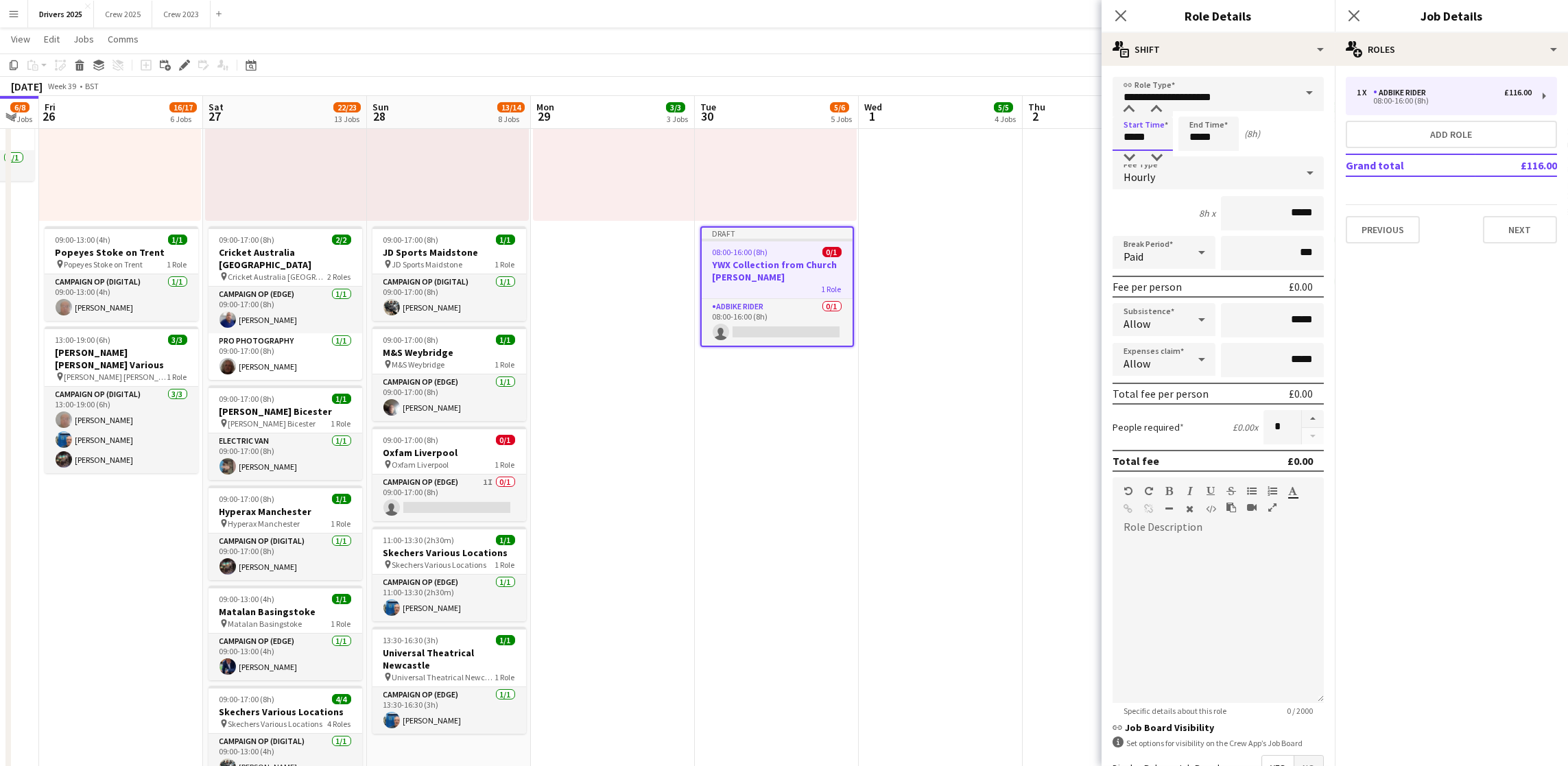
drag, startPoint x: 1155, startPoint y: 135, endPoint x: 1057, endPoint y: 134, distance: 98.0
click at [1063, 135] on body "Menu Boards Boards Boards All jobs Status Workforce Workforce My Workforce Recr…" at bounding box center [784, 263] width 1568 height 2378
type input "*****"
click at [1198, 187] on div "Hourly" at bounding box center [1205, 173] width 184 height 33
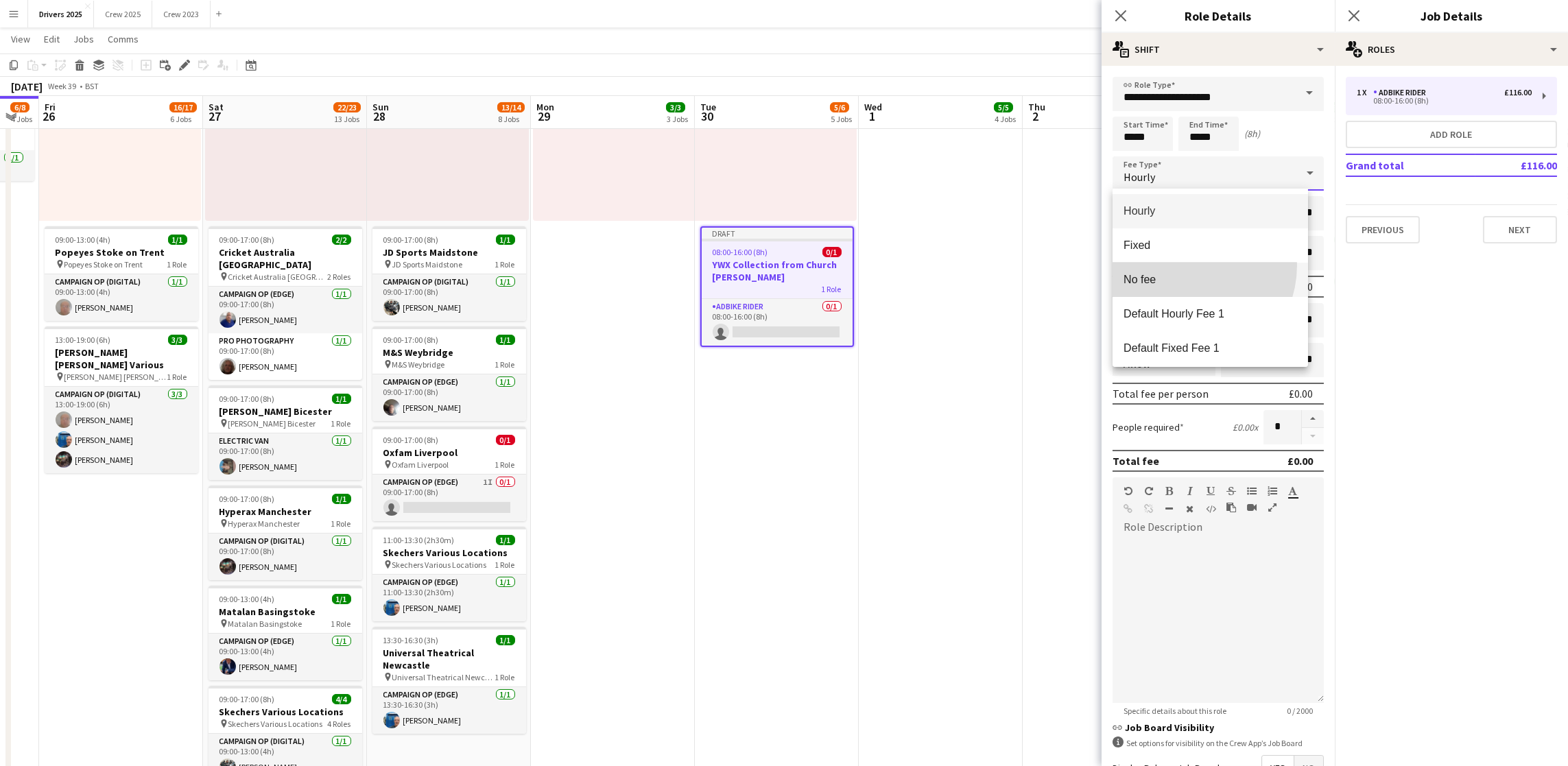
click at [1182, 265] on mat-option "No fee" at bounding box center [1210, 280] width 196 height 35
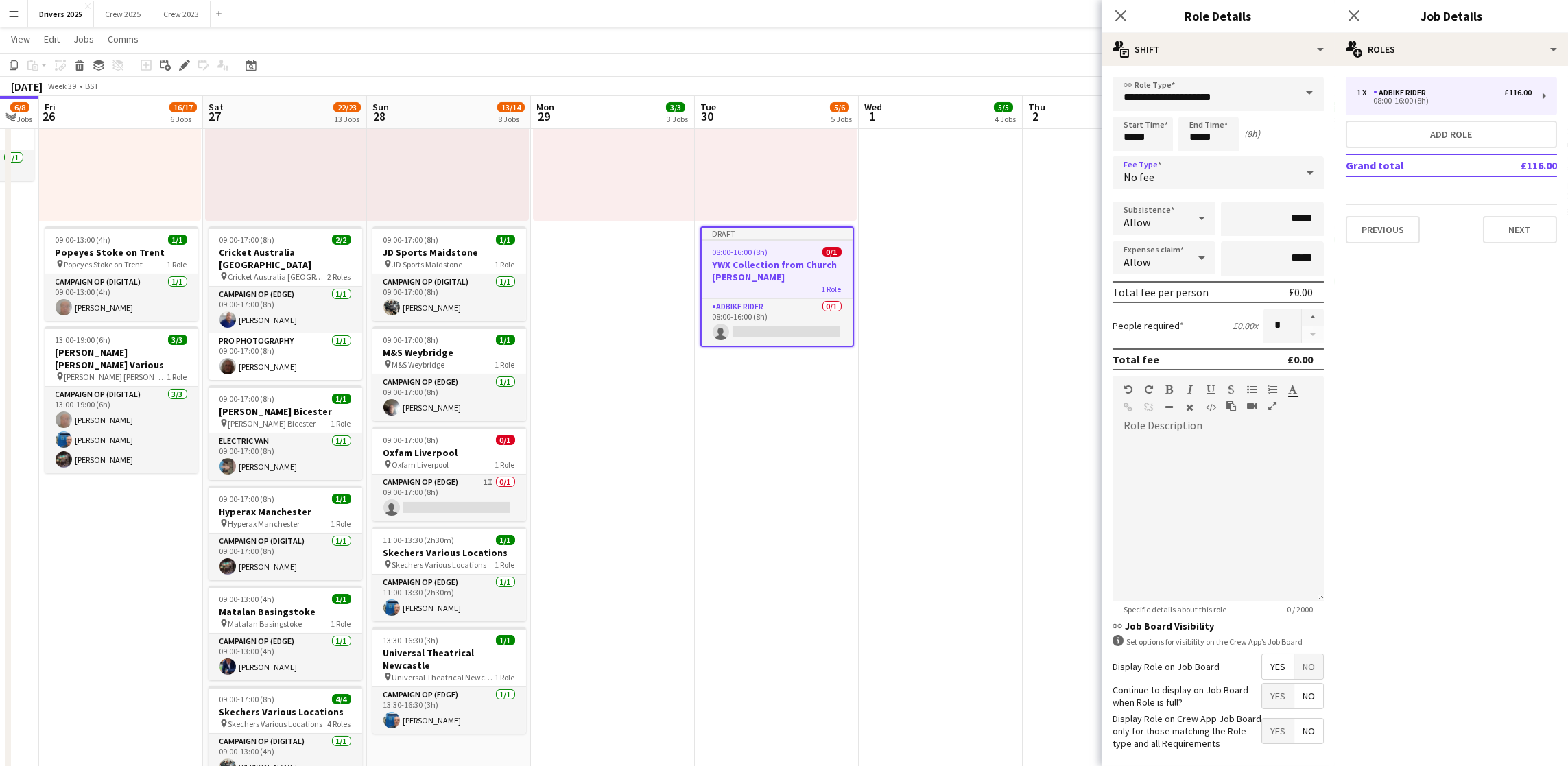
click at [1301, 679] on span "No" at bounding box center [1309, 666] width 29 height 25
click at [1486, 228] on button "Next" at bounding box center [1519, 229] width 74 height 28
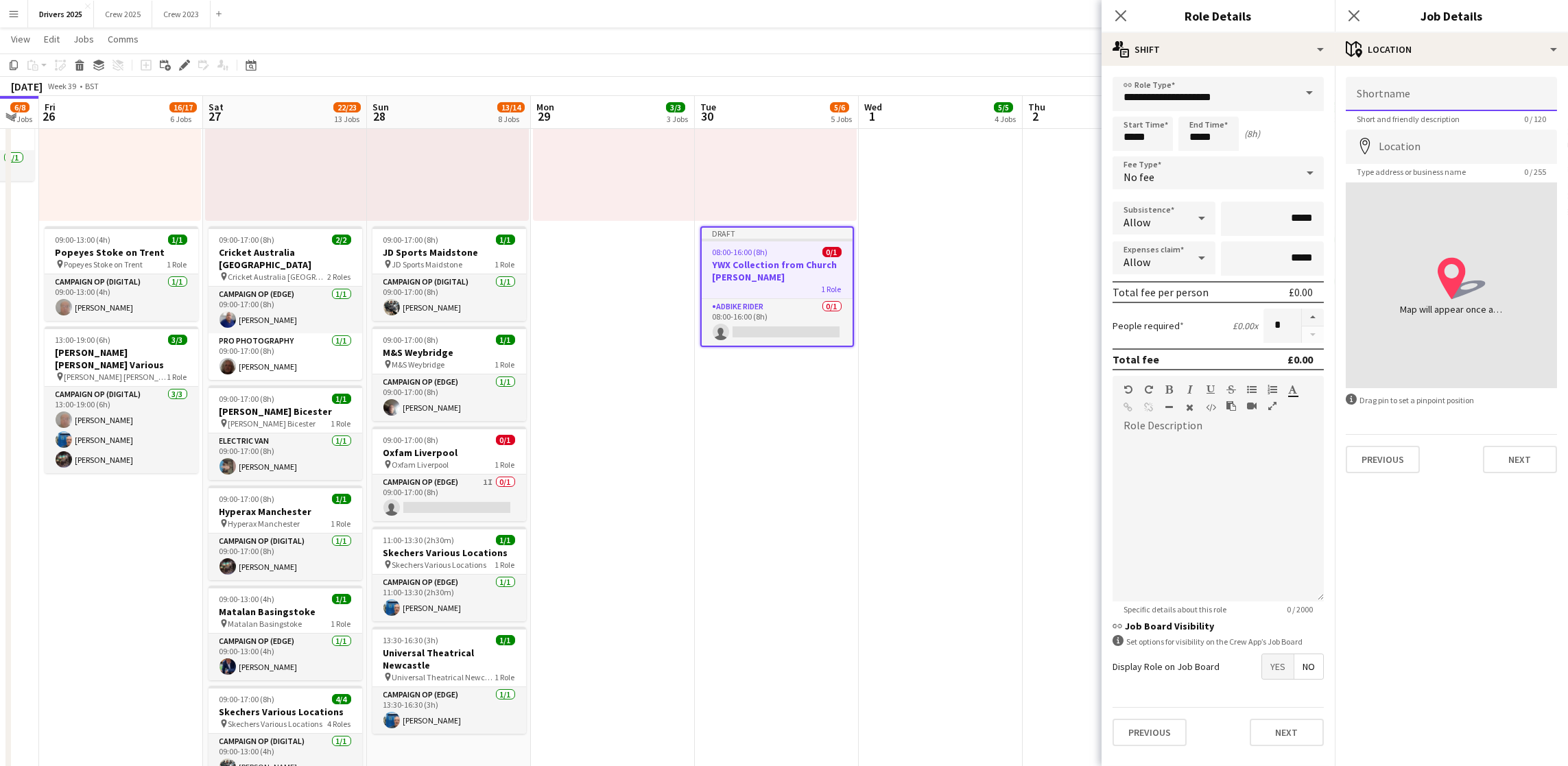
click at [1434, 90] on input "Shortname" at bounding box center [1451, 94] width 211 height 35
paste input "**********"
type input "**********"
click at [1433, 138] on input "Location" at bounding box center [1451, 147] width 211 height 35
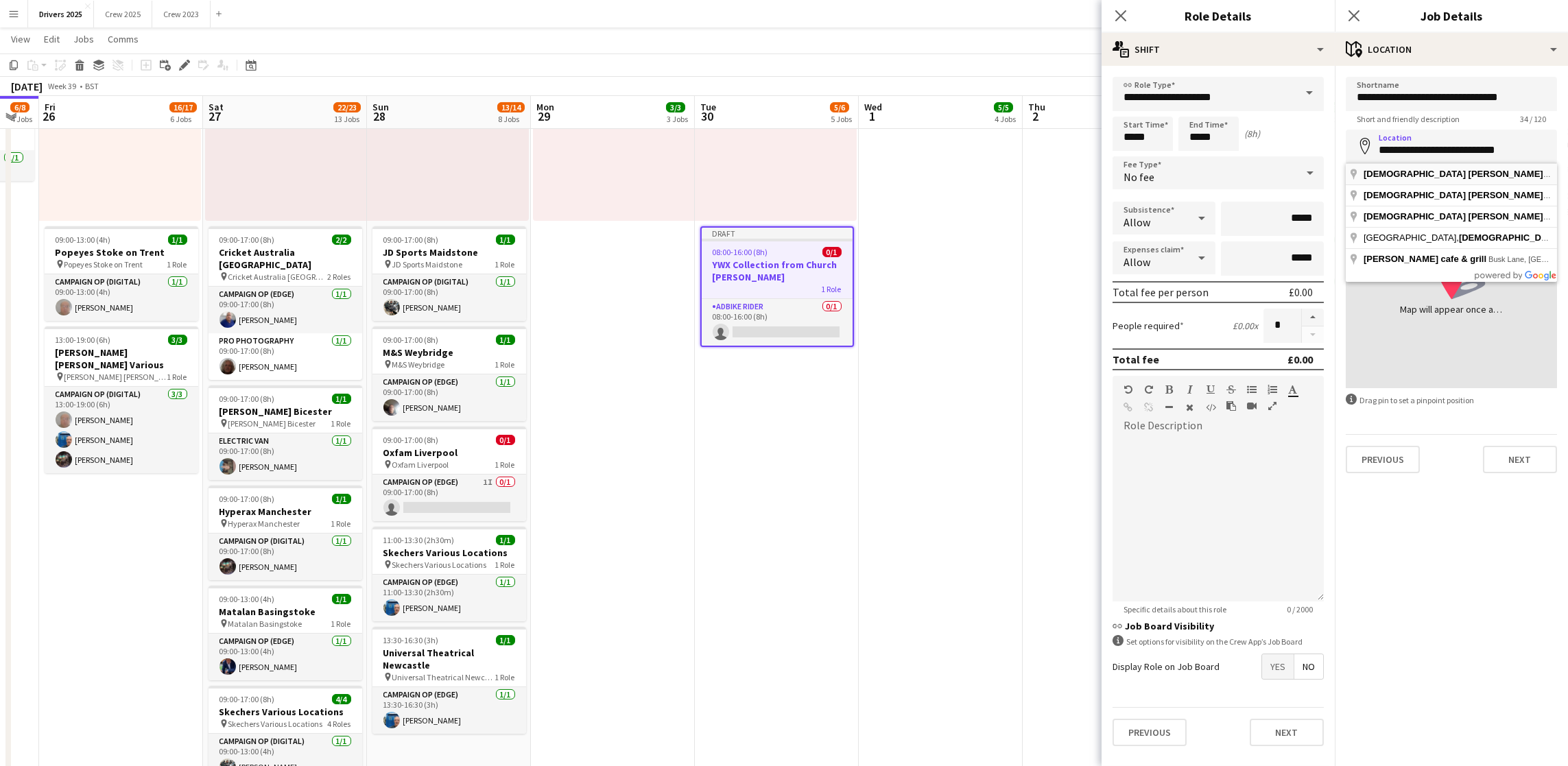
type input "**********"
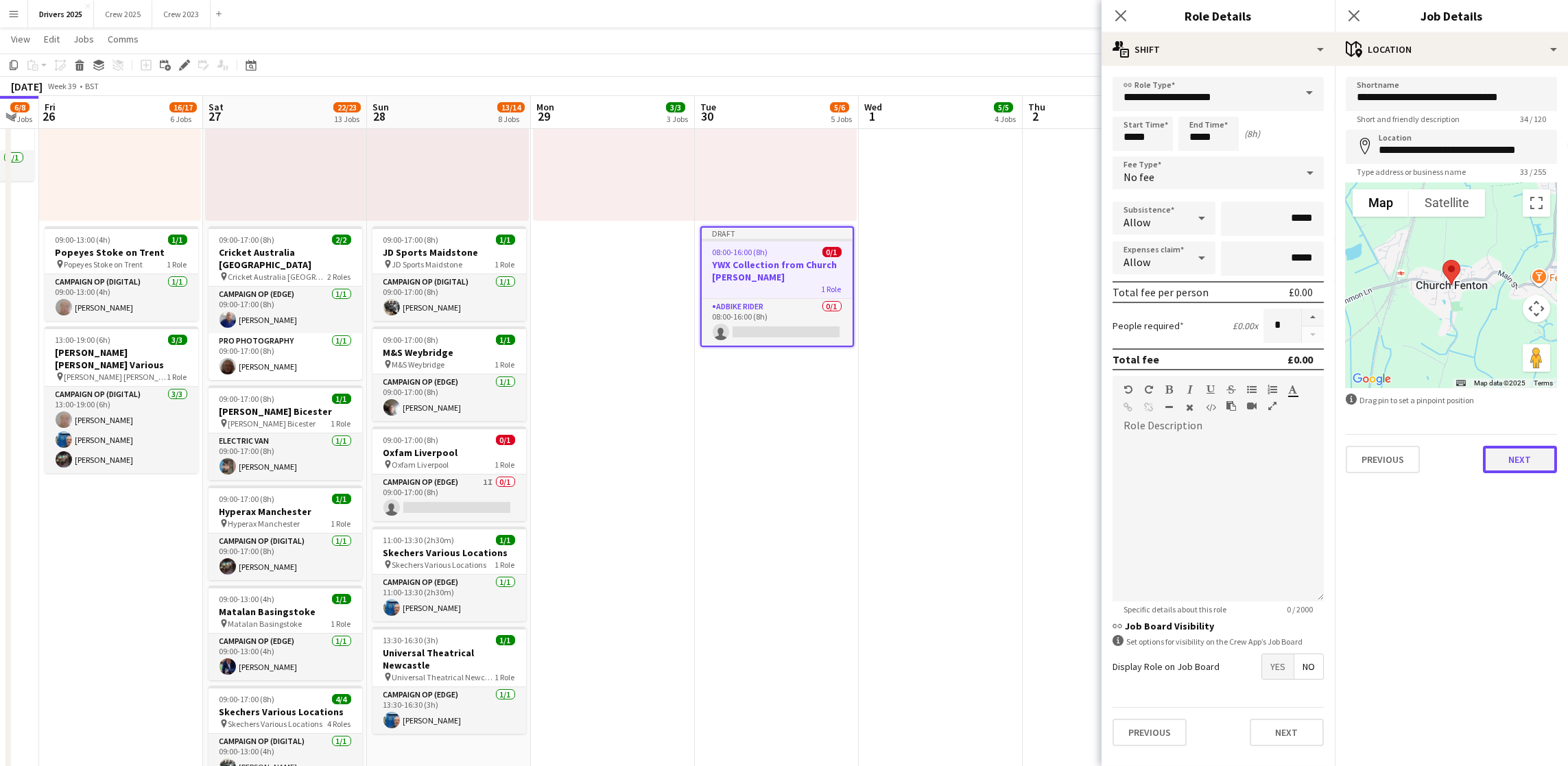
click at [1502, 466] on button "Next" at bounding box center [1519, 459] width 74 height 28
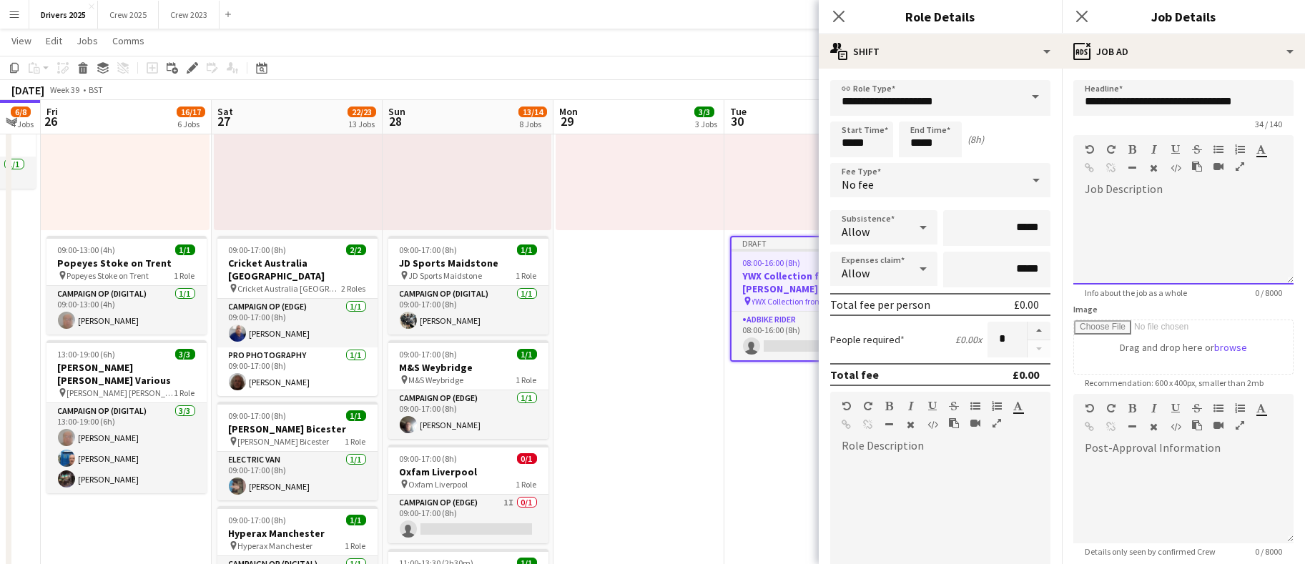
click at [1162, 217] on div at bounding box center [1184, 242] width 220 height 86
drag, startPoint x: 1120, startPoint y: 240, endPoint x: 1096, endPoint y: 234, distance: 25.2
click at [1096, 234] on div "**********" at bounding box center [1176, 242] width 205 height 86
click at [1114, 250] on div "**********" at bounding box center [1176, 242] width 205 height 86
drag, startPoint x: 1120, startPoint y: 251, endPoint x: 1087, endPoint y: 223, distance: 43.1
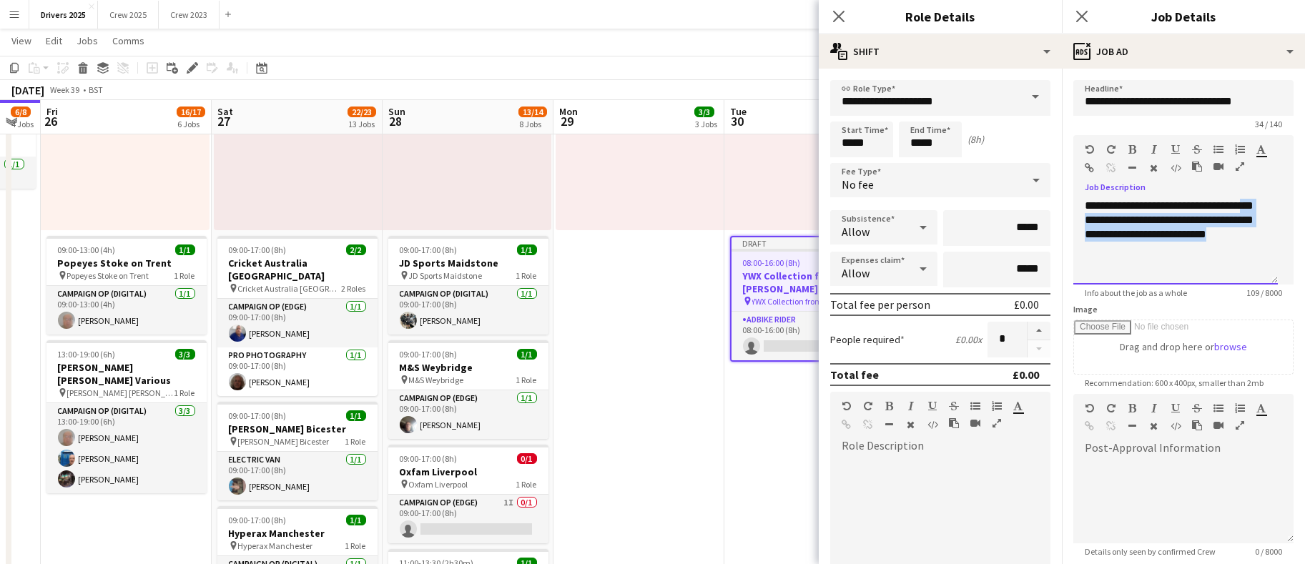
click at [1087, 223] on div "**********" at bounding box center [1176, 242] width 205 height 86
click at [1091, 169] on icon "button" at bounding box center [1090, 168] width 9 height 10
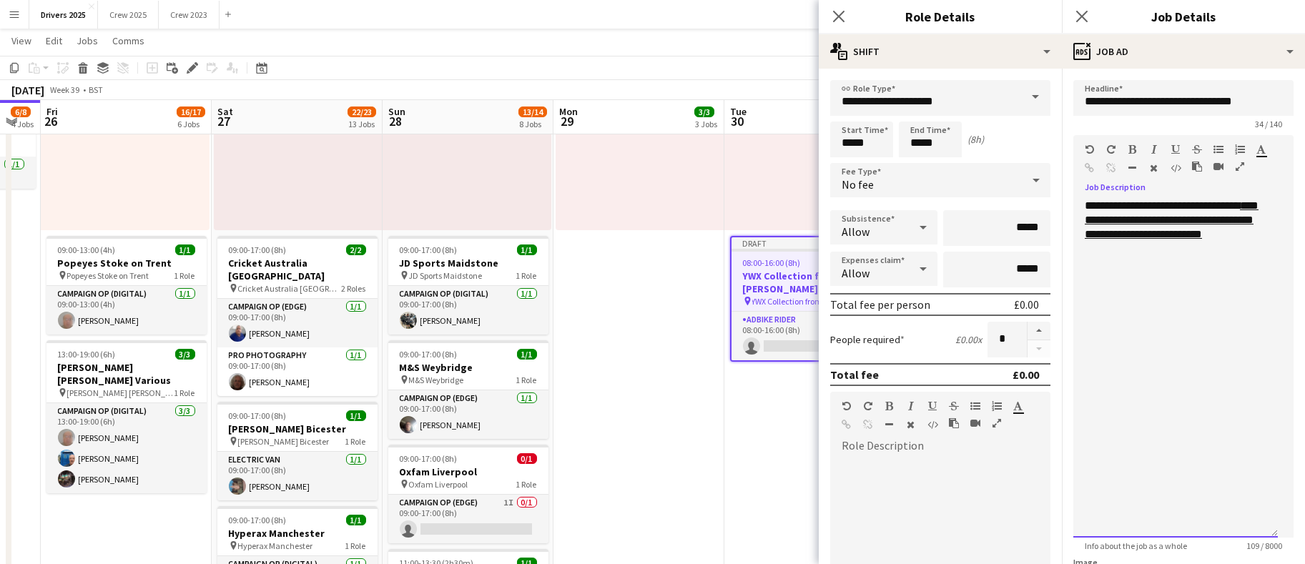
drag, startPoint x: 1269, startPoint y: 277, endPoint x: 1302, endPoint y: 531, distance: 256.0
click at [1302, 531] on mat-expansion-panel "**********" at bounding box center [1183, 317] width 243 height 496
click at [1151, 313] on div "********" at bounding box center [1176, 306] width 182 height 14
click at [1149, 313] on div "**********" at bounding box center [1176, 306] width 182 height 14
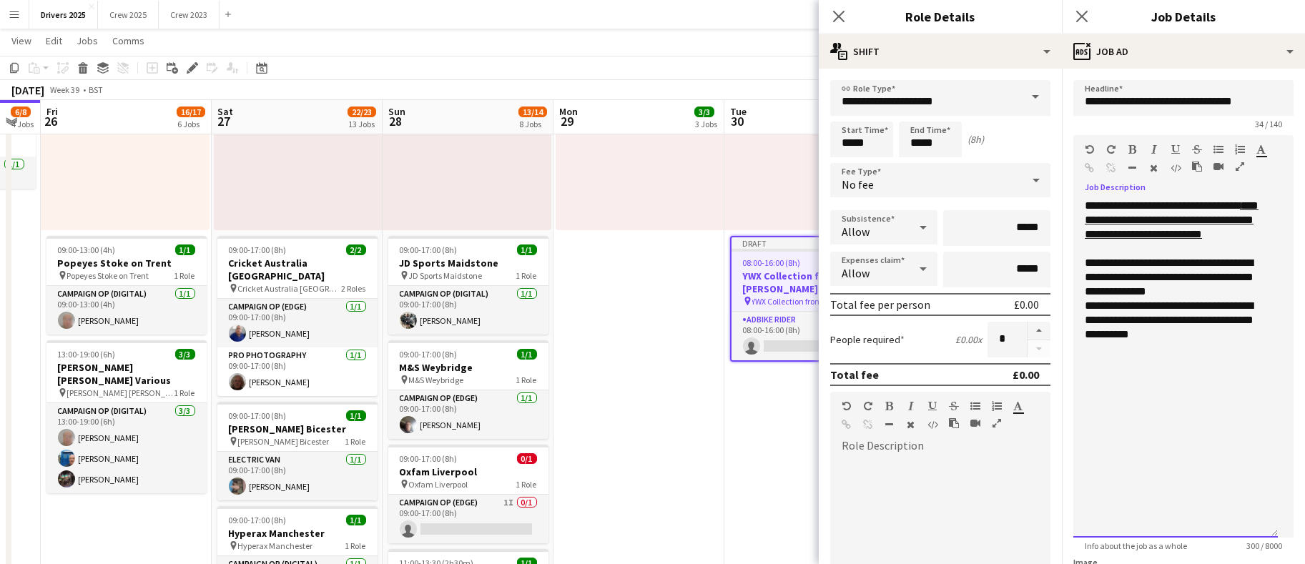
click at [1194, 342] on div "**********" at bounding box center [1176, 320] width 182 height 43
click at [730, 393] on app-date-cell "09:00-17:00 (8h) 1/1 pin Bountiful Cow Liverpool 1 Role Electric Van [DATE] 09:…" at bounding box center [809, 342] width 171 height 2295
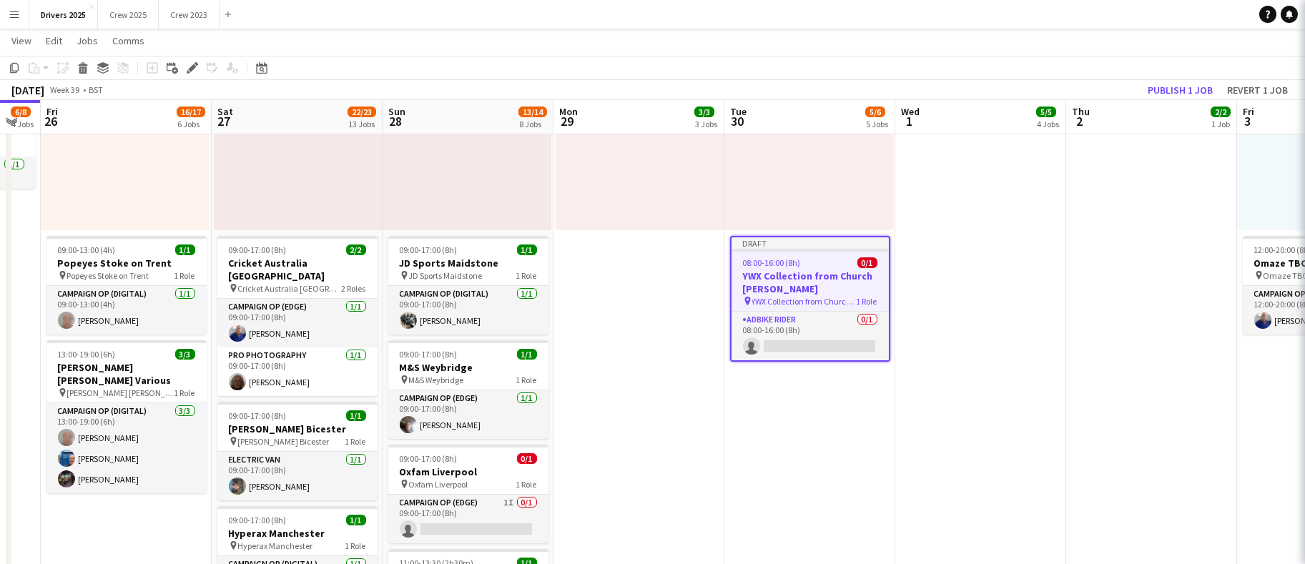
scroll to position [0, 475]
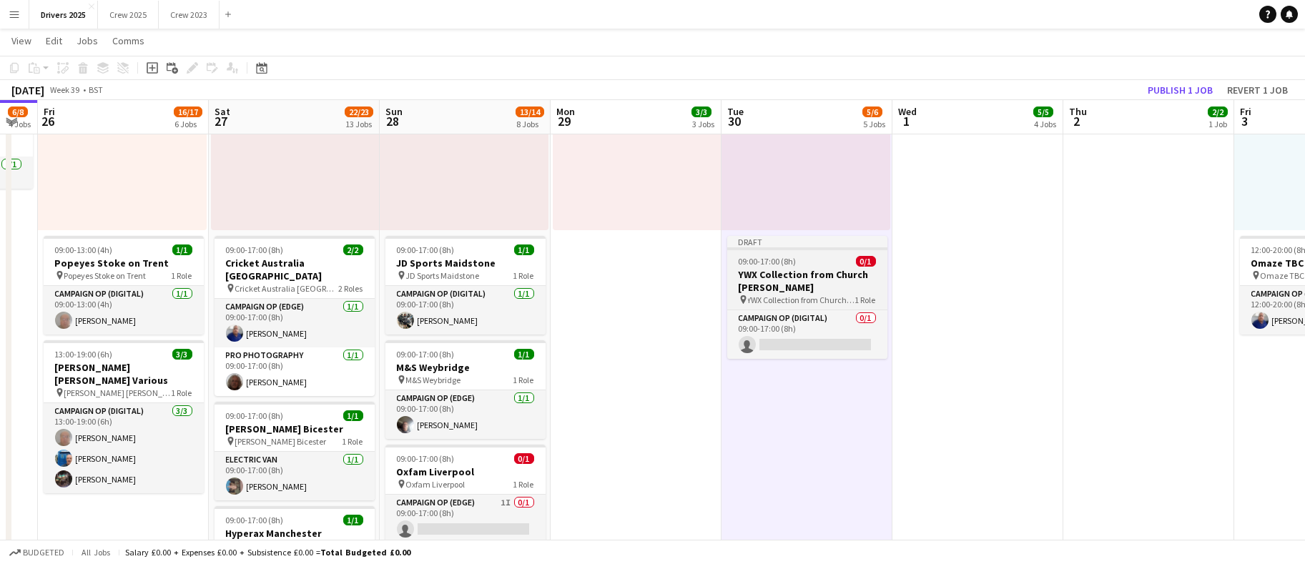
click at [782, 259] on span "09:00-17:00 (8h)" at bounding box center [768, 261] width 58 height 11
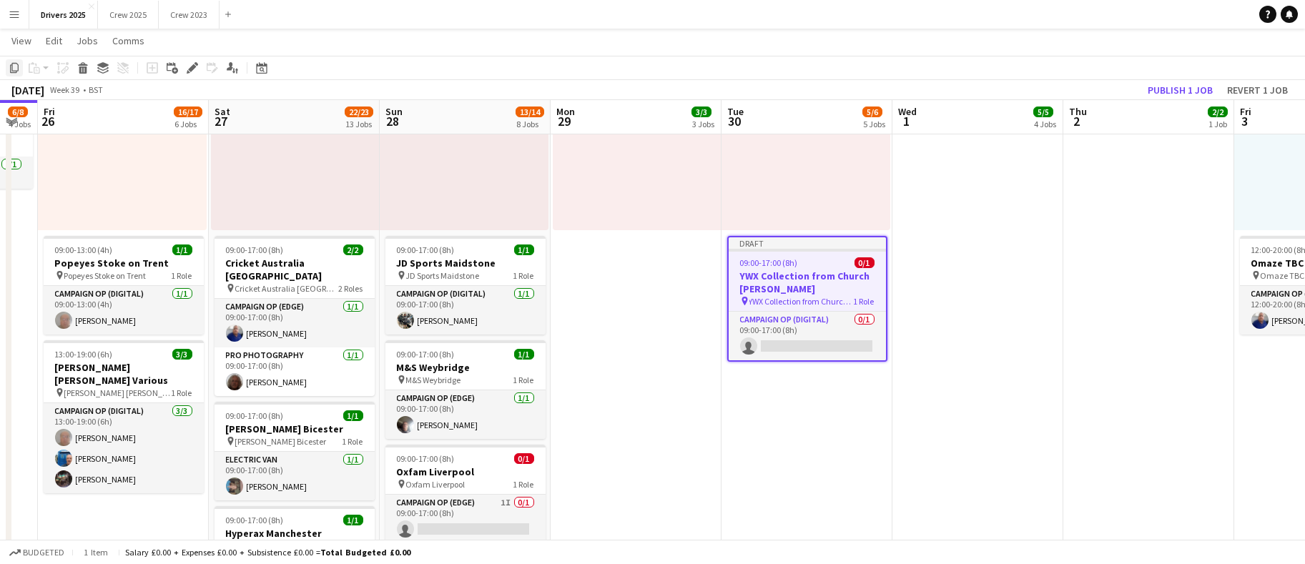
click at [11, 69] on icon "Copy" at bounding box center [14, 67] width 11 height 11
click at [1001, 310] on app-date-cell "09:00-17:00 (8h) 1/1 pin Bountiful Cow Liverpool 1 Role Electric Van [DATE] 09:…" at bounding box center [978, 342] width 171 height 2295
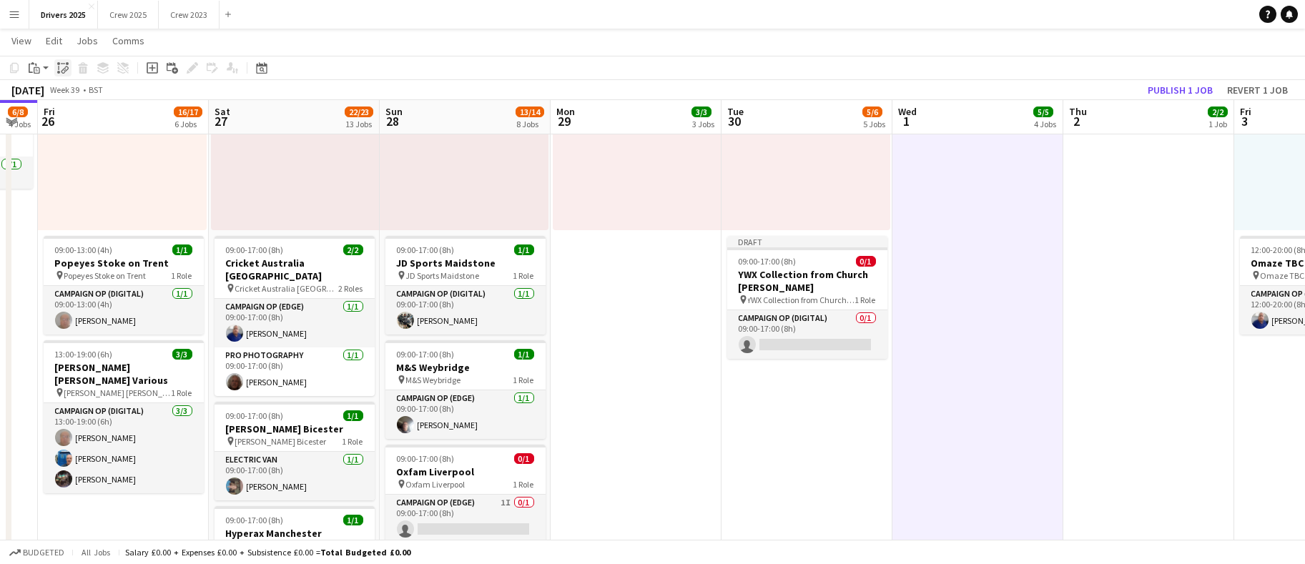
click at [65, 61] on div "Paste linked Job" at bounding box center [62, 67] width 17 height 17
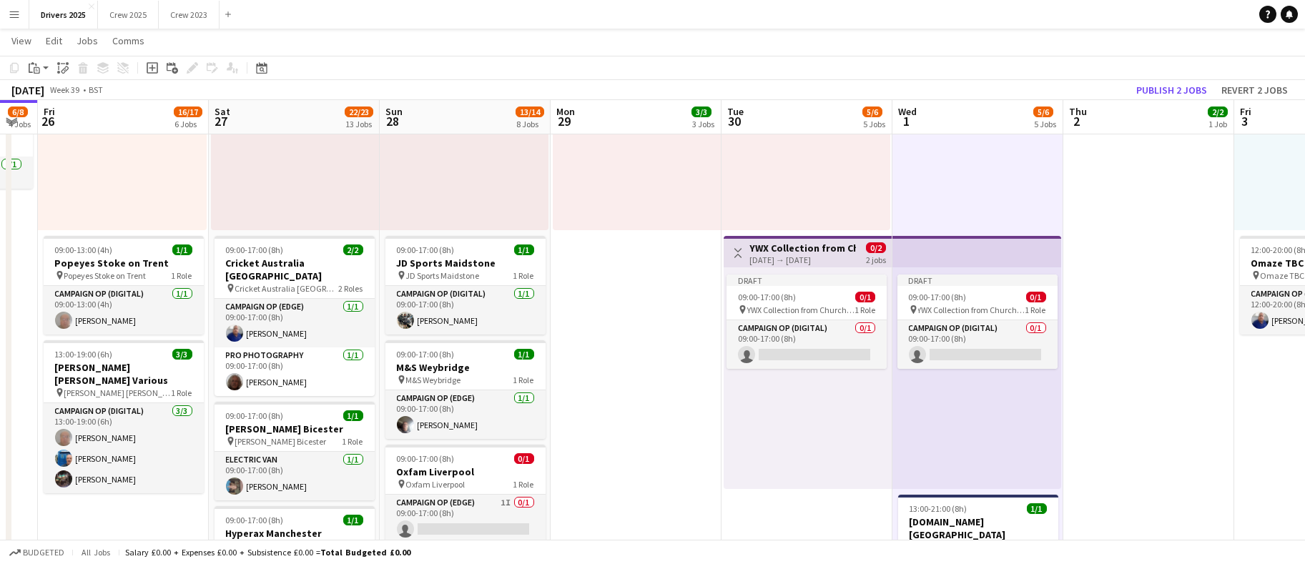
scroll to position [0, 608]
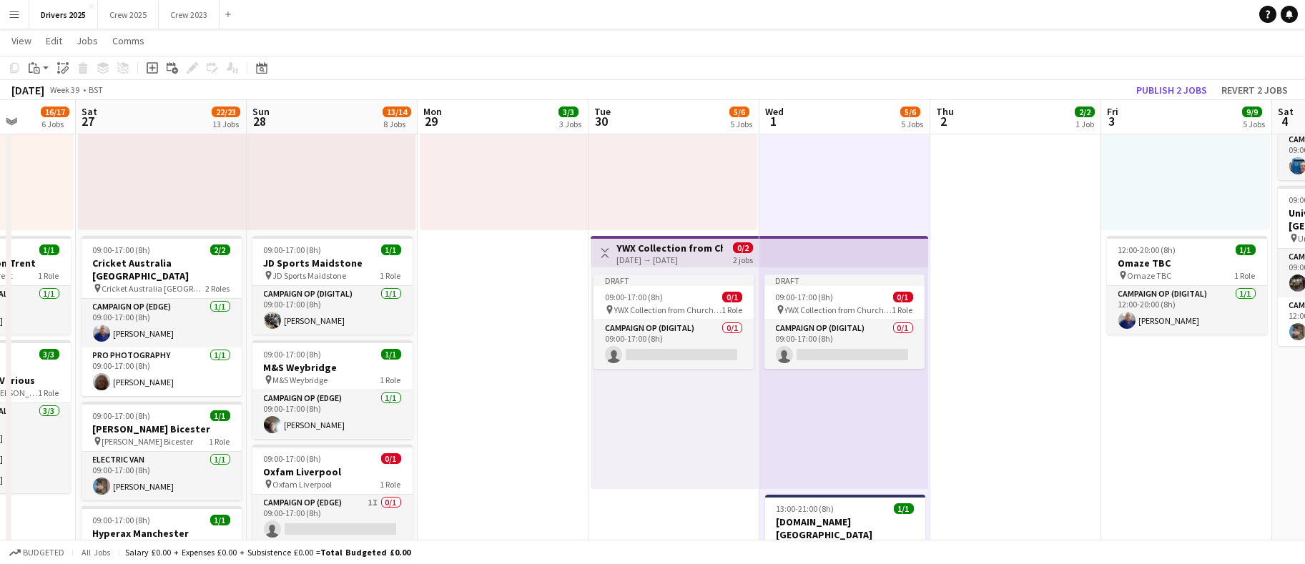
drag, startPoint x: 1150, startPoint y: 370, endPoint x: 1016, endPoint y: 370, distance: 133.7
click at [1016, 370] on app-calendar-viewport "Tue 23 5/5 5 Jobs Wed 24 8/10 5 Jobs Thu 25 6/8 4 Jobs Fri 26 16/17 6 Jobs Sat …" at bounding box center [652, 289] width 1305 height 2399
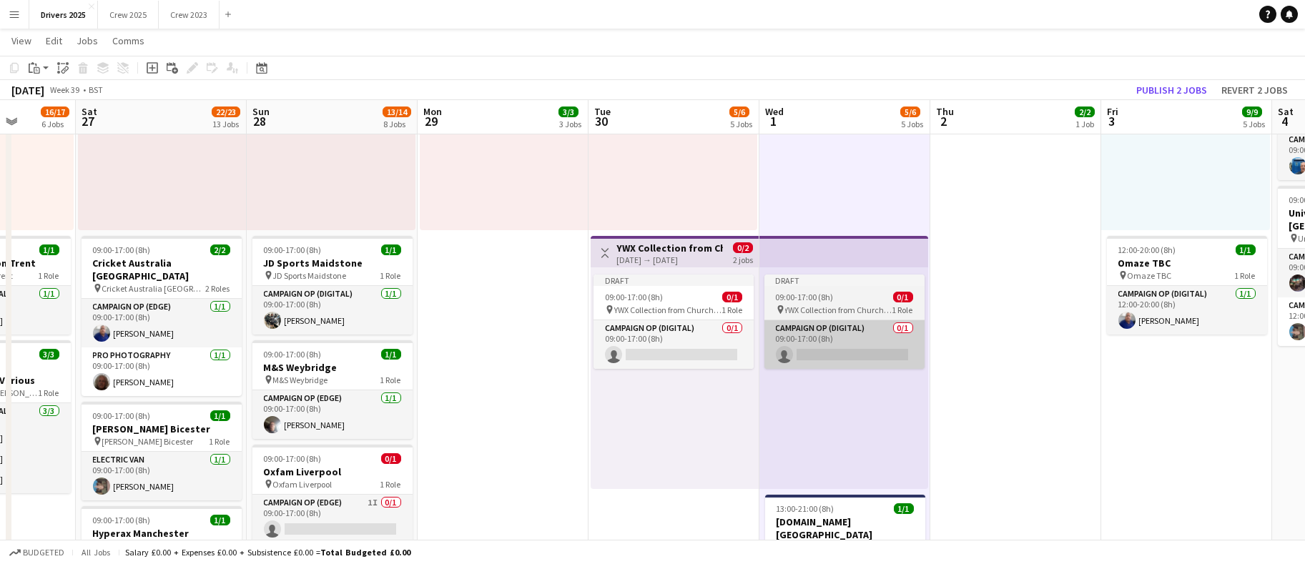
click at [633, 350] on app-card-role "Campaign Op (Digital) 0/1 09:00-17:00 (8h) single-neutral-actions" at bounding box center [674, 344] width 160 height 49
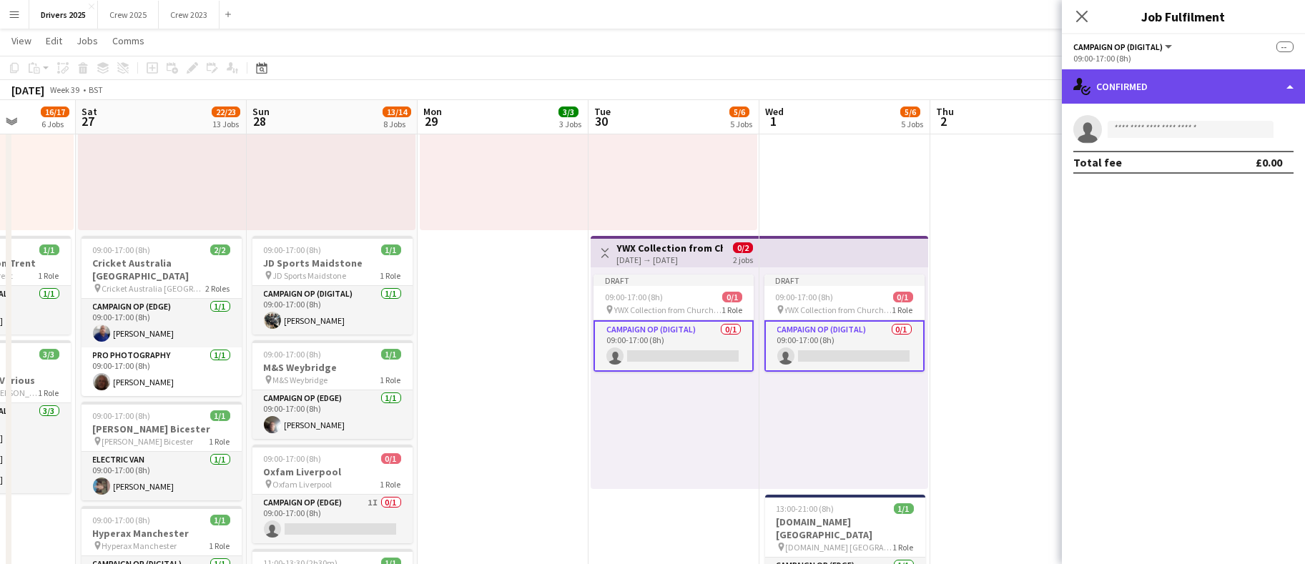
click at [1161, 89] on div "single-neutral-actions-check-2 Confirmed" at bounding box center [1183, 86] width 243 height 34
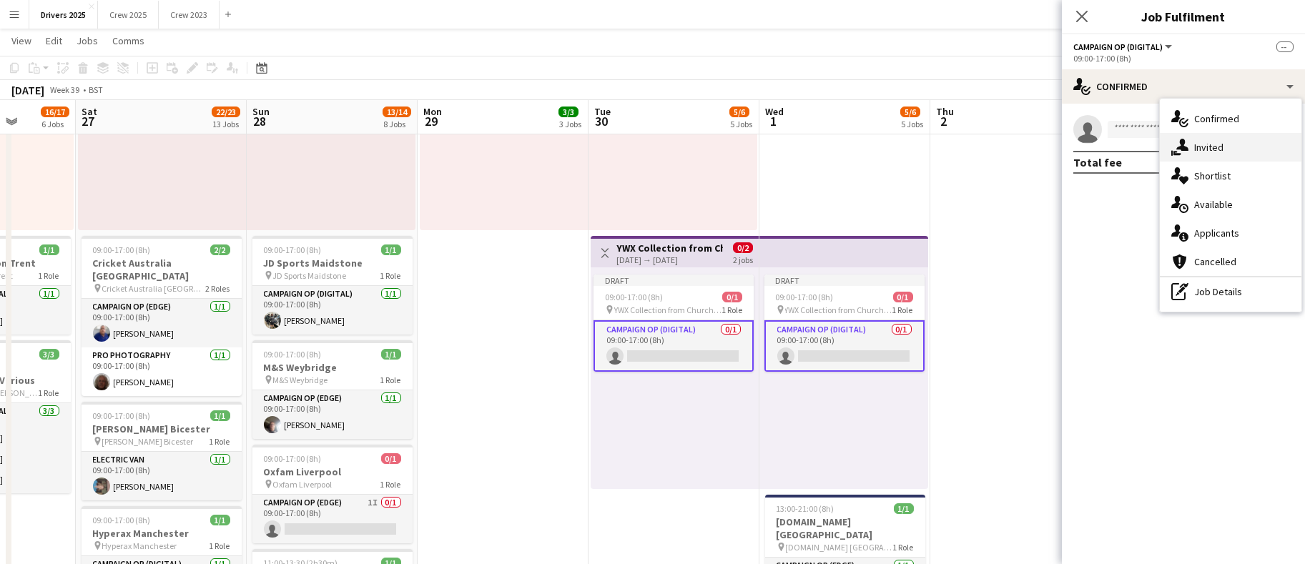
click at [1216, 156] on div "single-neutral-actions-share-1 Invited" at bounding box center [1231, 147] width 142 height 29
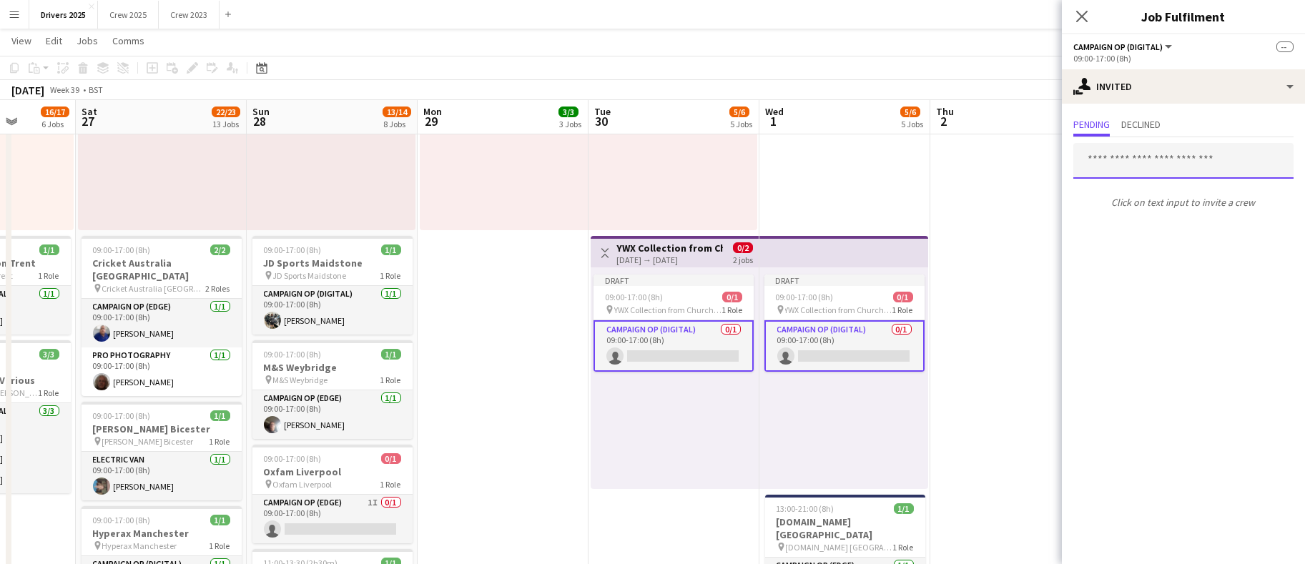
click at [1199, 166] on input "text" at bounding box center [1184, 161] width 220 height 36
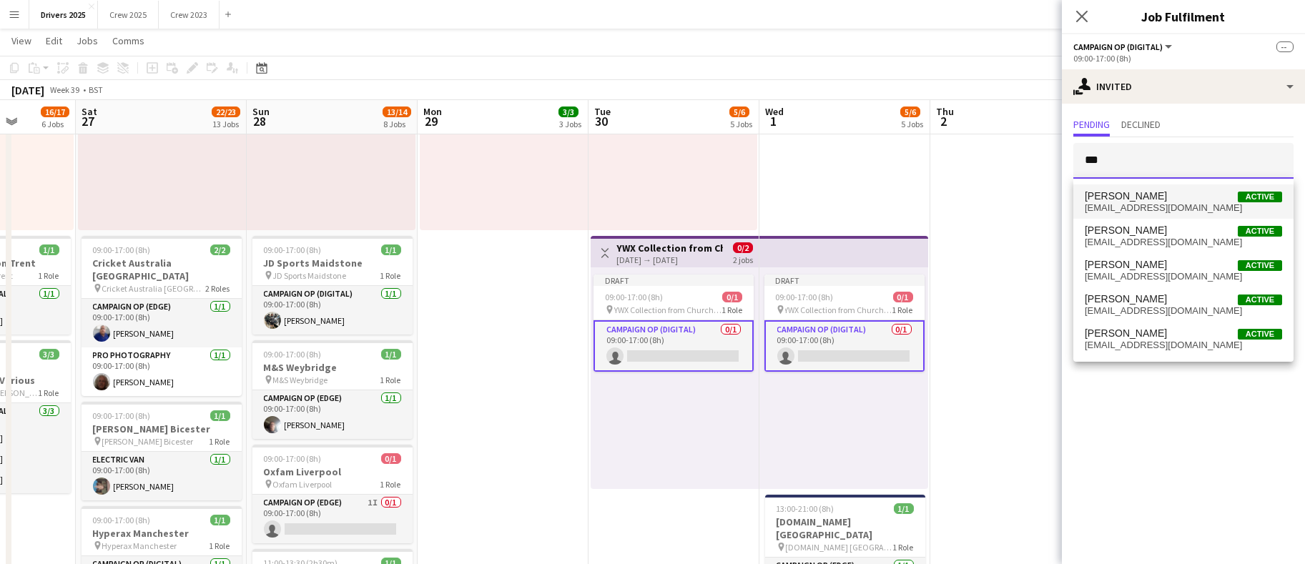
type input "***"
click at [1186, 205] on span "[EMAIL_ADDRESS][DOMAIN_NAME]" at bounding box center [1183, 207] width 197 height 11
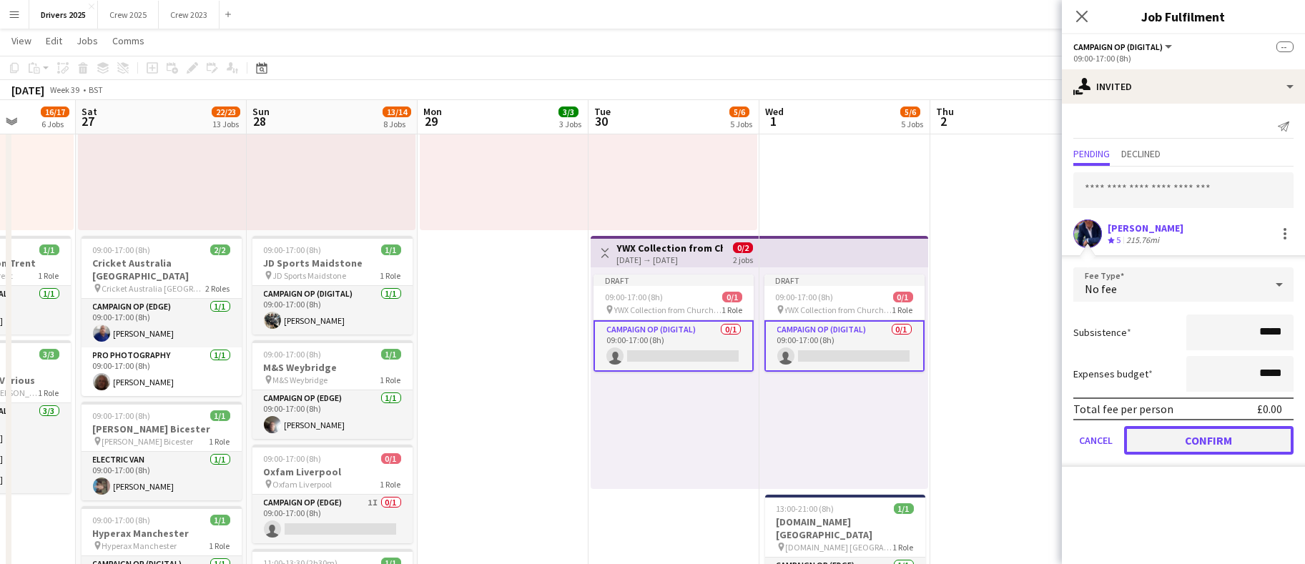
click at [1206, 442] on button "Confirm" at bounding box center [1209, 440] width 170 height 29
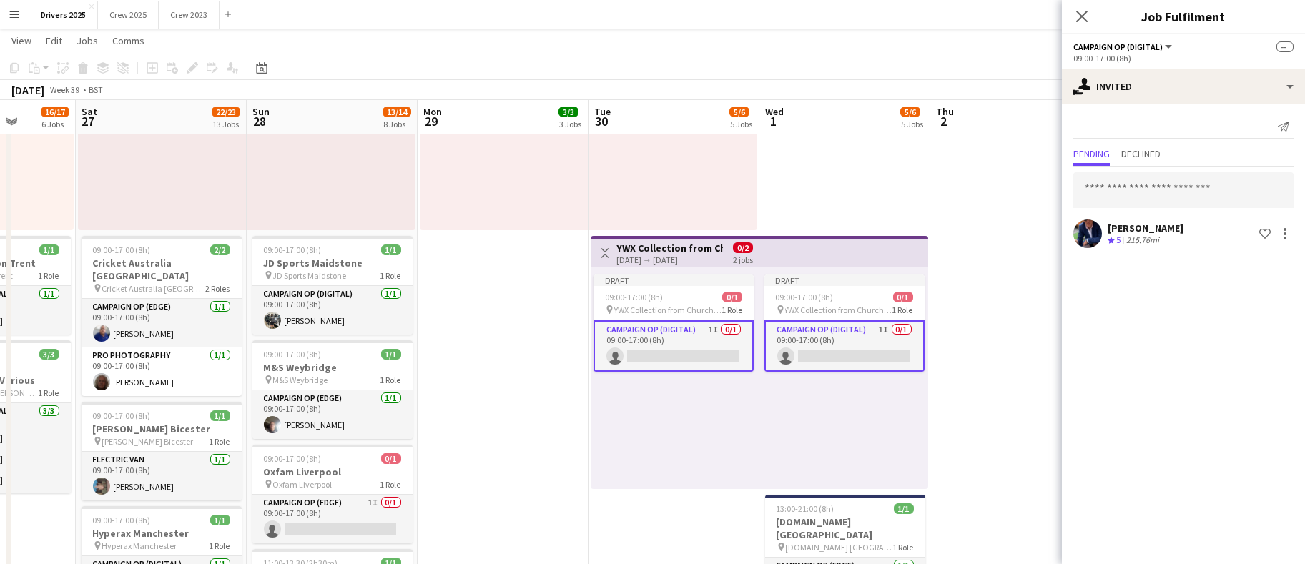
click at [471, 411] on app-date-cell "09:00-17:00 (8h) 1/1 pin Bountiful Cow Liverpool 1 Role Electric Van [DATE] 09:…" at bounding box center [503, 342] width 171 height 2295
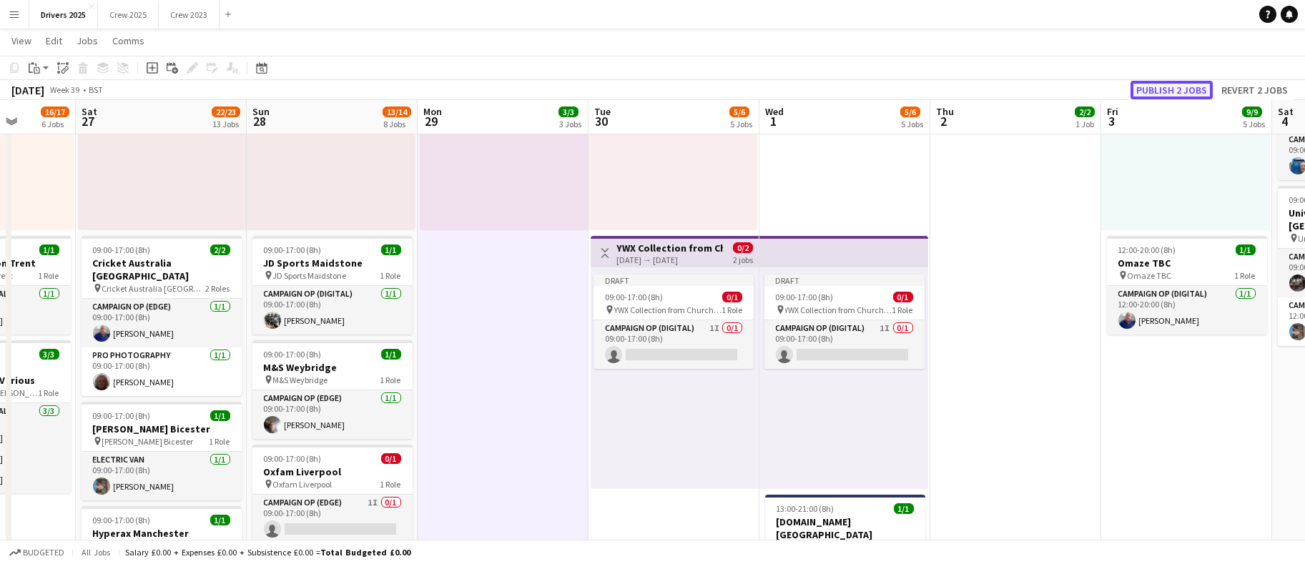
click at [1179, 92] on button "Publish 2 jobs" at bounding box center [1172, 90] width 82 height 19
